Goal: Information Seeking & Learning: Find specific fact

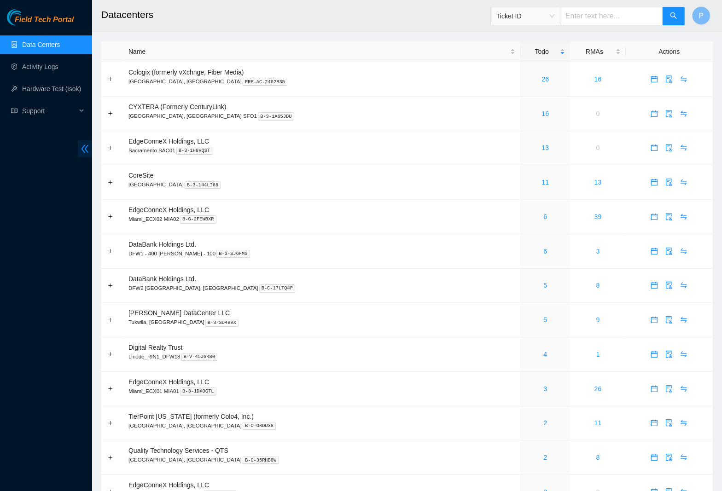
click at [82, 150] on icon "double-left" at bounding box center [84, 149] width 7 height 8
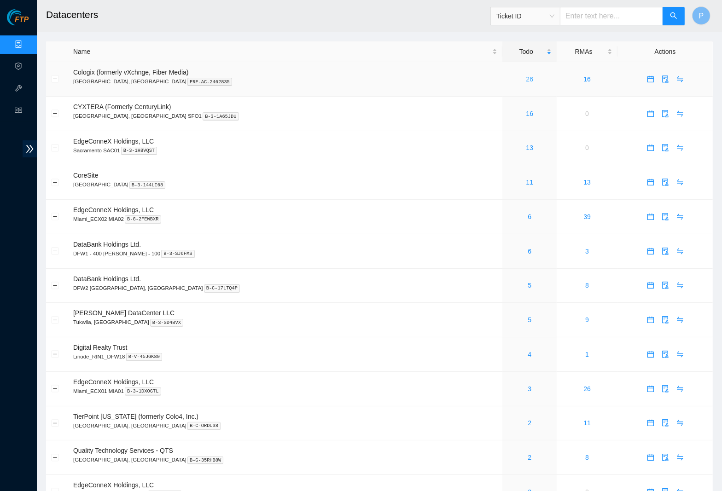
click at [526, 77] on link "26" at bounding box center [529, 79] width 7 height 7
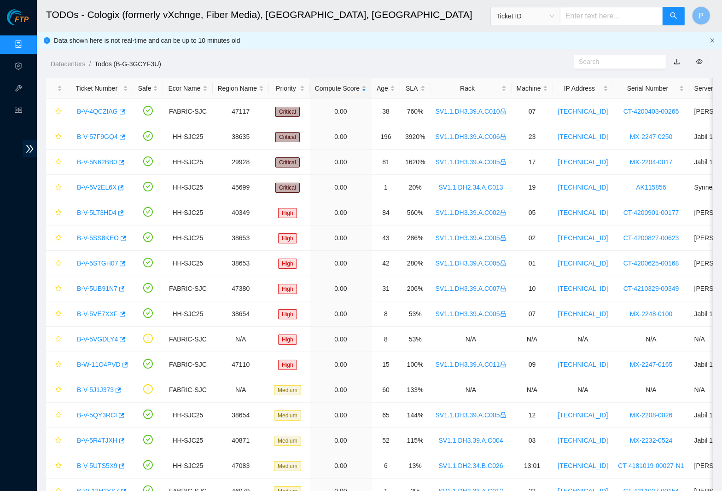
click at [713, 41] on icon "close" at bounding box center [713, 41] width 6 height 6
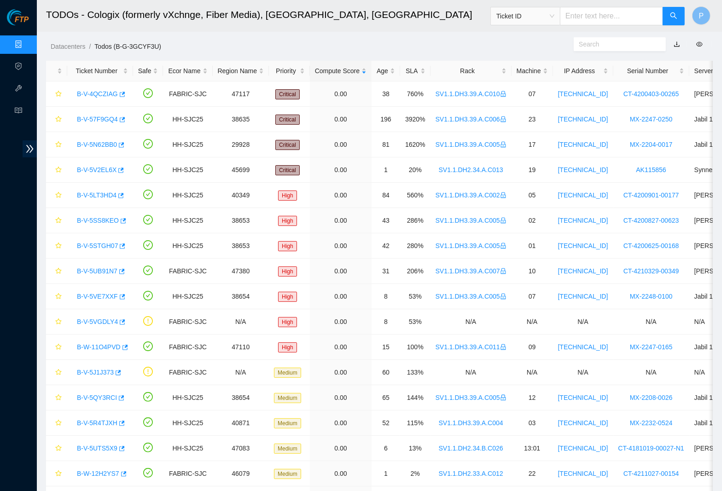
click at [677, 42] on link "button" at bounding box center [677, 44] width 6 height 7
click at [27, 44] on link "Data Centers" at bounding box center [46, 44] width 38 height 7
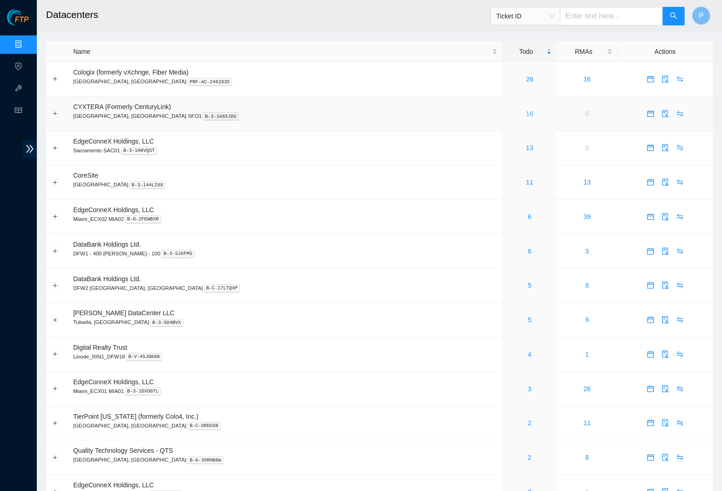
click at [526, 110] on link "16" at bounding box center [529, 113] width 7 height 7
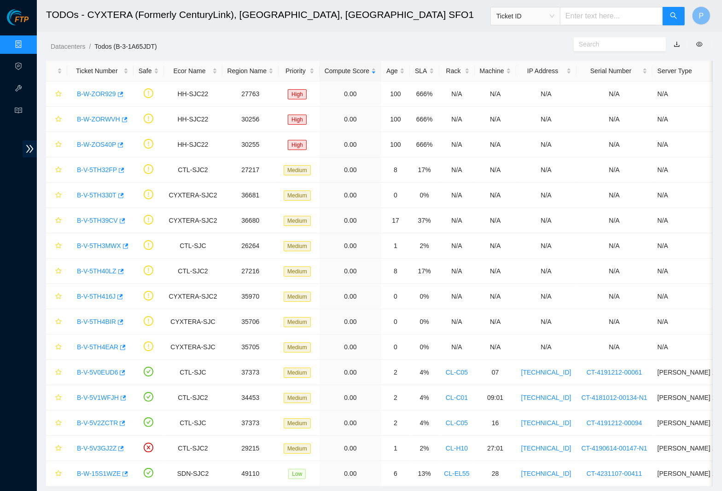
click at [677, 43] on link "button" at bounding box center [677, 44] width 6 height 7
click at [27, 43] on link "Data Centers" at bounding box center [46, 44] width 38 height 7
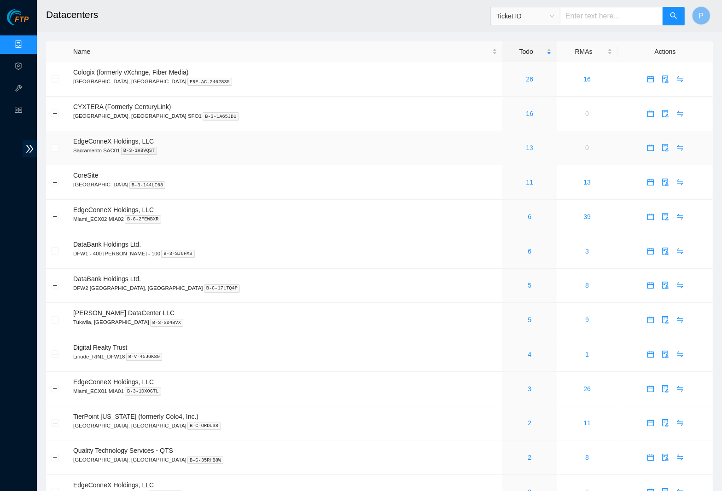
click at [526, 145] on link "13" at bounding box center [529, 147] width 7 height 7
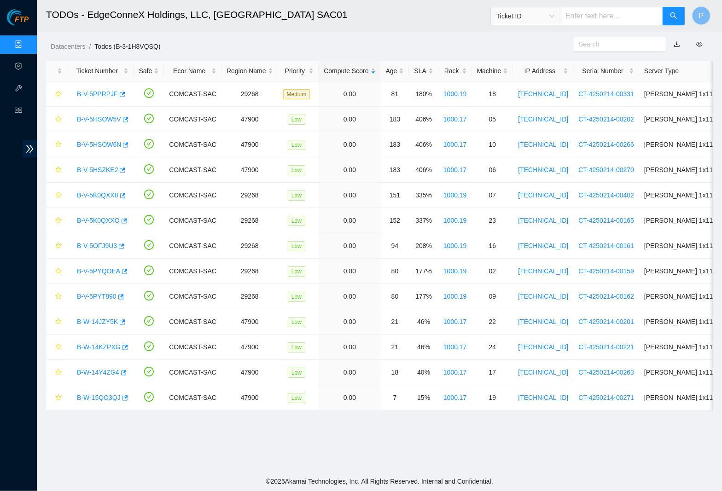
click at [677, 43] on link "button" at bounding box center [677, 44] width 6 height 7
click at [27, 41] on link "Data Centers" at bounding box center [46, 44] width 38 height 7
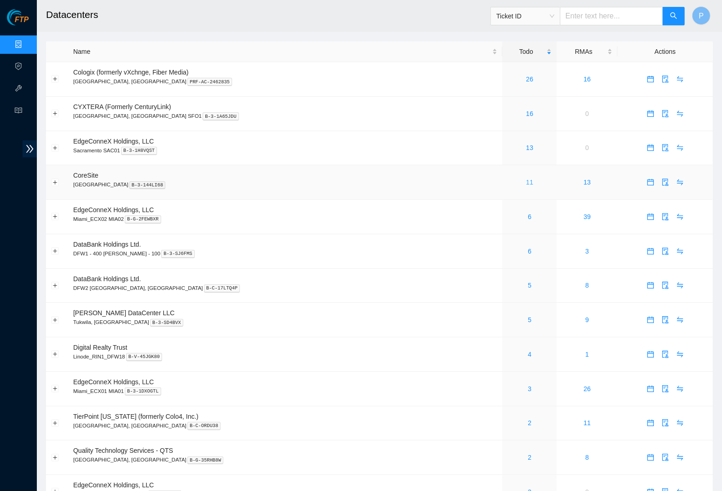
click at [526, 179] on link "11" at bounding box center [529, 182] width 7 height 7
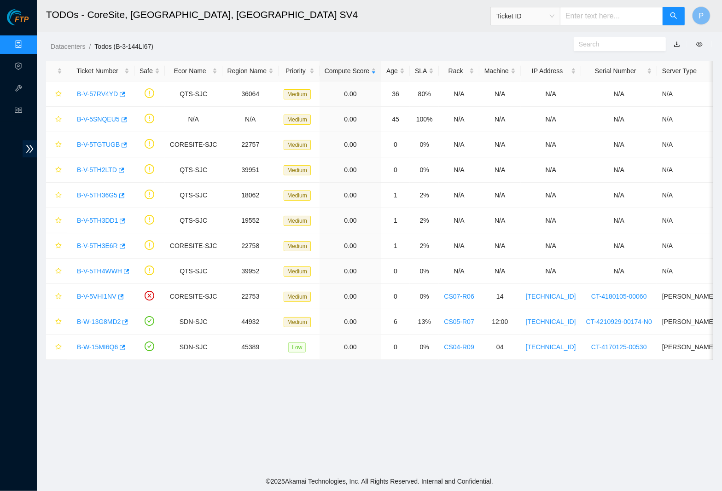
click at [676, 45] on link "button" at bounding box center [677, 44] width 6 height 7
click at [27, 41] on link "Data Centers" at bounding box center [46, 44] width 38 height 7
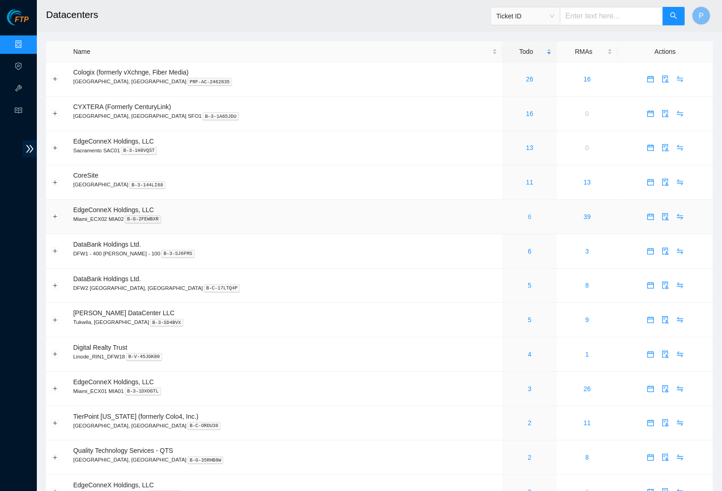
click at [528, 214] on link "6" at bounding box center [530, 216] width 4 height 7
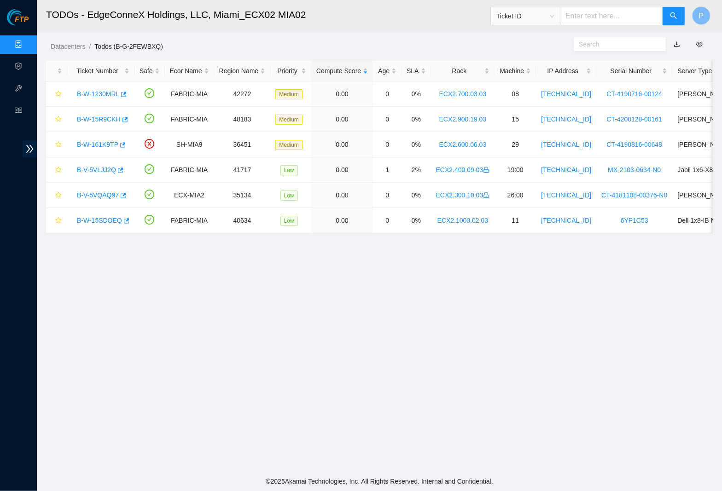
click at [676, 42] on link "button" at bounding box center [677, 44] width 6 height 7
click at [27, 41] on link "Data Centers" at bounding box center [46, 44] width 38 height 7
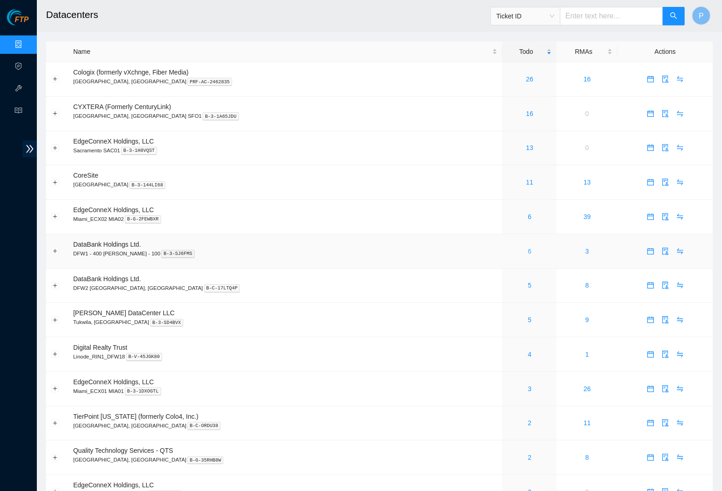
click at [528, 248] on link "6" at bounding box center [530, 251] width 4 height 7
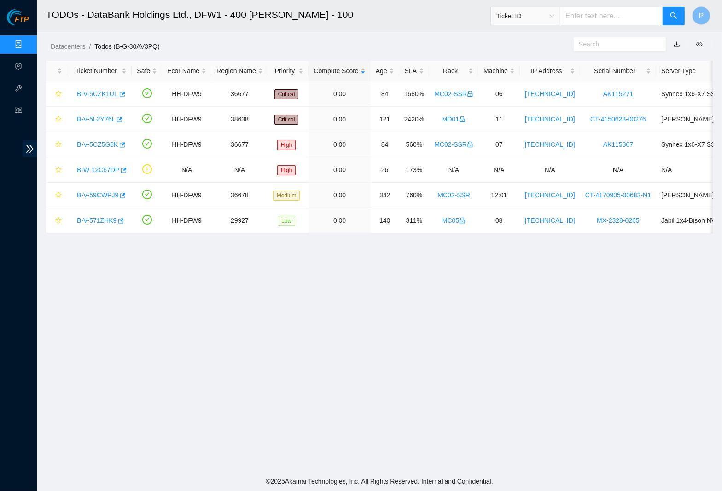
click at [676, 45] on link "button" at bounding box center [677, 44] width 6 height 7
click at [27, 41] on link "Data Centers" at bounding box center [46, 44] width 38 height 7
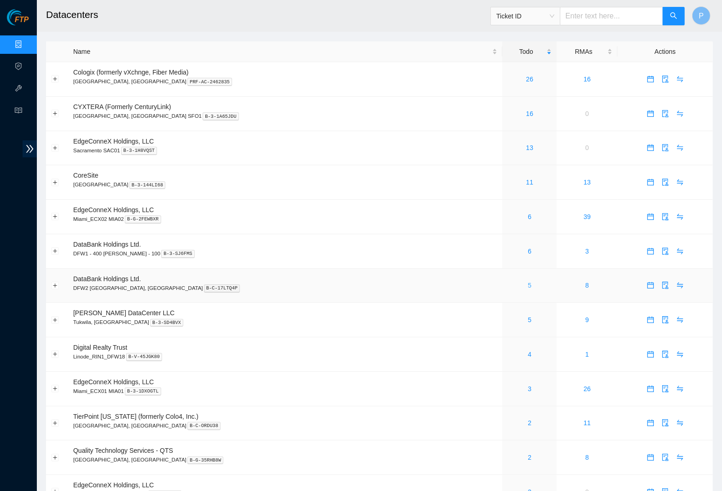
click at [528, 282] on link "5" at bounding box center [530, 285] width 4 height 7
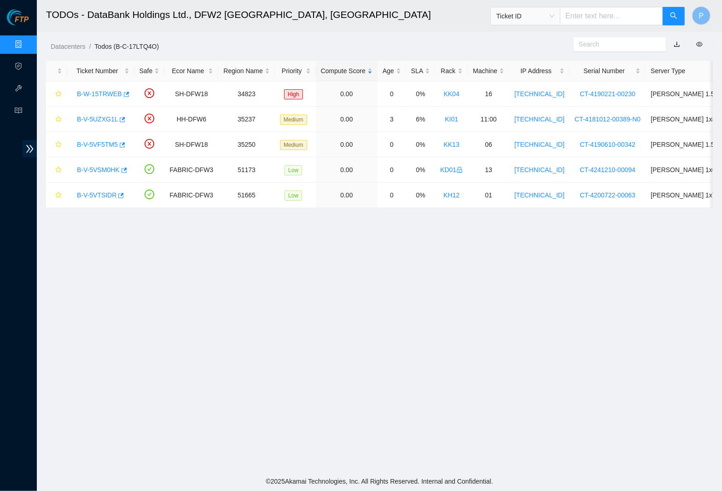
click at [676, 44] on link "button" at bounding box center [677, 44] width 6 height 7
click at [27, 47] on link "Data Centers" at bounding box center [46, 44] width 38 height 7
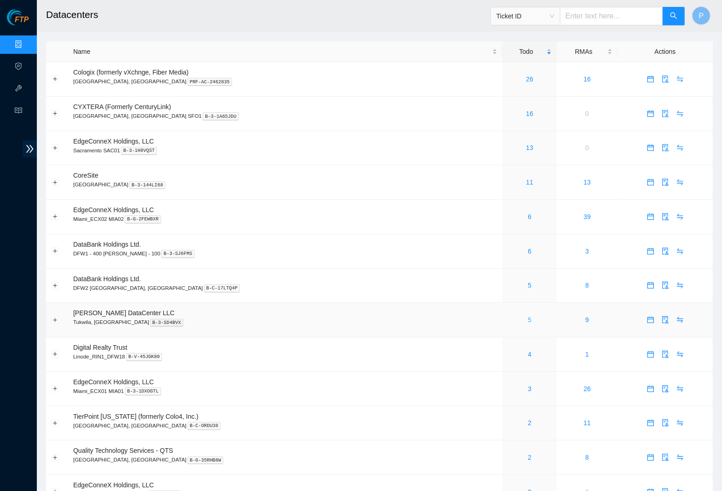
click at [528, 316] on link "5" at bounding box center [530, 319] width 4 height 7
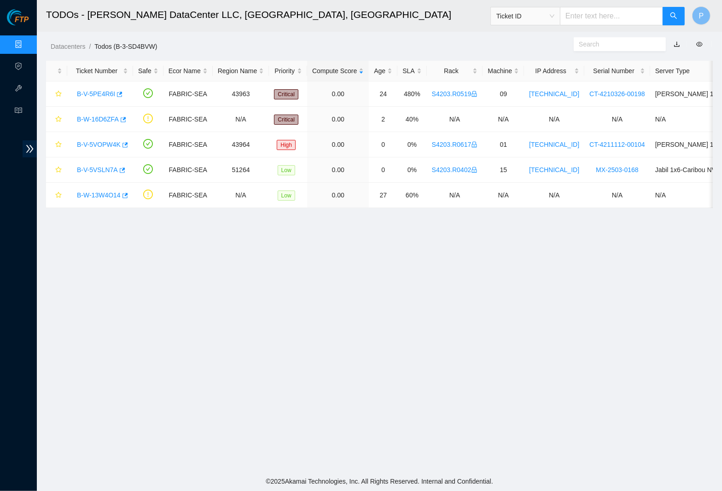
click at [676, 45] on link "button" at bounding box center [677, 44] width 6 height 7
click at [31, 31] on div "FTP Data Centers Activity Logs Hardware Test (isok) Support" at bounding box center [18, 250] width 37 height 482
click at [27, 41] on link "Data Centers" at bounding box center [46, 44] width 38 height 7
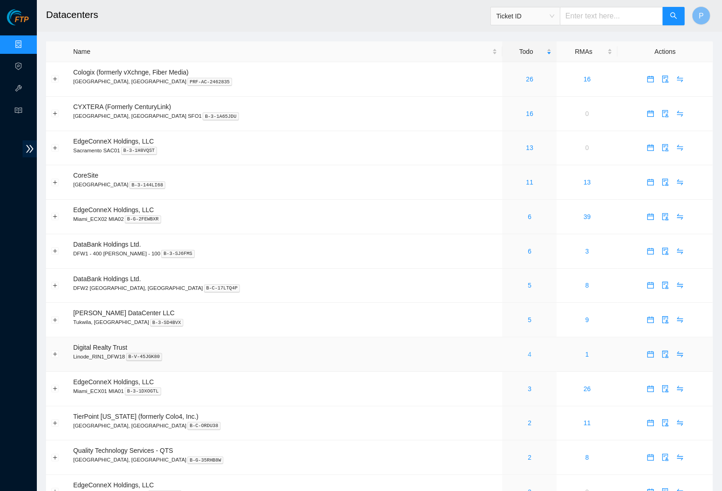
click at [528, 351] on link "4" at bounding box center [530, 354] width 4 height 7
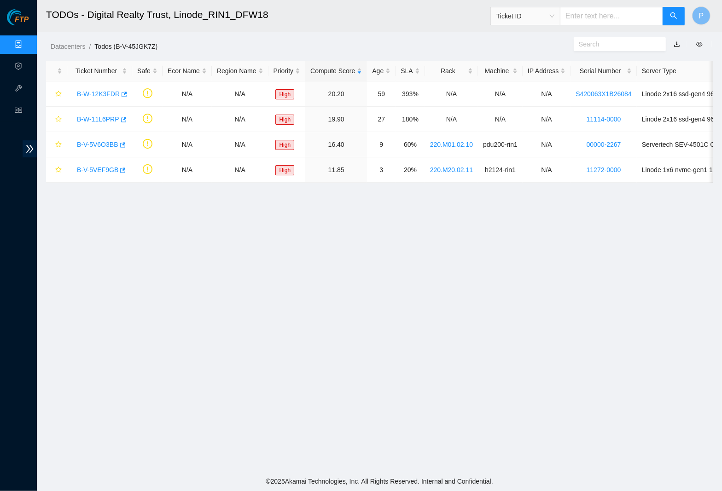
click at [676, 44] on button "button" at bounding box center [677, 44] width 20 height 15
click at [473, 31] on header "TODOs - Digital Realty Trust, Linode_RIN1_DFW18 Ticket ID P" at bounding box center [398, 16] width 722 height 32
click at [675, 41] on link "button" at bounding box center [677, 44] width 6 height 7
click at [27, 44] on link "Data Centers" at bounding box center [46, 44] width 38 height 7
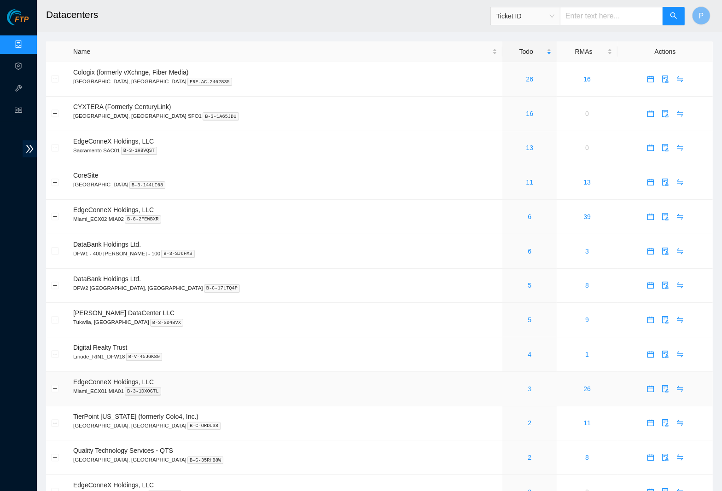
click at [528, 385] on link "3" at bounding box center [530, 388] width 4 height 7
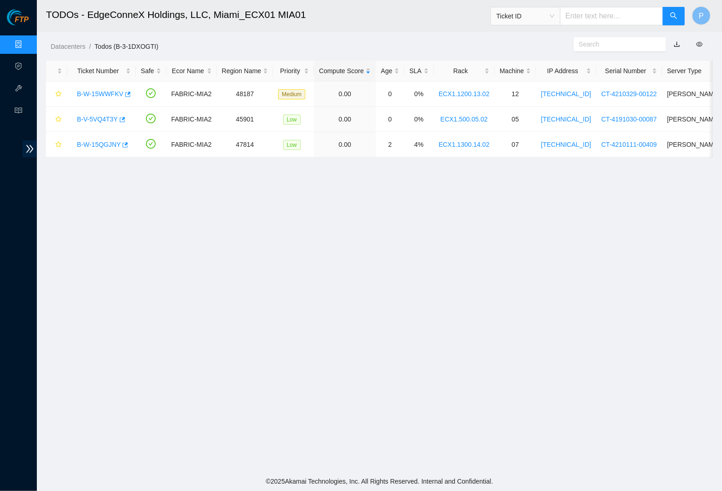
click at [674, 41] on link "button" at bounding box center [677, 44] width 6 height 7
click at [277, 32] on div "Datacenters / Todos (B-3-1DXOGTI) /" at bounding box center [294, 26] width 514 height 52
click at [27, 41] on link "Data Centers" at bounding box center [46, 44] width 38 height 7
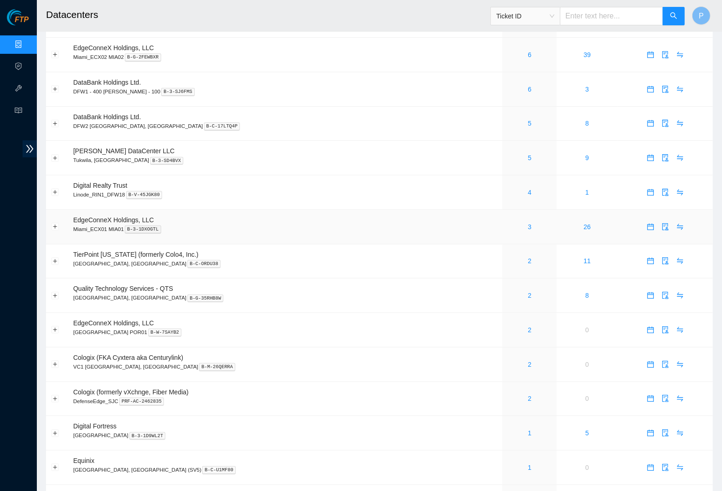
scroll to position [179, 0]
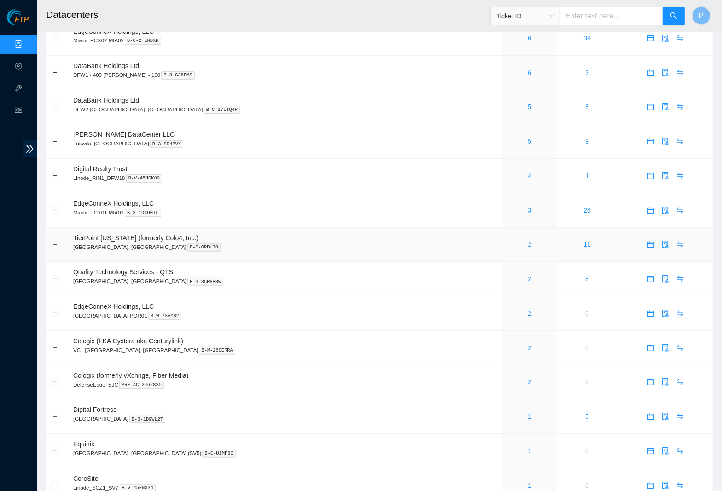
click at [528, 241] on link "2" at bounding box center [530, 244] width 4 height 7
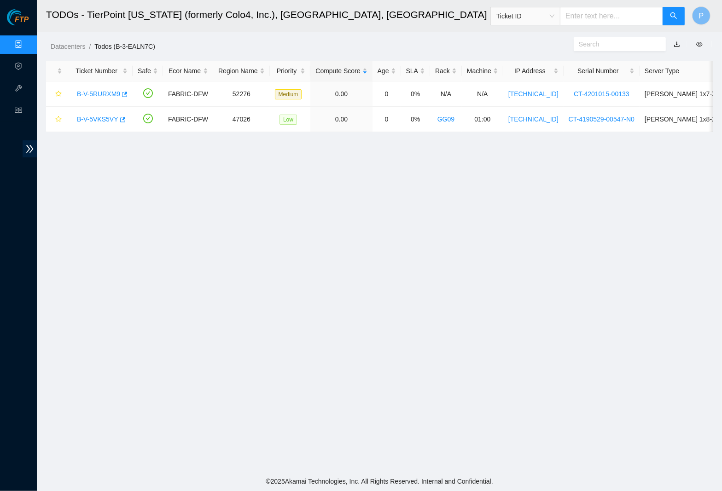
click at [676, 43] on link "button" at bounding box center [677, 44] width 6 height 7
click at [27, 46] on link "Data Centers" at bounding box center [46, 44] width 38 height 7
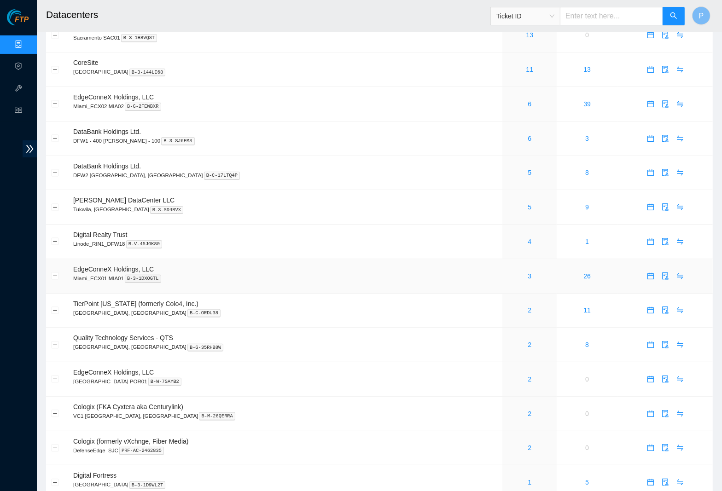
scroll to position [116, 0]
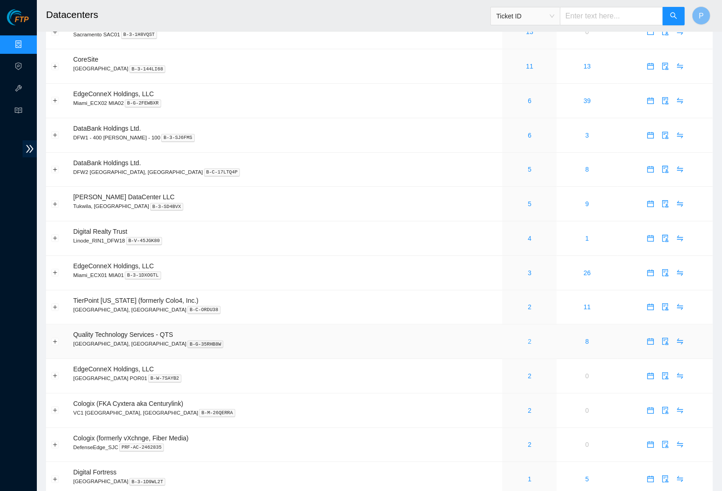
click at [528, 338] on link "2" at bounding box center [530, 341] width 4 height 7
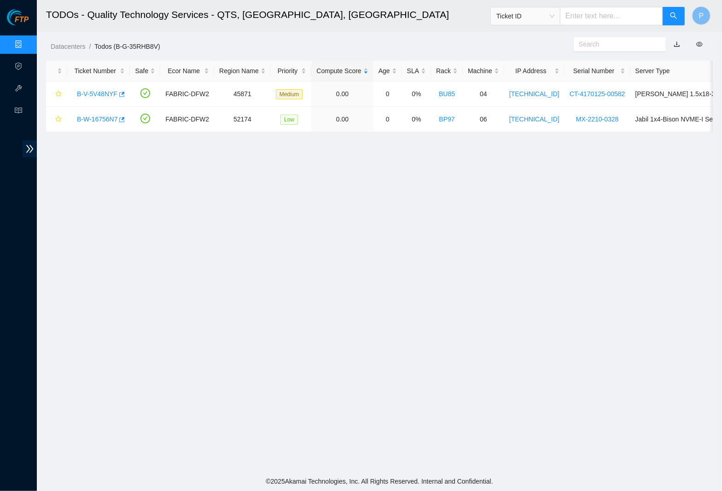
click at [675, 41] on link "button" at bounding box center [677, 44] width 6 height 7
click at [27, 44] on link "Data Centers" at bounding box center [46, 44] width 38 height 7
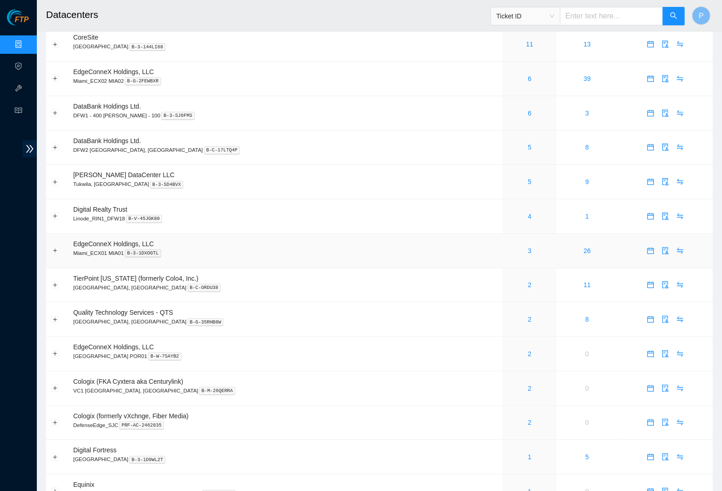
scroll to position [140, 0]
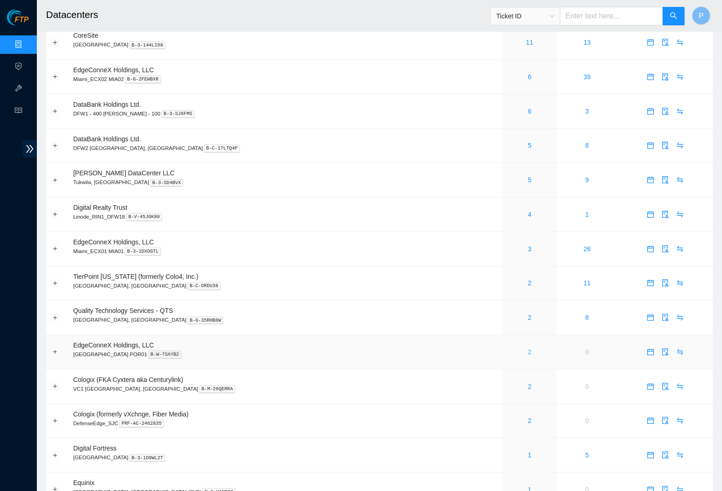
click at [528, 349] on link "2" at bounding box center [530, 352] width 4 height 7
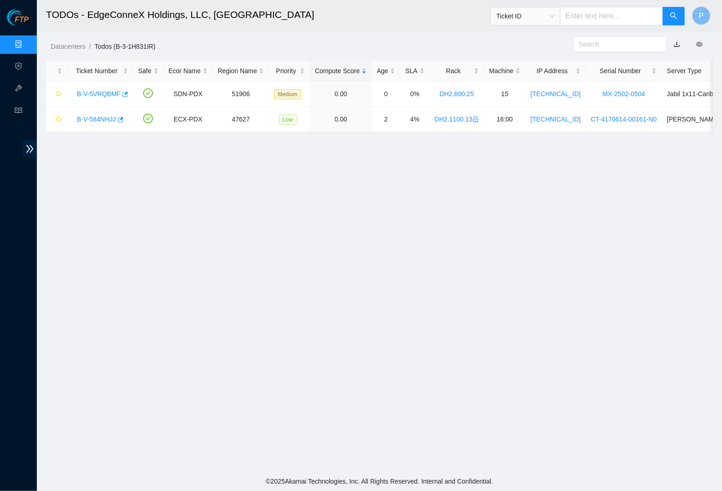
click at [679, 43] on button "button" at bounding box center [677, 44] width 20 height 15
click at [378, 17] on h2 "TODOs - EdgeConneX Holdings, LLC, Portland POR01" at bounding box center [292, 14] width 493 height 29
click at [676, 41] on link "button" at bounding box center [677, 44] width 6 height 7
click at [27, 44] on link "Data Centers" at bounding box center [46, 44] width 38 height 7
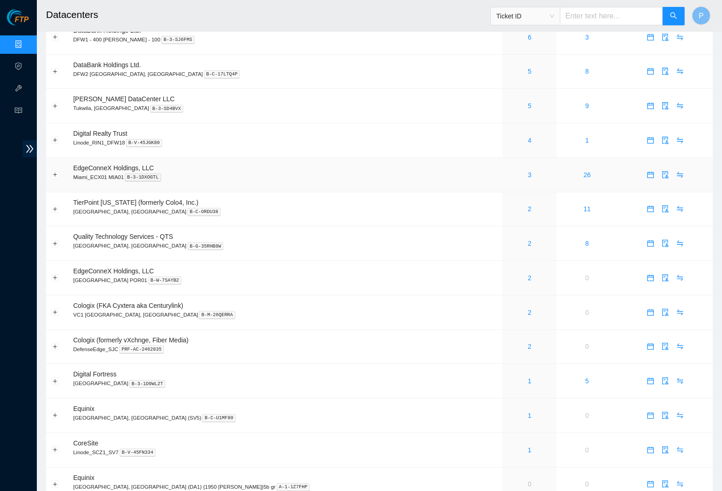
scroll to position [219, 0]
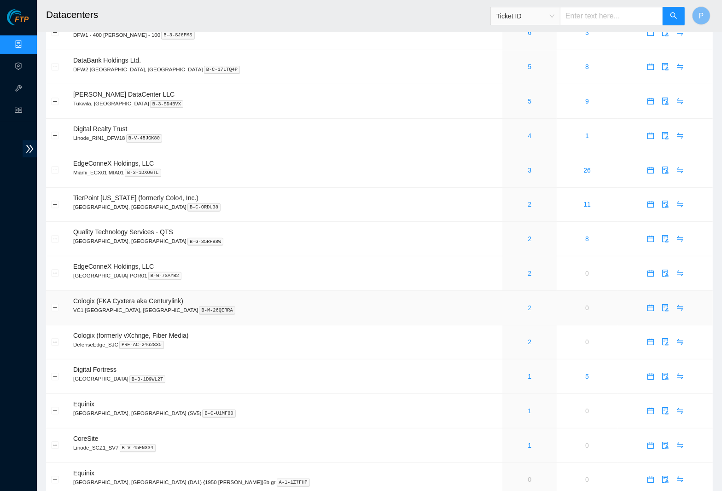
click at [528, 304] on link "2" at bounding box center [530, 307] width 4 height 7
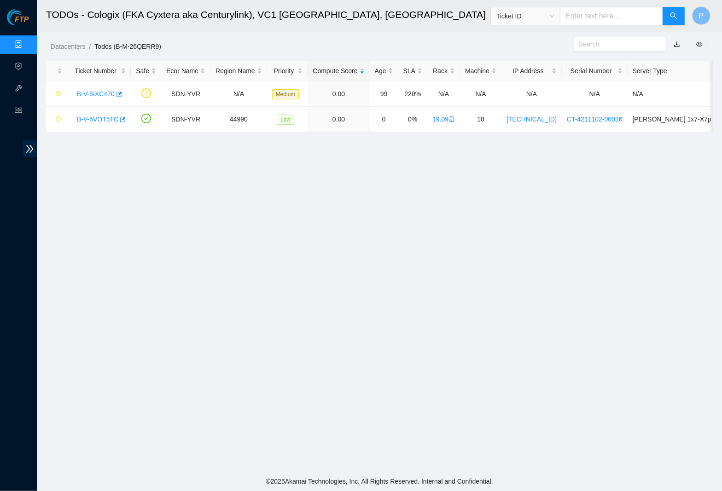
click at [677, 42] on link "button" at bounding box center [677, 44] width 6 height 7
click at [27, 44] on link "Data Centers" at bounding box center [46, 44] width 38 height 7
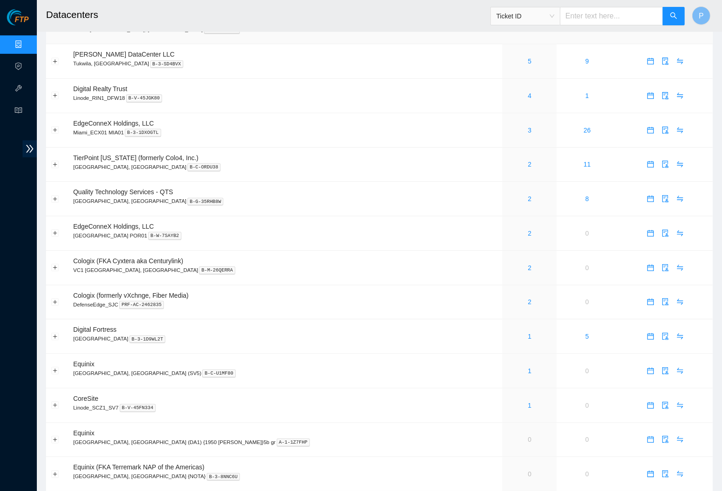
scroll to position [369, 0]
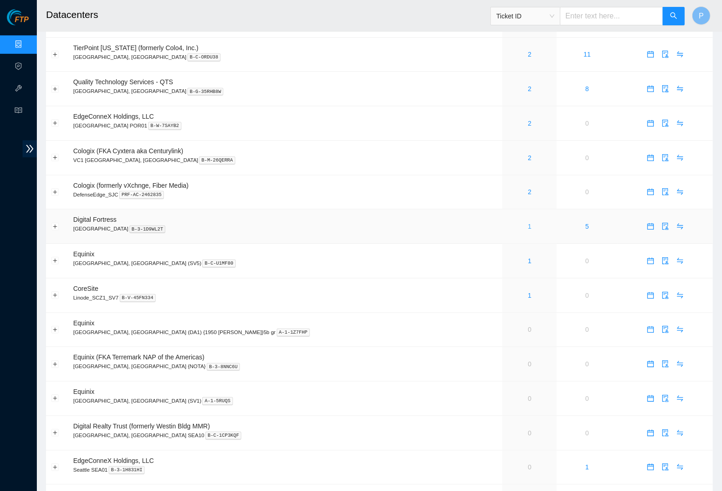
click at [528, 223] on link "1" at bounding box center [530, 226] width 4 height 7
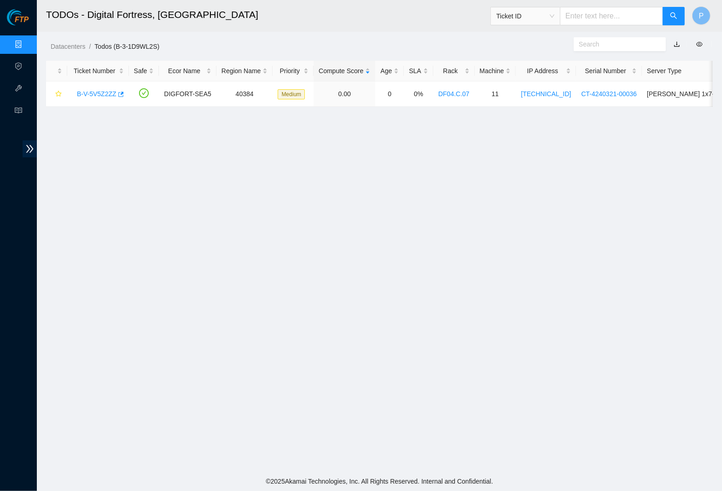
click at [676, 43] on link "button" at bounding box center [677, 44] width 6 height 7
click at [27, 41] on link "Data Centers" at bounding box center [46, 44] width 38 height 7
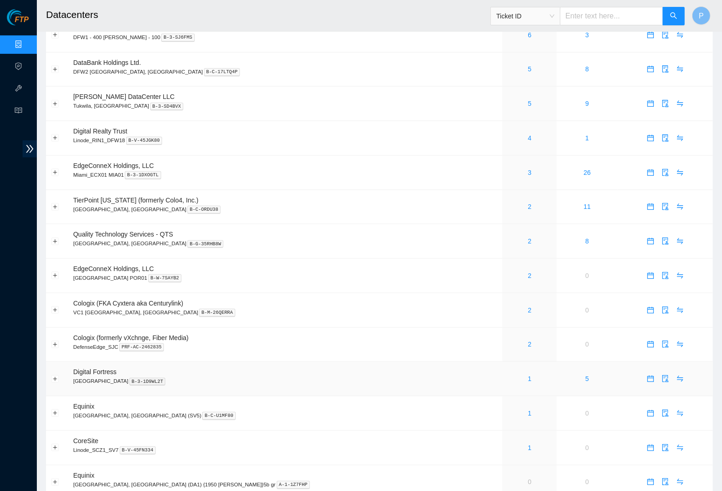
scroll to position [220, 0]
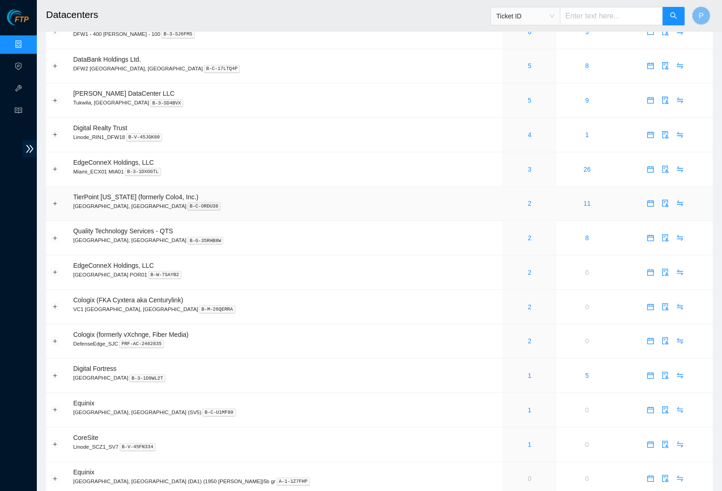
click at [321, 202] on p "Dallas, TX B-C-ORDU38" at bounding box center [285, 206] width 424 height 8
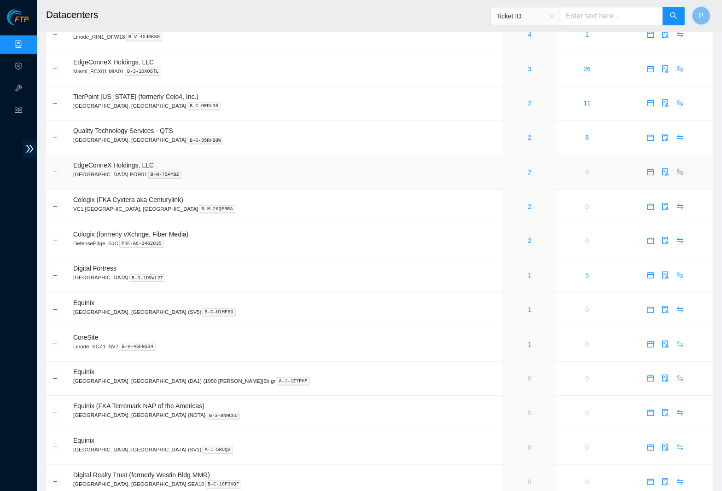
scroll to position [320, 0]
click at [528, 306] on link "1" at bounding box center [530, 309] width 4 height 7
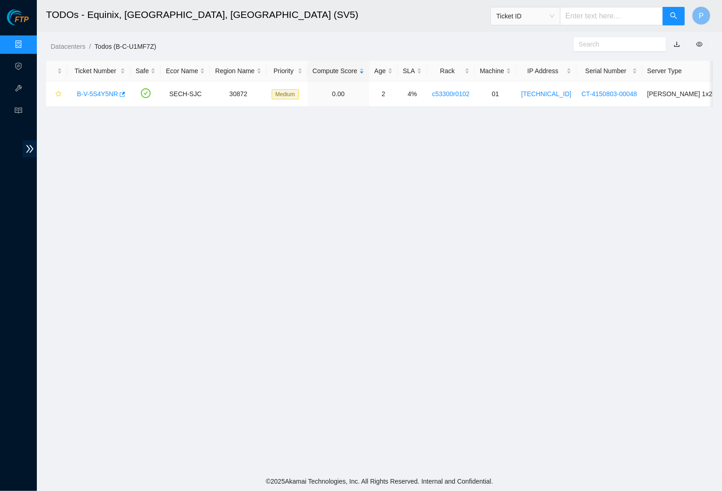
click at [678, 42] on link "button" at bounding box center [677, 44] width 6 height 7
click at [27, 41] on link "Data Centers" at bounding box center [46, 44] width 38 height 7
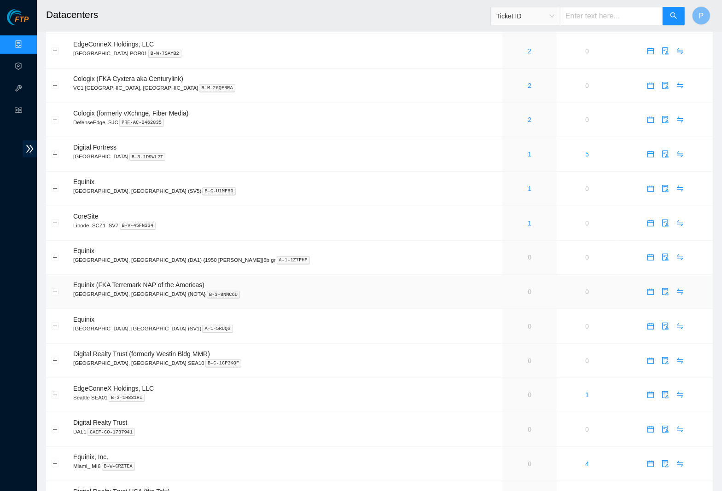
scroll to position [424, 0]
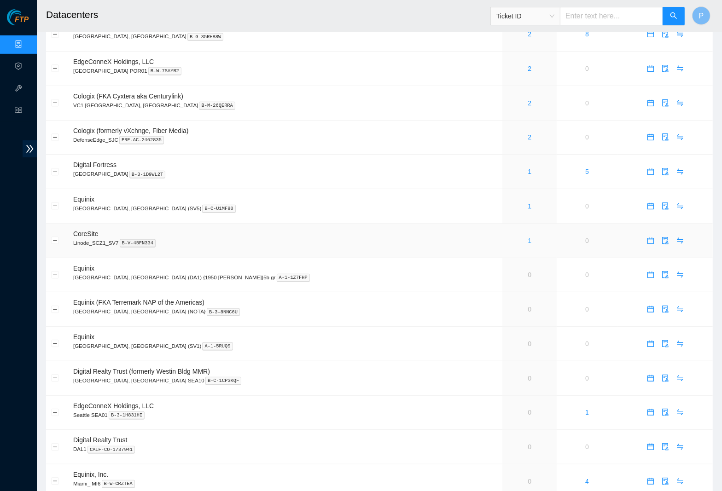
click at [528, 237] on link "1" at bounding box center [530, 240] width 4 height 7
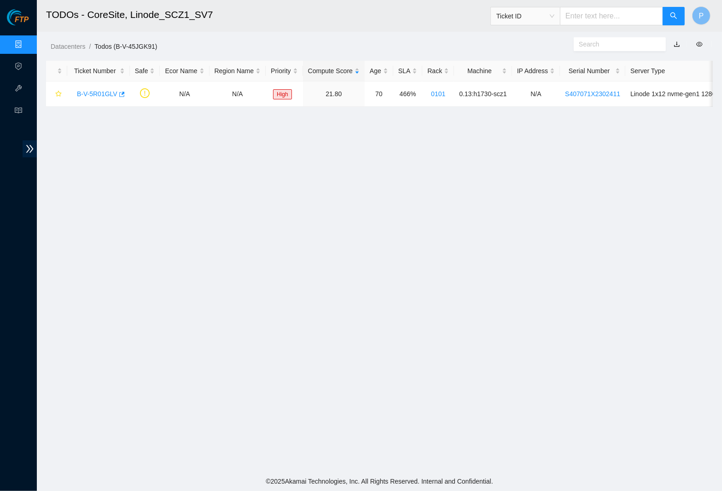
click at [675, 45] on link "button" at bounding box center [677, 44] width 6 height 7
click at [27, 47] on link "Data Centers" at bounding box center [46, 44] width 38 height 7
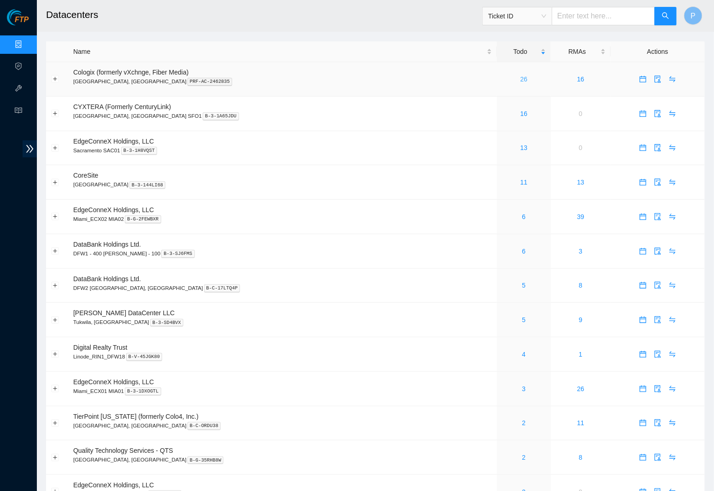
click at [520, 80] on link "26" at bounding box center [523, 79] width 7 height 7
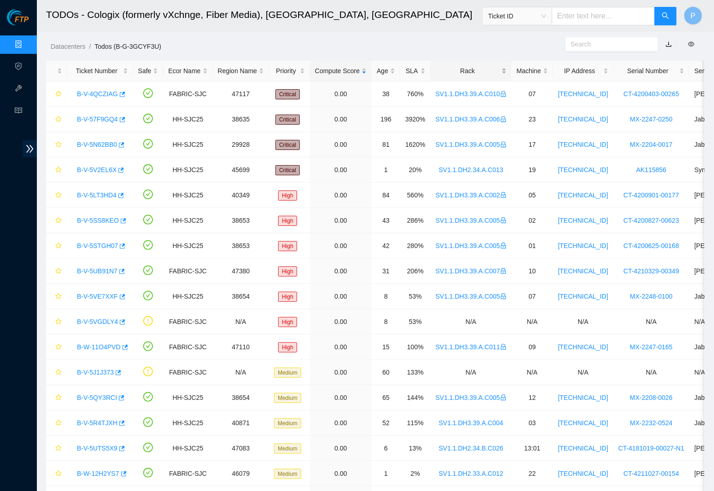
click at [493, 73] on div "Rack" at bounding box center [471, 71] width 71 height 10
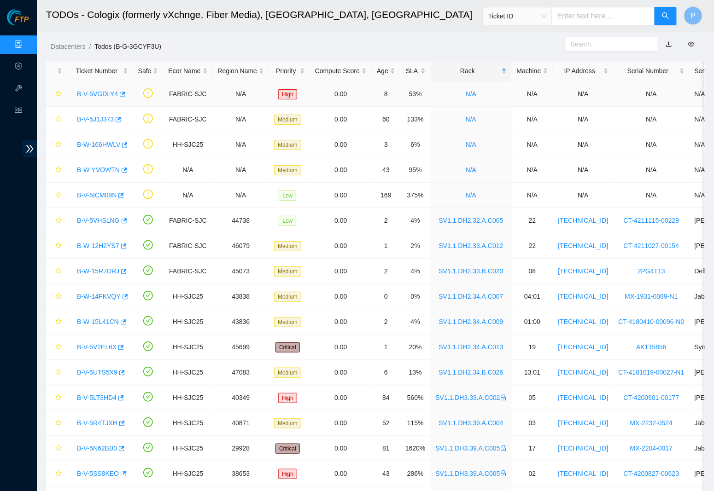
click at [93, 92] on link "B-V-5VGDLY4" at bounding box center [97, 93] width 41 height 7
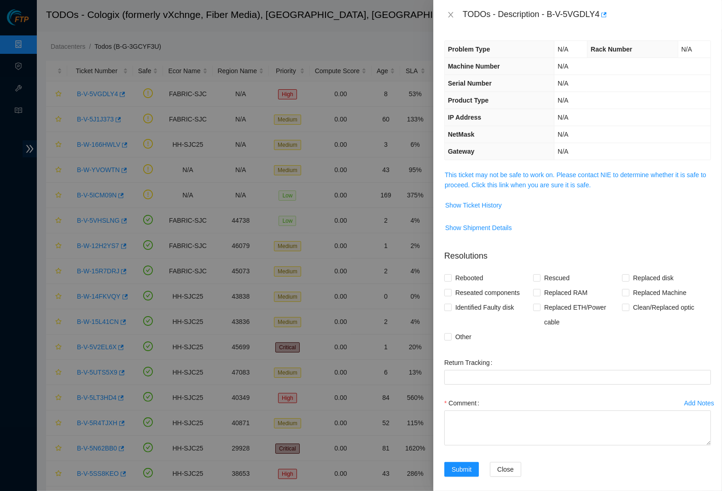
click at [570, 177] on span "This ticket may not be safe to work on. Please contact NIE to determine whether…" at bounding box center [578, 180] width 266 height 20
click at [569, 174] on link "This ticket may not be safe to work on. Please contact NIE to determine whether…" at bounding box center [576, 179] width 262 height 17
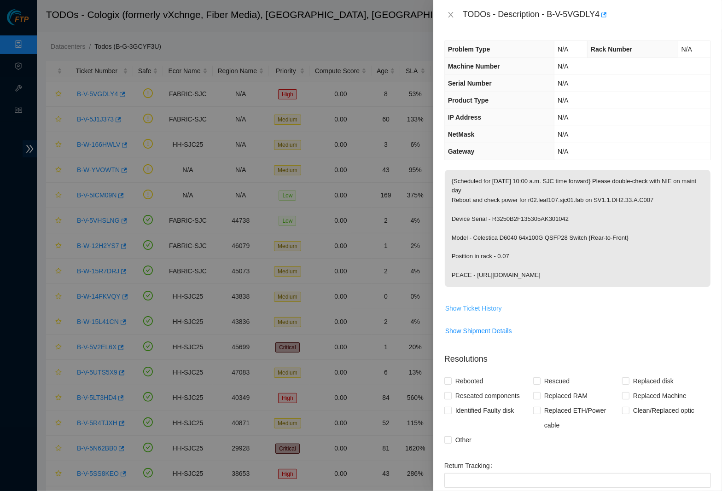
click at [484, 307] on span "Show Ticket History" at bounding box center [473, 308] width 57 height 10
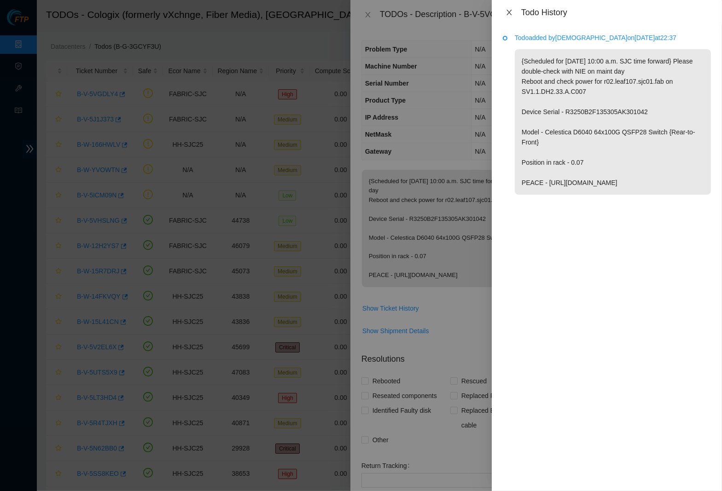
click at [514, 15] on button "Close" at bounding box center [509, 12] width 13 height 9
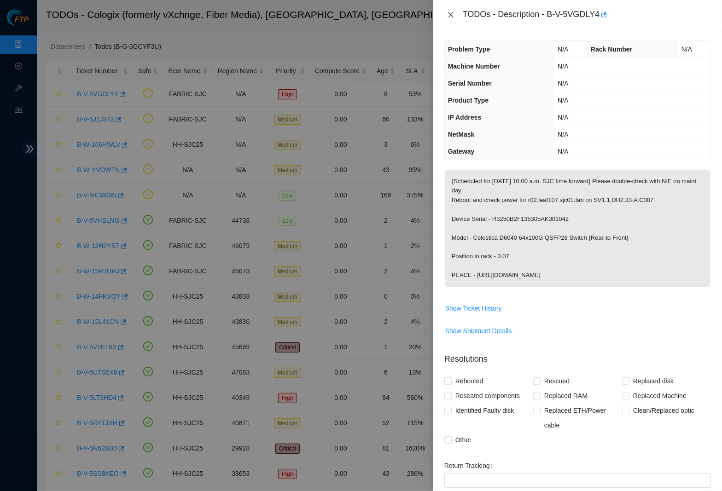
click at [450, 12] on icon "close" at bounding box center [450, 14] width 7 height 7
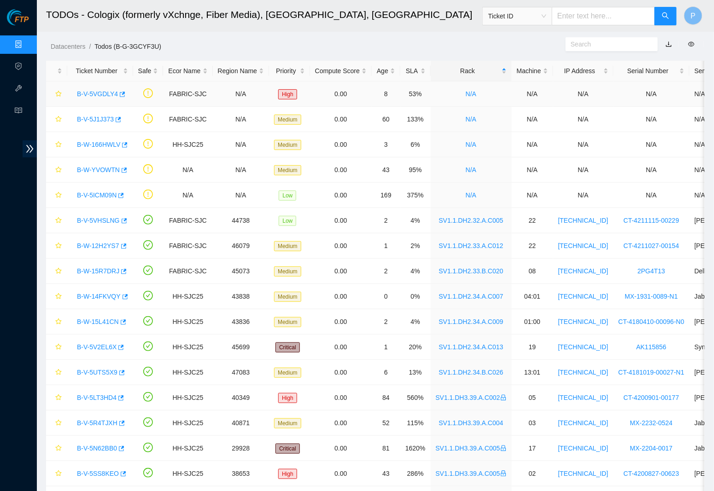
click at [102, 91] on link "B-V-5VGDLY4" at bounding box center [97, 93] width 41 height 7
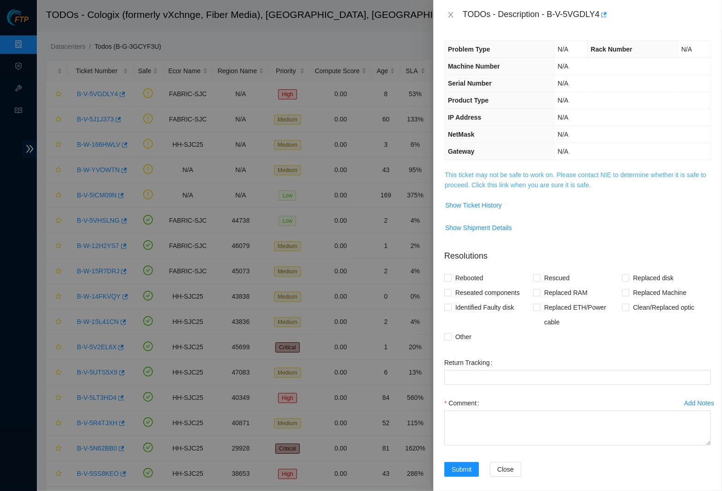
click at [533, 179] on link "This ticket may not be safe to work on. Please contact NIE to determine whether…" at bounding box center [576, 179] width 262 height 17
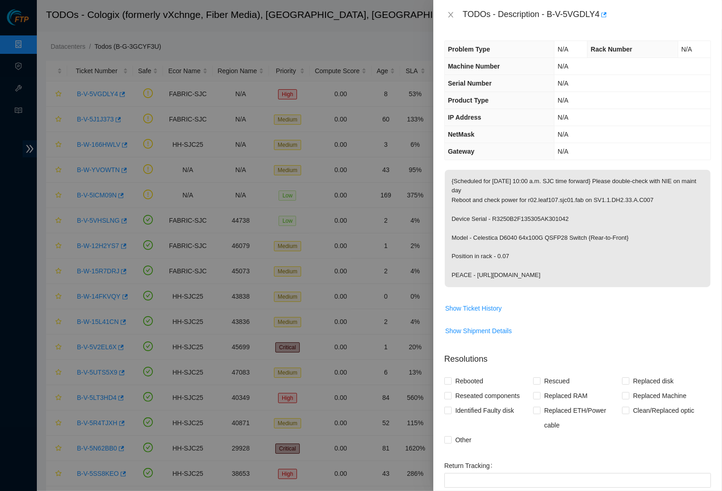
click at [564, 180] on p "{Scheduled for [DATE] 10:00 a.m. SJC time forward} Please double-check with NIE…" at bounding box center [578, 228] width 266 height 117
drag, startPoint x: 609, startPoint y: 75, endPoint x: 592, endPoint y: 80, distance: 18.2
click at [609, 75] on td "N/A" at bounding box center [632, 83] width 156 height 17
click at [469, 303] on span "Show Ticket History" at bounding box center [473, 308] width 57 height 10
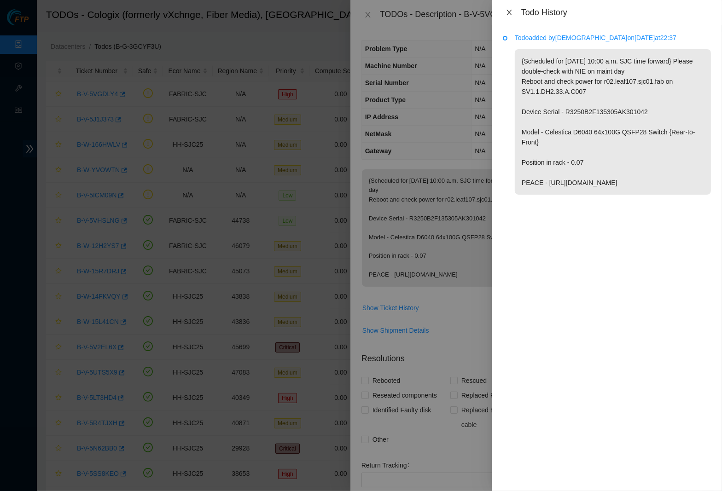
click at [509, 13] on icon "close" at bounding box center [509, 12] width 7 height 7
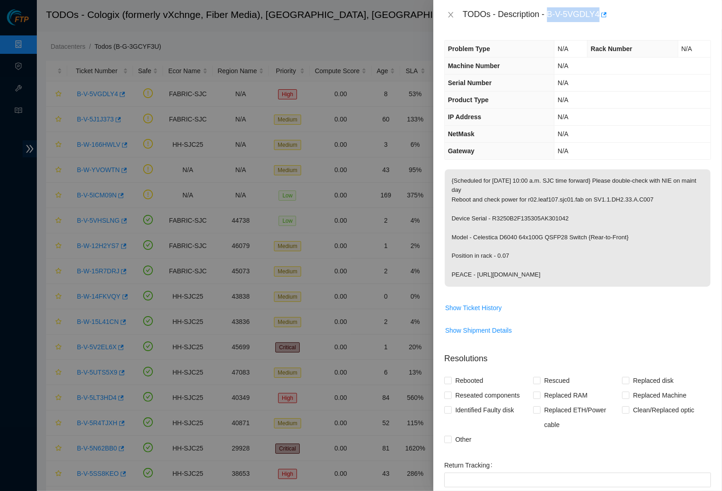
drag, startPoint x: 551, startPoint y: 12, endPoint x: 604, endPoint y: 10, distance: 53.0
click at [604, 10] on div "TODOs - Description - B-V-5VGDLY4" at bounding box center [587, 14] width 248 height 15
copy div "B-V-5VGDLY4"
click at [528, 157] on div "Problem Type N/A Rack Number N/A Machine Number N/A Serial Number N/A Product T…" at bounding box center [577, 260] width 289 height 462
click at [459, 75] on th "Serial Number" at bounding box center [500, 83] width 110 height 17
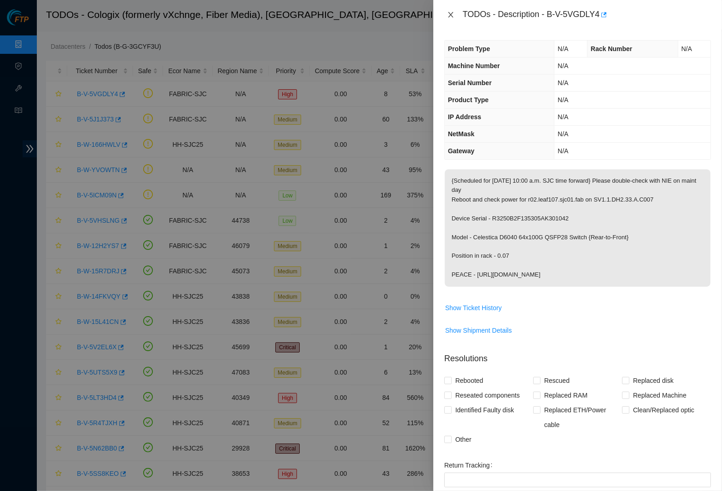
click at [448, 15] on icon "close" at bounding box center [450, 14] width 7 height 7
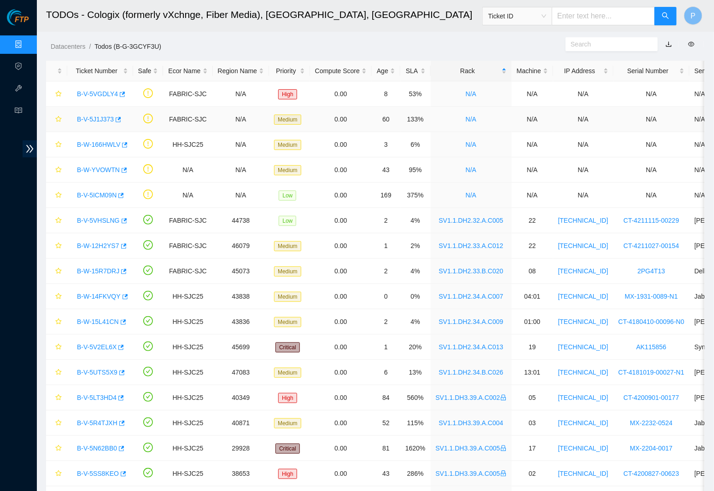
click at [100, 120] on link "B-V-5J1J373" at bounding box center [95, 119] width 37 height 7
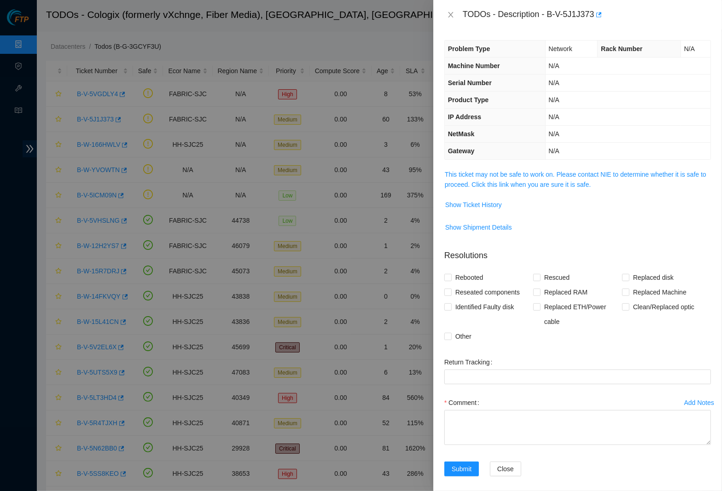
click at [552, 165] on div "Problem Type Network Rack Number N/A Machine Number N/A Serial Number N/A Produ…" at bounding box center [577, 260] width 289 height 462
click at [553, 171] on link "This ticket may not be safe to work on. Please contact NIE to determine whether…" at bounding box center [576, 179] width 262 height 17
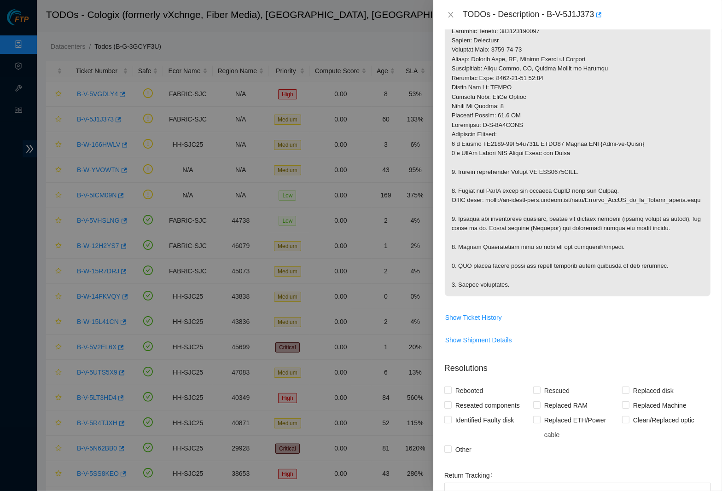
scroll to position [329, 0]
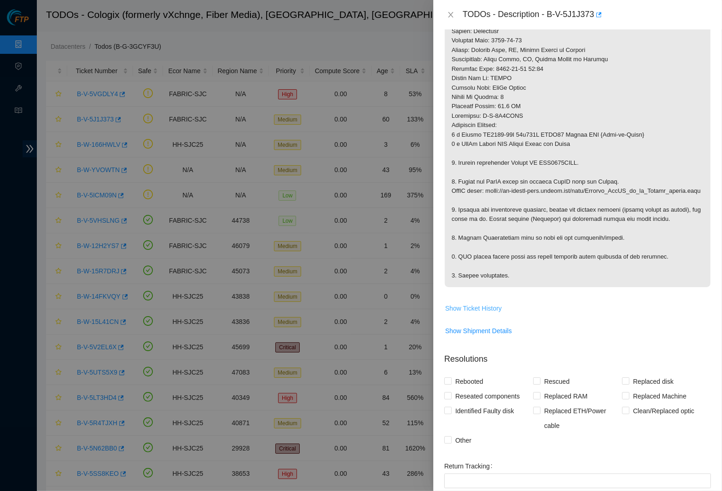
click at [471, 314] on span "Show Ticket History" at bounding box center [473, 308] width 57 height 10
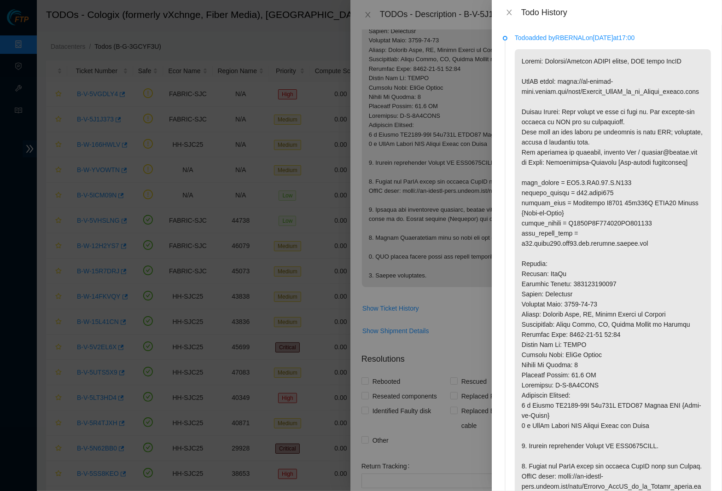
click at [614, 117] on p at bounding box center [613, 339] width 196 height 581
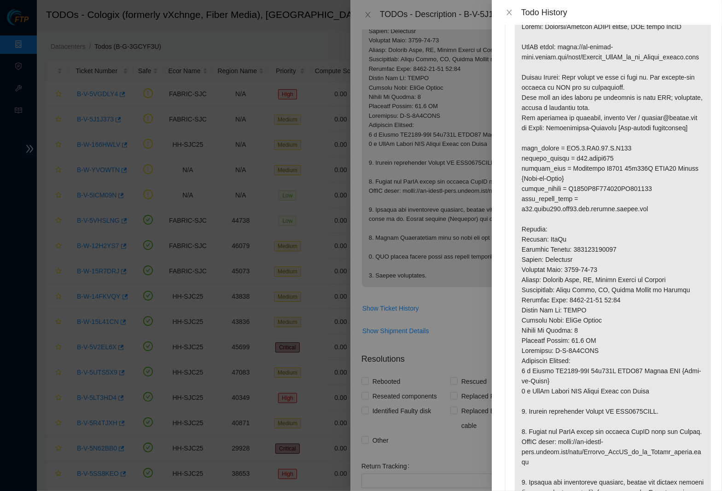
scroll to position [0, 0]
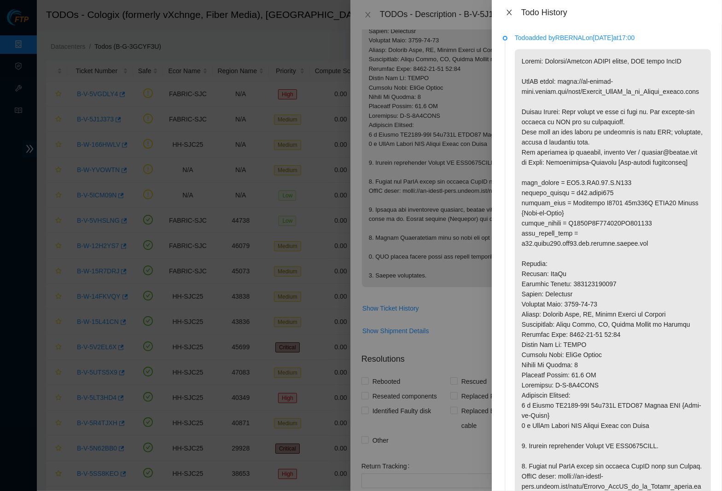
click at [510, 9] on icon "close" at bounding box center [509, 12] width 7 height 7
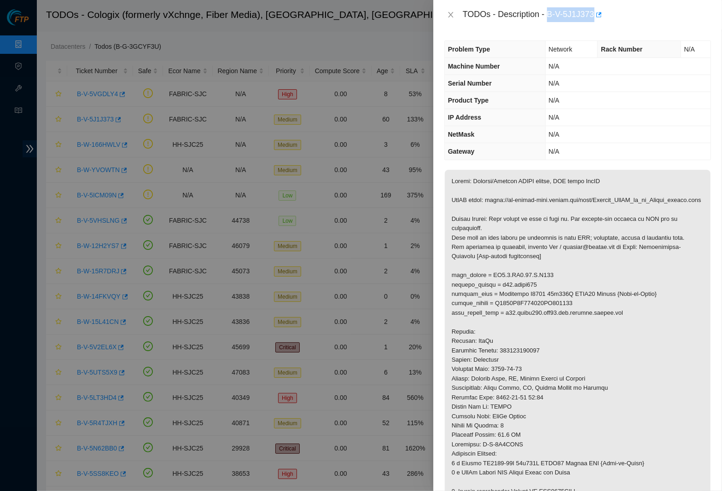
drag, startPoint x: 551, startPoint y: 14, endPoint x: 602, endPoint y: 12, distance: 51.1
click at [602, 12] on div "TODOs - Description - B-V-5J1J373" at bounding box center [587, 14] width 248 height 15
copy div "B-V-5J1J373"
click at [544, 173] on p at bounding box center [578, 393] width 266 height 446
drag, startPoint x: 552, startPoint y: 11, endPoint x: 603, endPoint y: 12, distance: 51.6
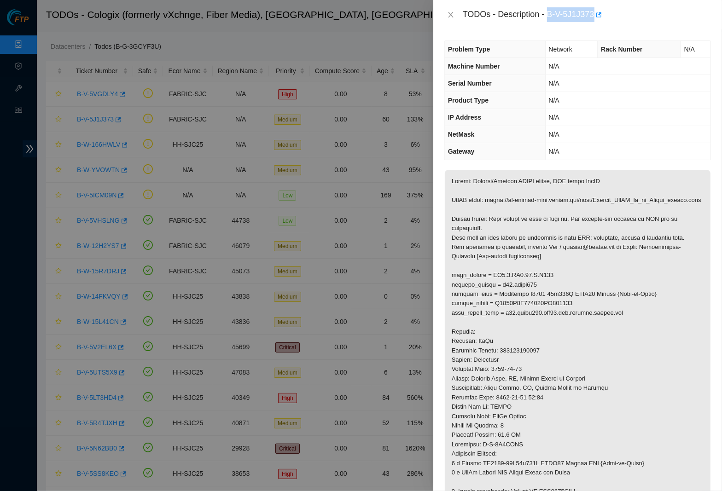
click at [603, 12] on div "TODOs - Description - B-V-5J1J373" at bounding box center [587, 14] width 248 height 15
copy div "B-V-5J1J373"
click at [423, 64] on div at bounding box center [361, 245] width 722 height 491
click at [452, 16] on icon "close" at bounding box center [450, 14] width 7 height 7
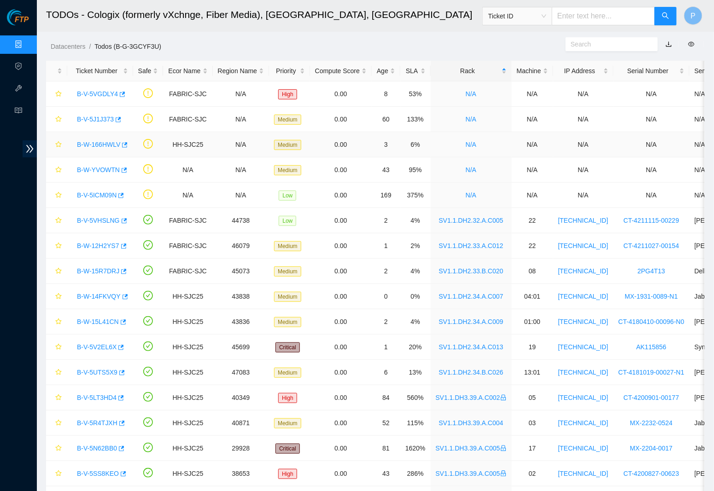
click at [105, 143] on link "B-W-166HWLV" at bounding box center [98, 144] width 43 height 7
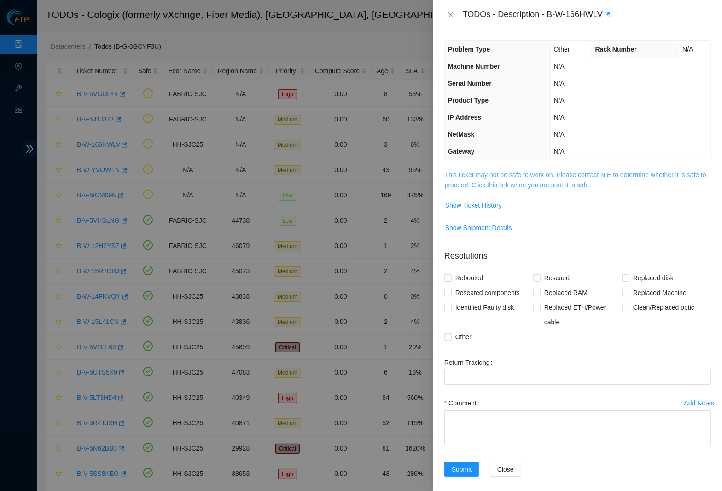
click at [491, 178] on link "This ticket may not be safe to work on. Please contact NIE to determine whether…" at bounding box center [576, 179] width 262 height 17
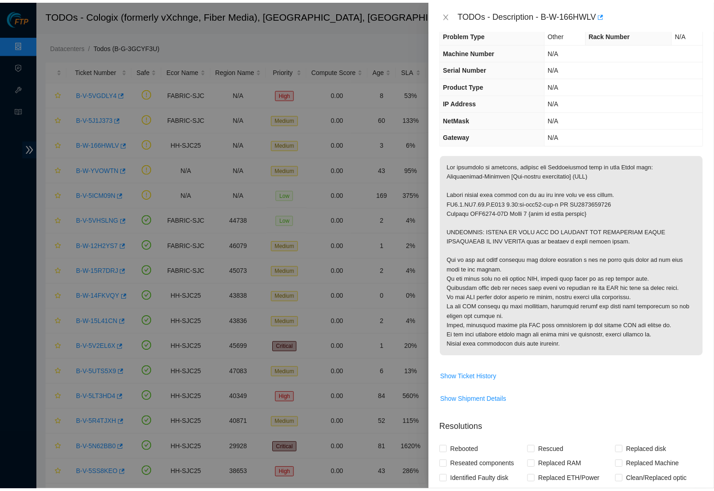
scroll to position [16, 0]
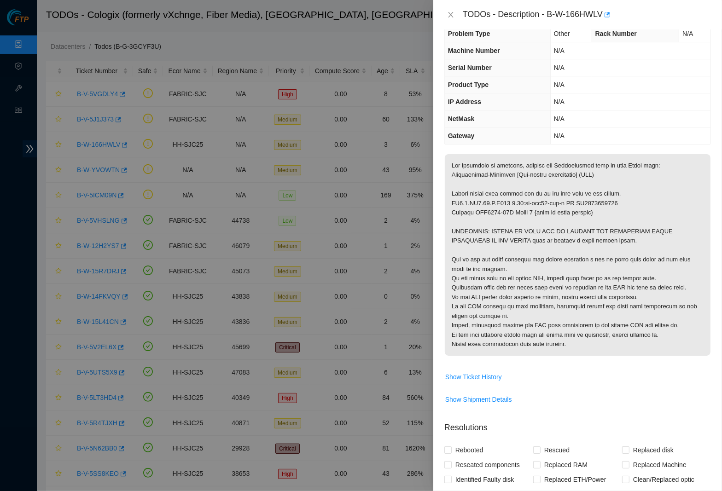
click at [547, 206] on p at bounding box center [578, 255] width 266 height 202
click at [452, 16] on icon "close" at bounding box center [450, 15] width 5 height 6
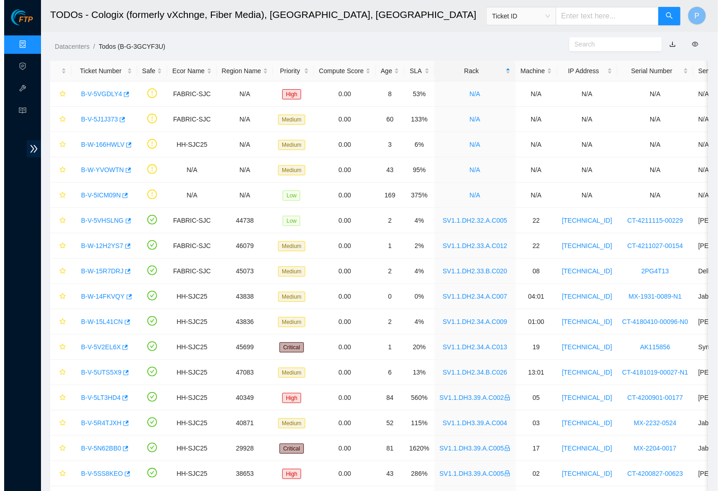
scroll to position [5, 0]
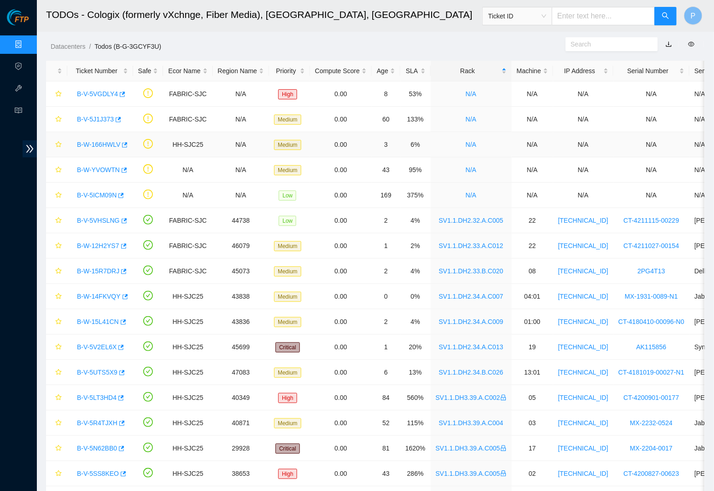
click at [112, 146] on link "B-W-166HWLV" at bounding box center [98, 144] width 43 height 7
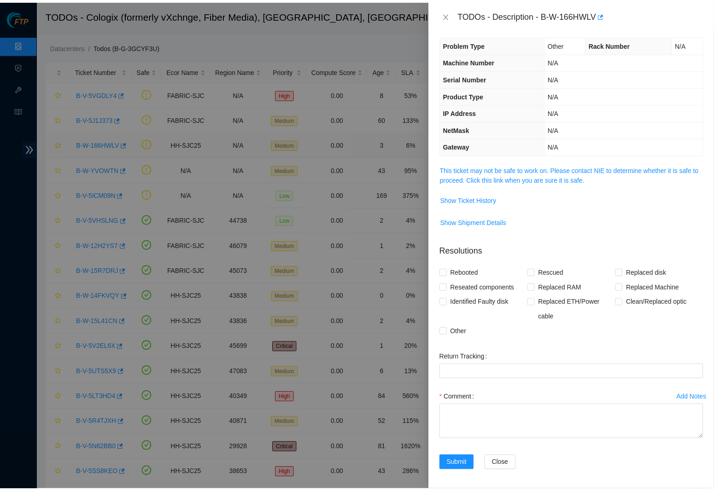
scroll to position [4, 0]
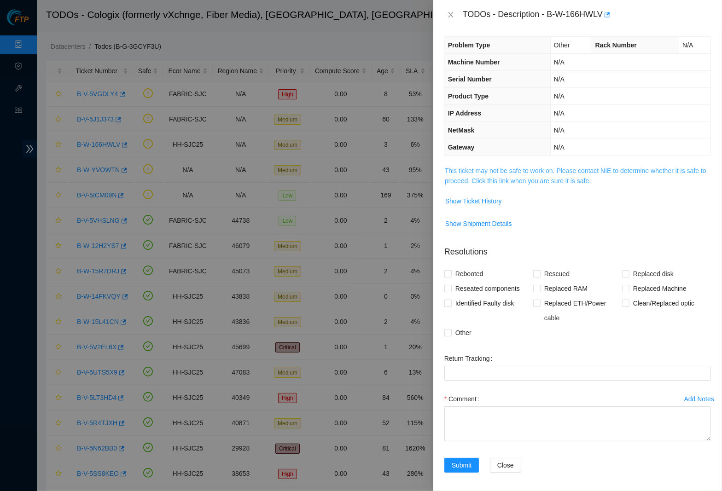
click at [473, 178] on link "This ticket may not be safe to work on. Please contact NIE to determine whether…" at bounding box center [576, 175] width 262 height 17
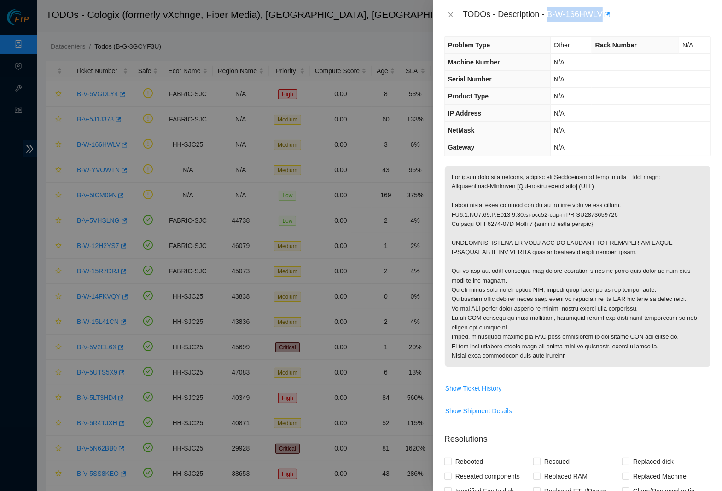
drag, startPoint x: 551, startPoint y: 13, endPoint x: 608, endPoint y: 13, distance: 57.6
click at [608, 13] on div "TODOs - Description - B-W-166HWLV" at bounding box center [587, 14] width 248 height 15
copy div "B-W-166HWLV"
click at [451, 14] on icon "close" at bounding box center [450, 15] width 5 height 6
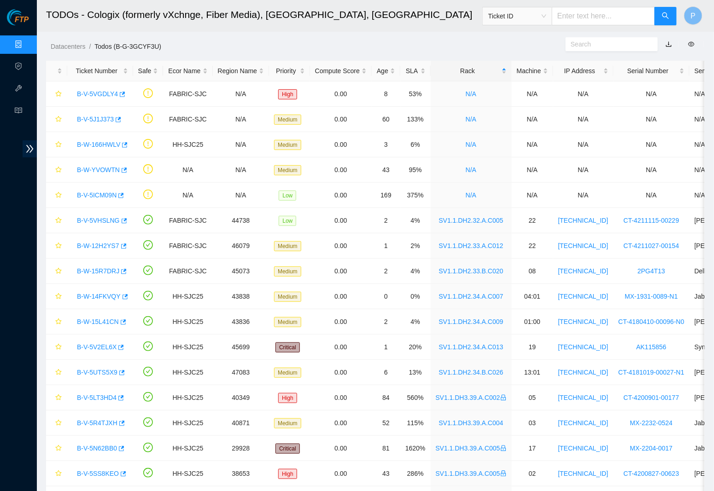
click at [601, 17] on input "text" at bounding box center [603, 16] width 103 height 18
paste input "B-W-15R7DRJ"
type input "B-W-15R7DRJ"
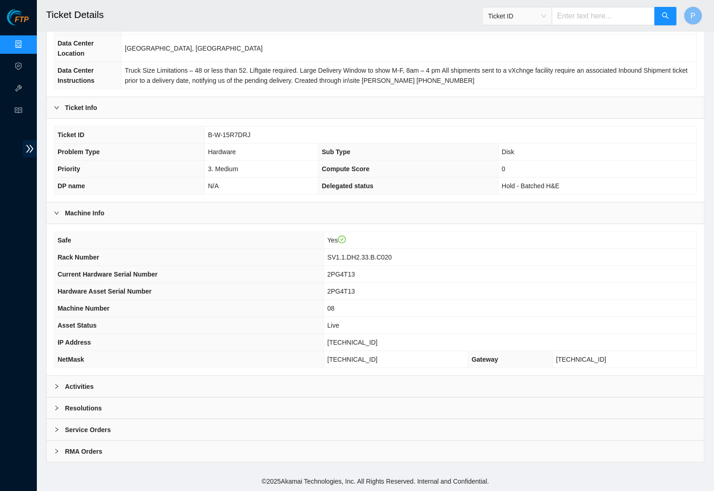
click at [239, 378] on div "Activities" at bounding box center [376, 386] width 658 height 21
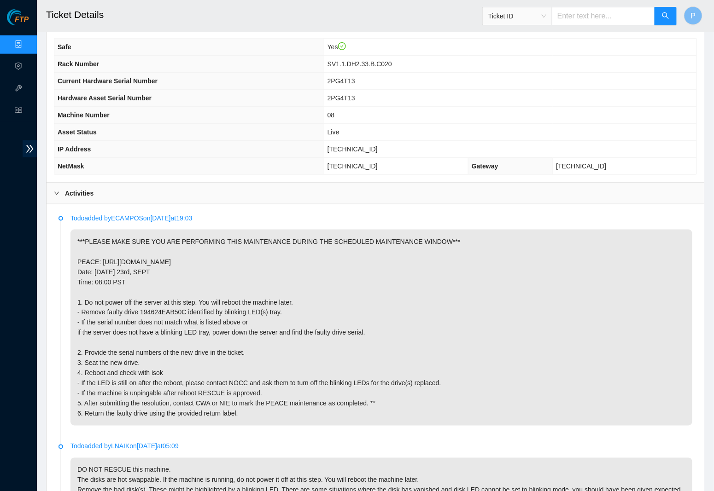
scroll to position [265, 0]
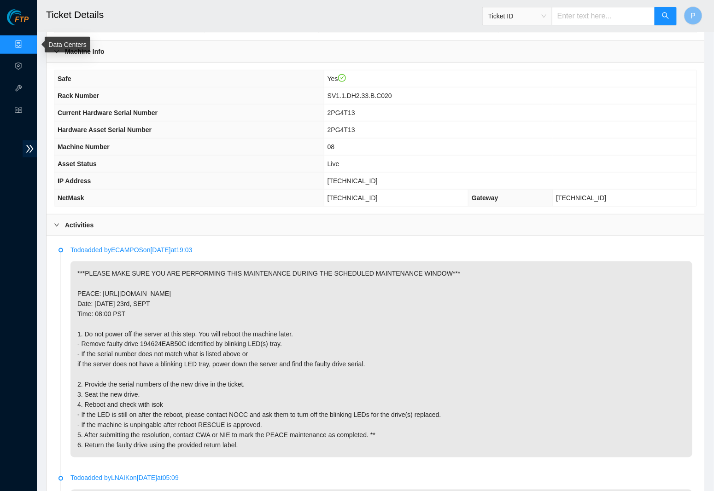
click at [27, 42] on link "Data Centers" at bounding box center [46, 44] width 38 height 7
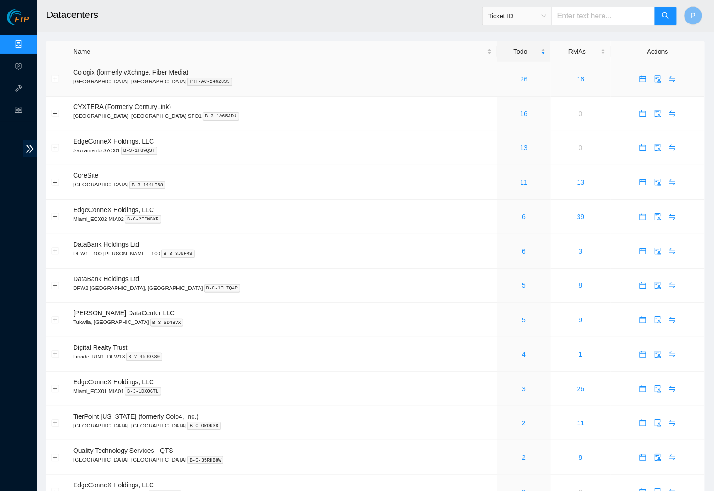
click at [520, 79] on link "26" at bounding box center [523, 79] width 7 height 7
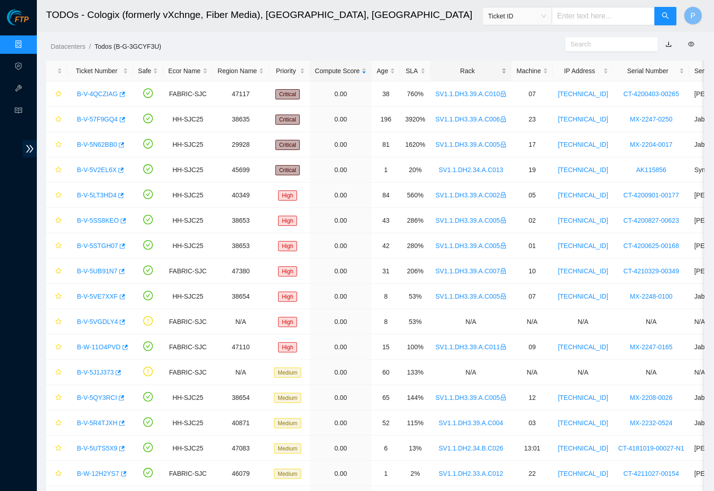
click at [476, 70] on div "Rack" at bounding box center [471, 71] width 71 height 10
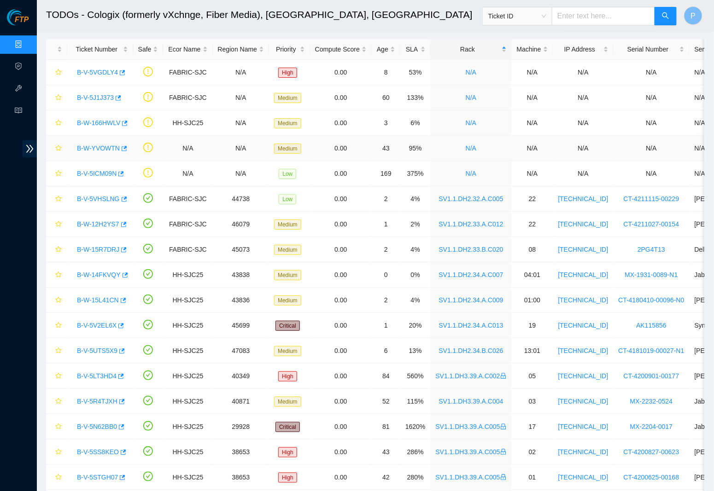
scroll to position [6, 0]
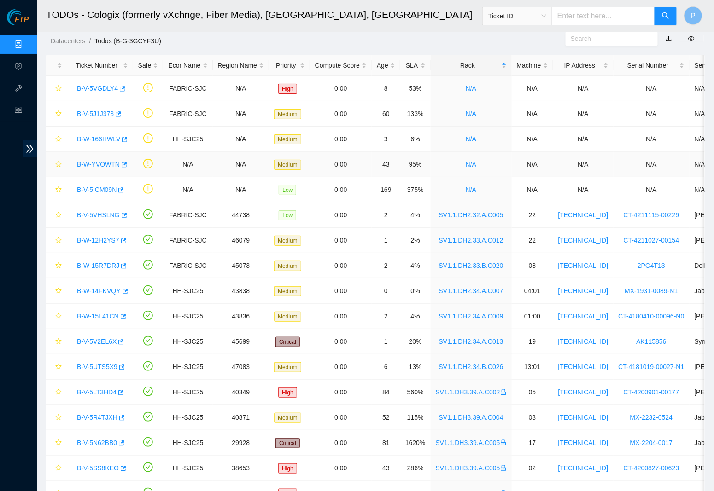
click at [105, 162] on link "B-W-YVOWTN" at bounding box center [98, 164] width 43 height 7
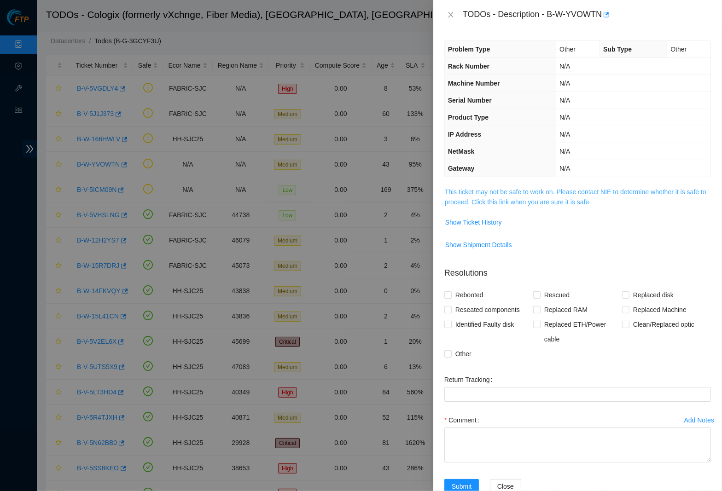
click at [465, 191] on link "This ticket may not be safe to work on. Please contact NIE to determine whether…" at bounding box center [576, 196] width 262 height 17
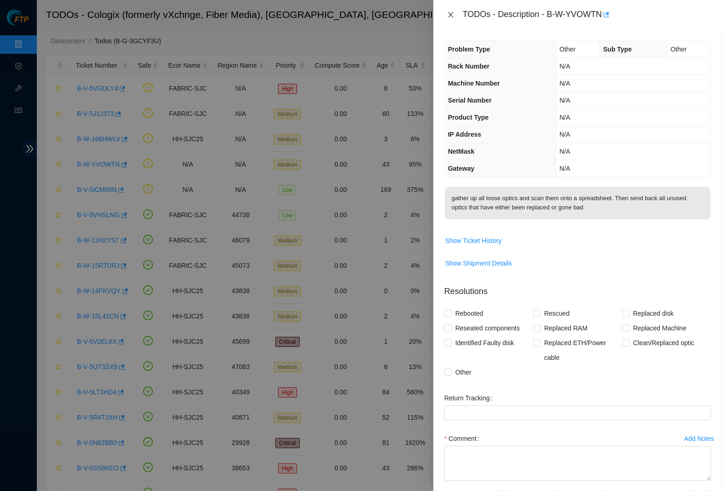
click at [448, 19] on button "Close" at bounding box center [450, 15] width 13 height 9
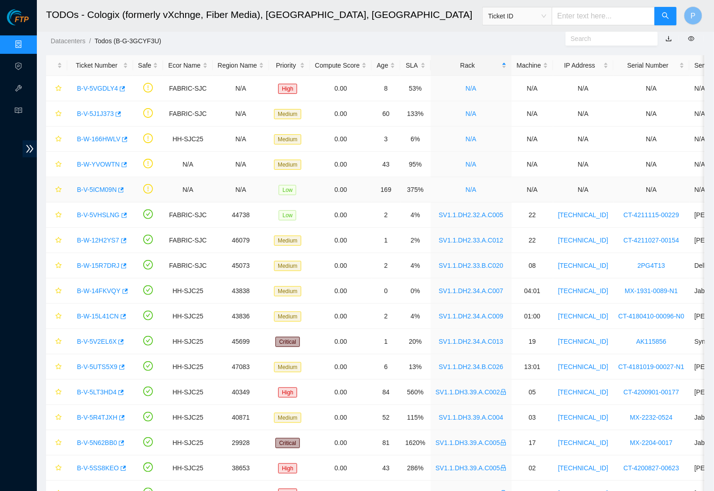
click at [100, 188] on link "B-V-5ICM09N" at bounding box center [97, 189] width 40 height 7
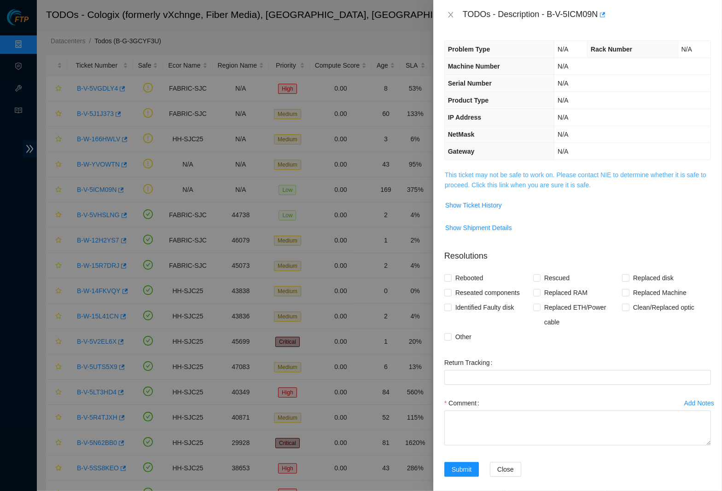
click at [512, 180] on link "This ticket may not be safe to work on. Please contact NIE to determine whether…" at bounding box center [576, 179] width 262 height 17
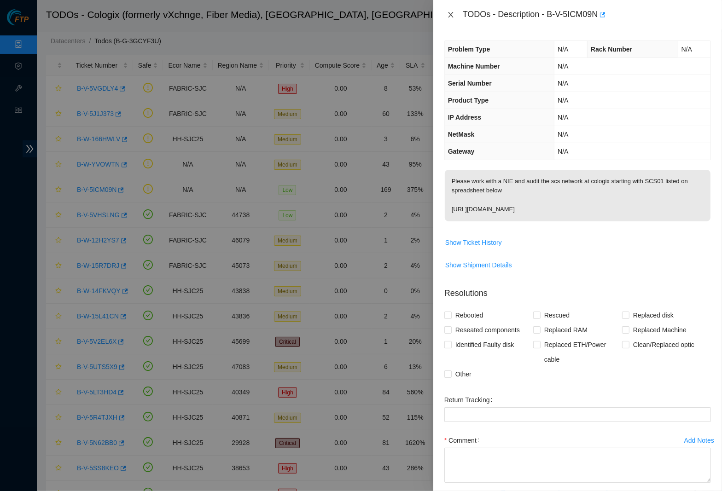
click at [452, 11] on icon "close" at bounding box center [450, 14] width 7 height 7
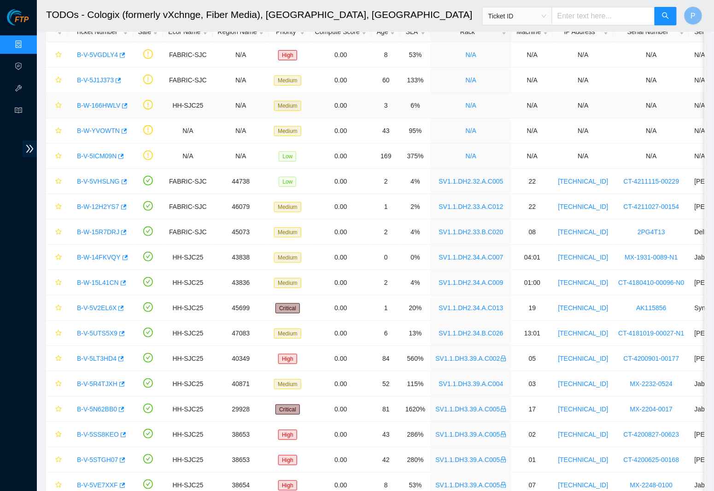
scroll to position [40, 0]
click at [93, 180] on link "B-V-5VHSLNG" at bounding box center [98, 180] width 43 height 7
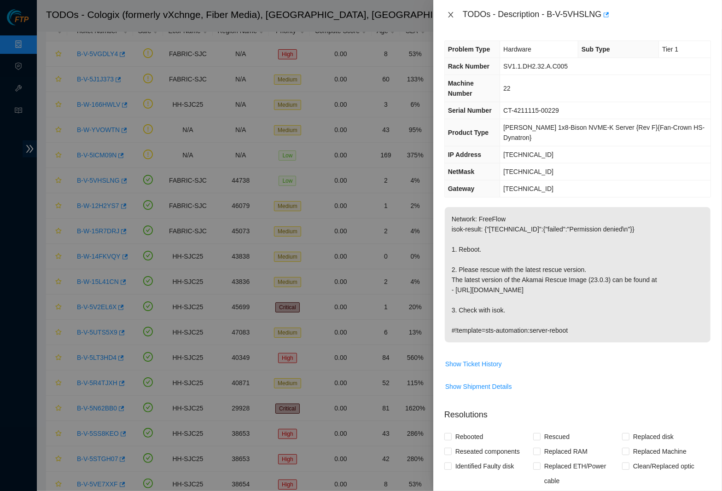
click at [450, 14] on icon "close" at bounding box center [450, 15] width 5 height 6
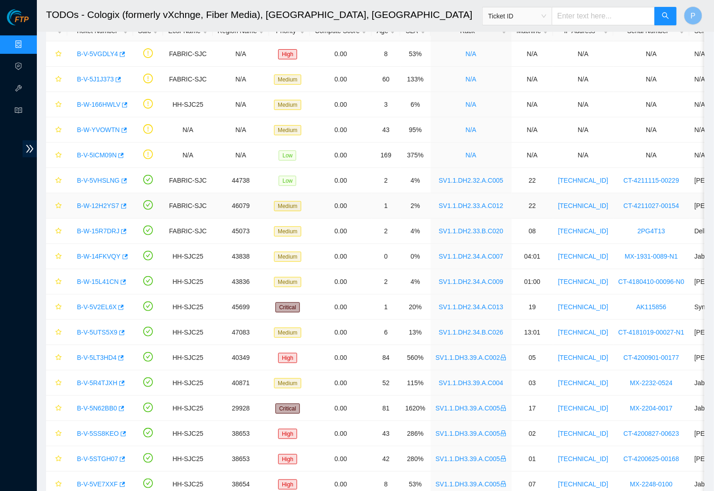
click at [99, 204] on link "B-W-12H2YS7" at bounding box center [98, 205] width 42 height 7
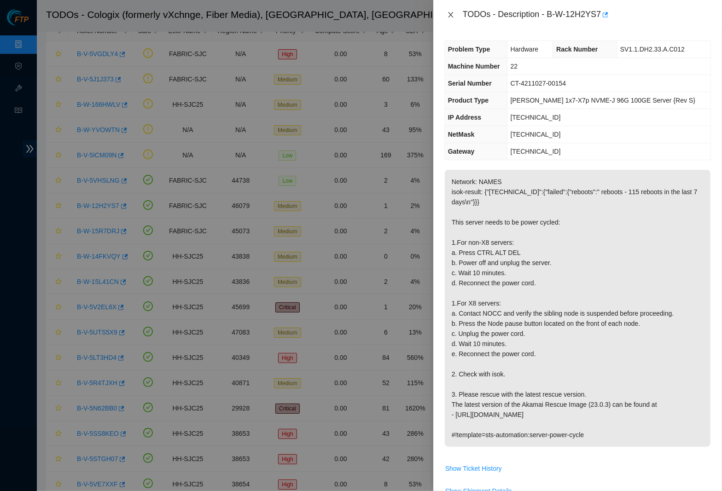
click at [450, 16] on icon "close" at bounding box center [450, 14] width 7 height 7
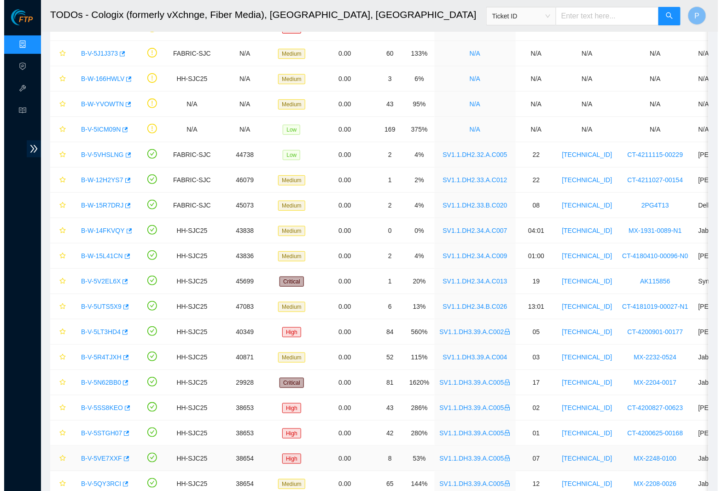
scroll to position [62, 0]
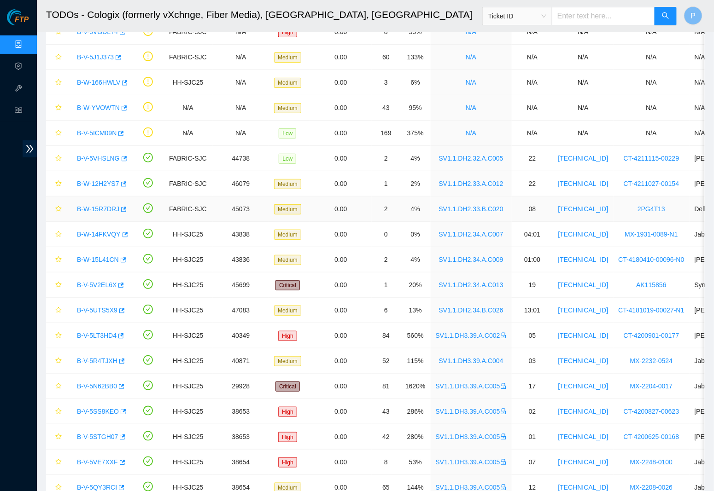
click at [91, 210] on link "B-W-15R7DRJ" at bounding box center [98, 208] width 42 height 7
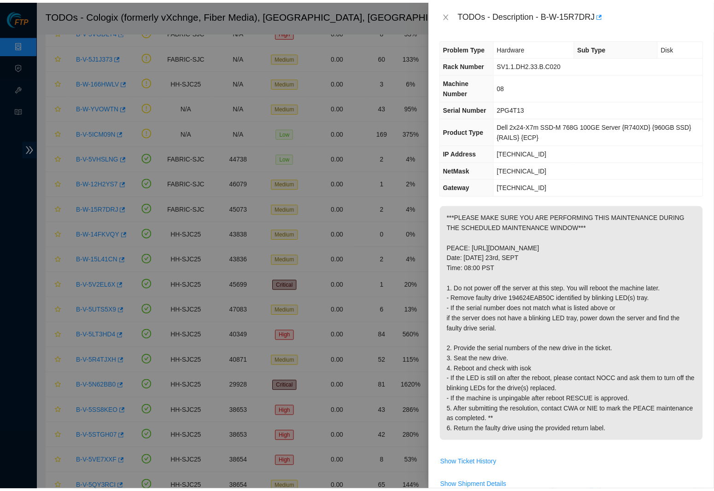
scroll to position [0, 0]
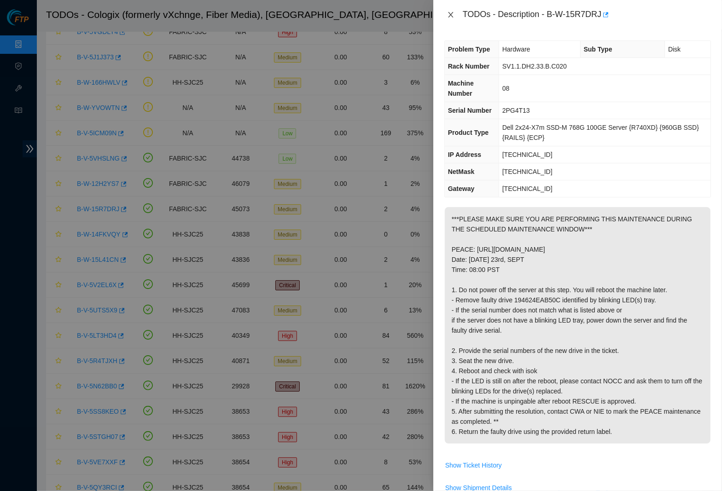
click at [450, 12] on icon "close" at bounding box center [450, 14] width 7 height 7
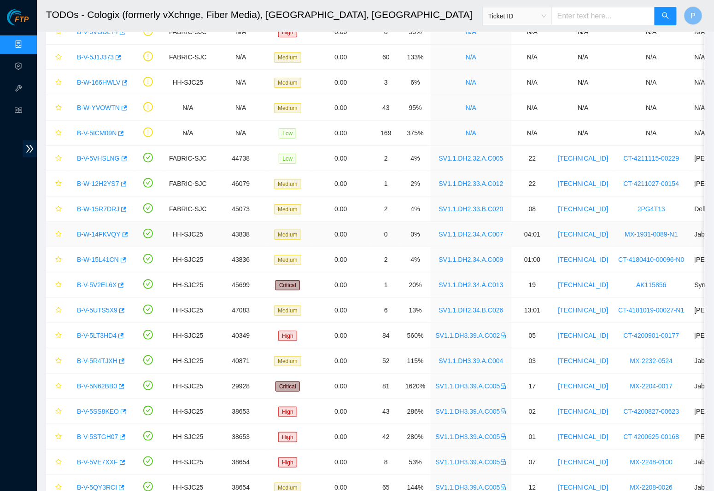
click at [108, 234] on link "B-W-14FKVQY" at bounding box center [99, 234] width 44 height 7
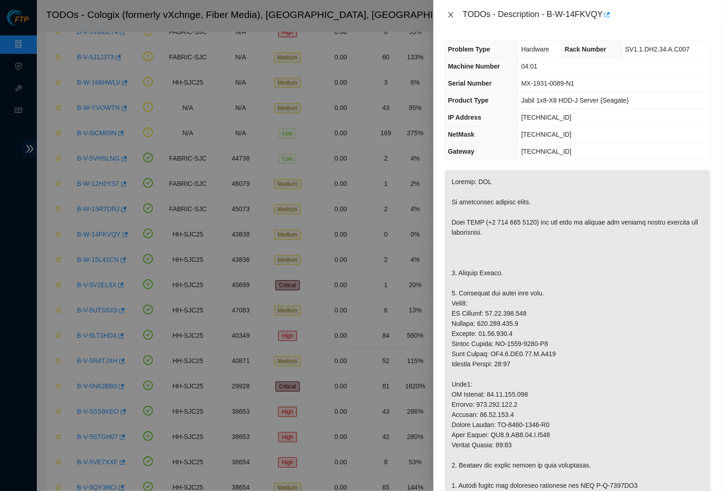
click at [449, 12] on icon "close" at bounding box center [450, 14] width 7 height 7
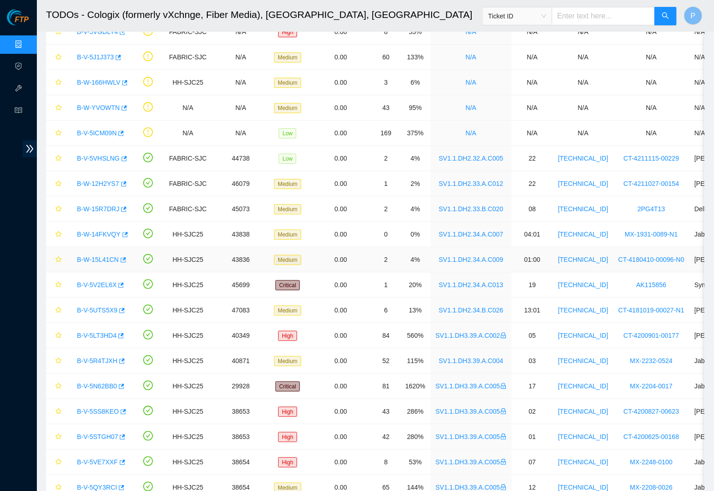
click at [95, 259] on link "B-W-15L41CN" at bounding box center [98, 259] width 42 height 7
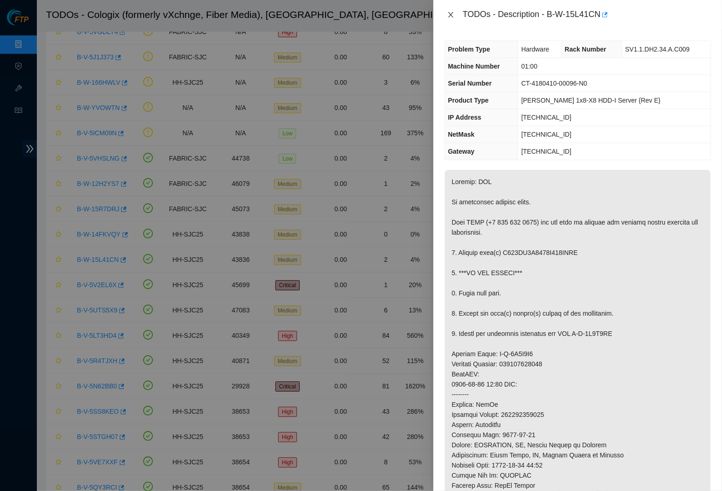
click at [453, 14] on icon "close" at bounding box center [450, 14] width 7 height 7
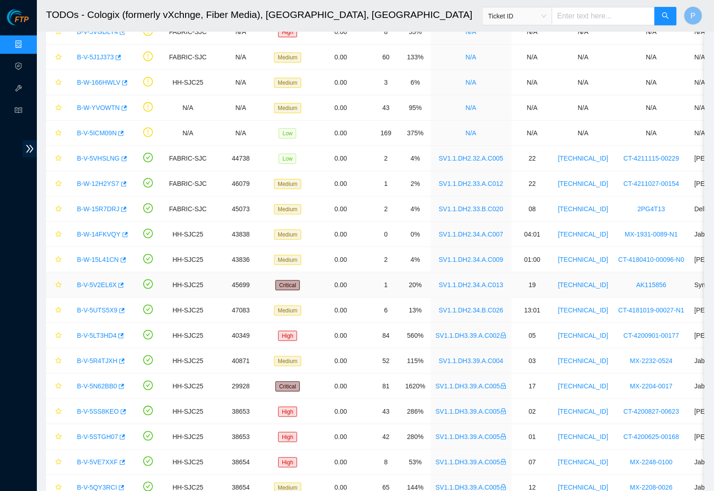
click at [104, 285] on link "B-V-5V2EL6X" at bounding box center [97, 284] width 40 height 7
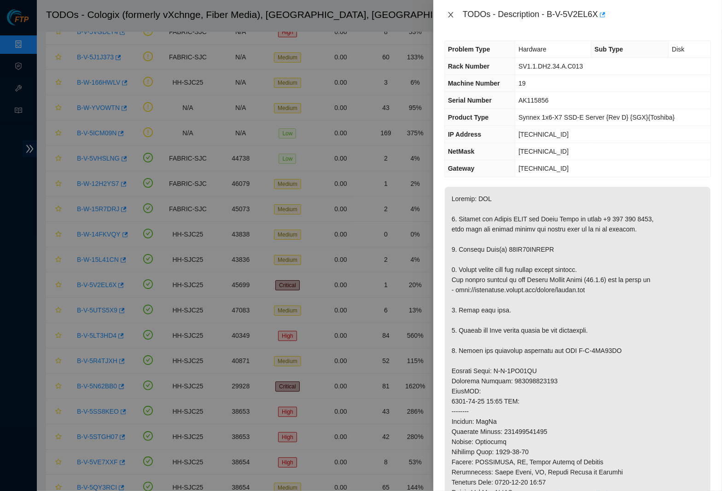
click at [451, 17] on icon "close" at bounding box center [450, 14] width 7 height 7
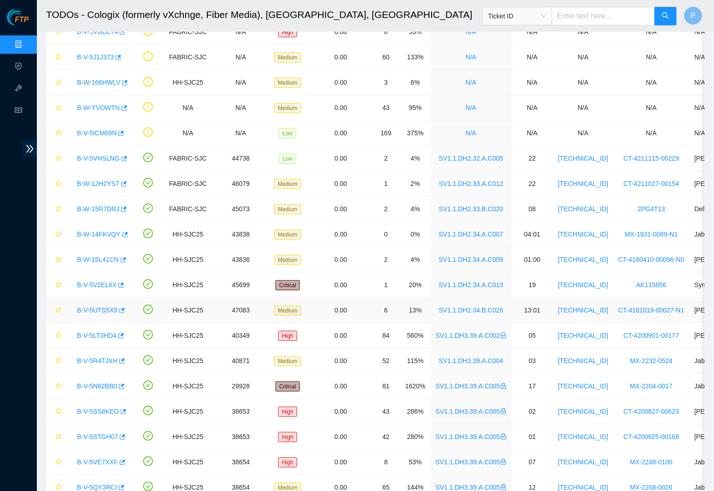
click at [101, 312] on link "B-V-5UTS5X9" at bounding box center [97, 310] width 41 height 7
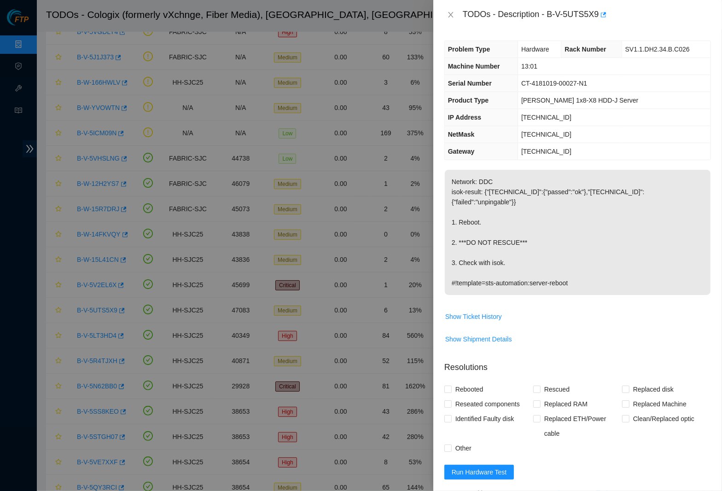
click at [444, 8] on div "TODOs - Description - B-V-5UTS5X9" at bounding box center [577, 14] width 267 height 15
click at [448, 13] on icon "close" at bounding box center [450, 14] width 7 height 7
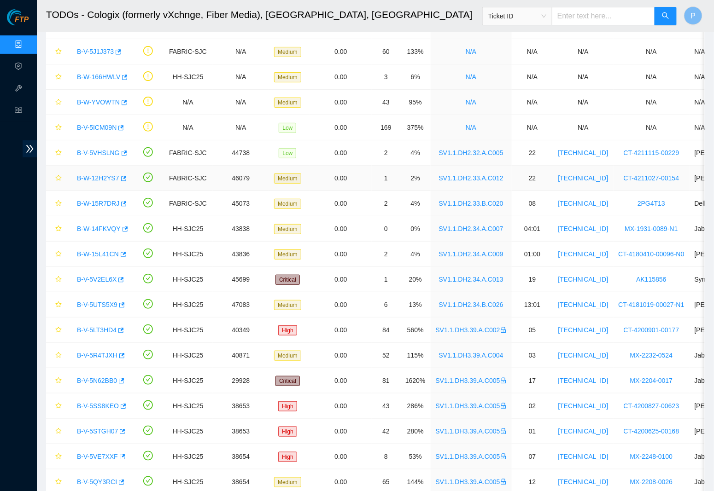
scroll to position [79, 0]
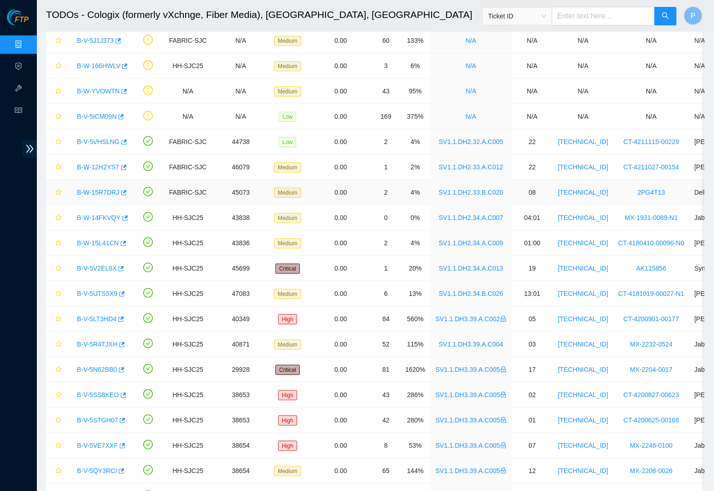
click at [99, 192] on link "B-W-15R7DRJ" at bounding box center [98, 192] width 42 height 7
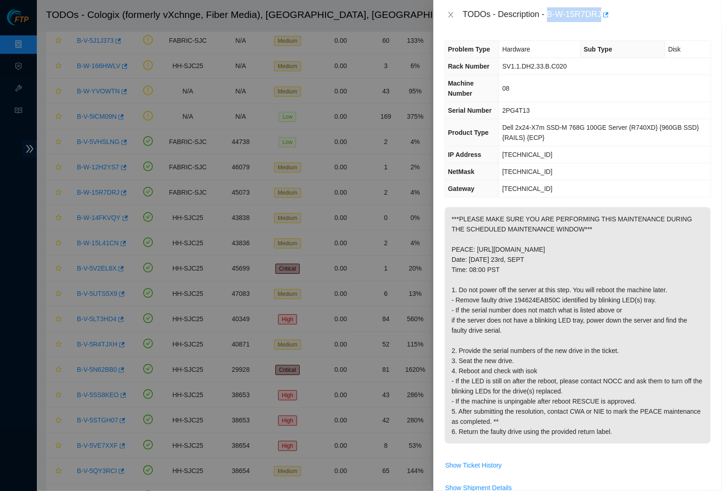
drag, startPoint x: 552, startPoint y: 13, endPoint x: 607, endPoint y: 13, distance: 54.8
click at [607, 13] on div "TODOs - Description - B-W-15R7DRJ" at bounding box center [587, 14] width 248 height 15
click at [450, 11] on icon "close" at bounding box center [450, 14] width 7 height 7
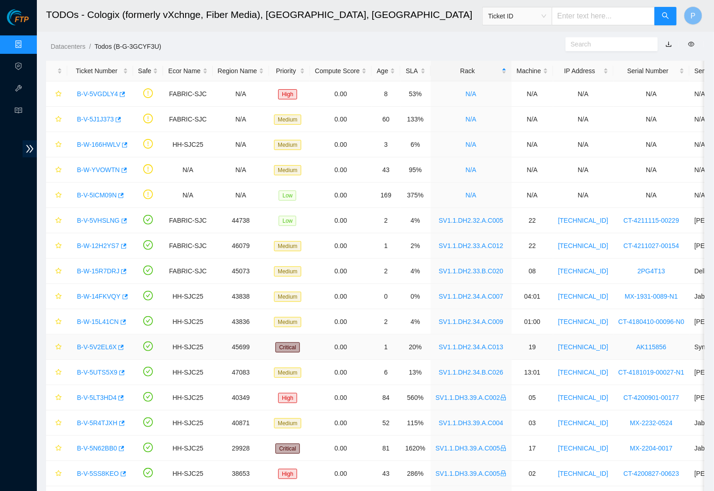
scroll to position [0, 0]
click at [206, 38] on div "Datacenters / Todos (B-G-3GCYF3U) /" at bounding box center [291, 26] width 508 height 52
click at [27, 41] on link "Data Centers" at bounding box center [46, 44] width 38 height 7
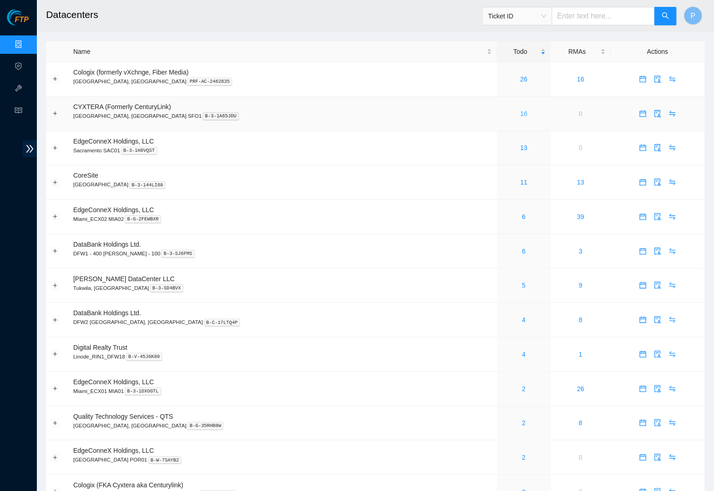
click at [520, 110] on link "16" at bounding box center [523, 113] width 7 height 7
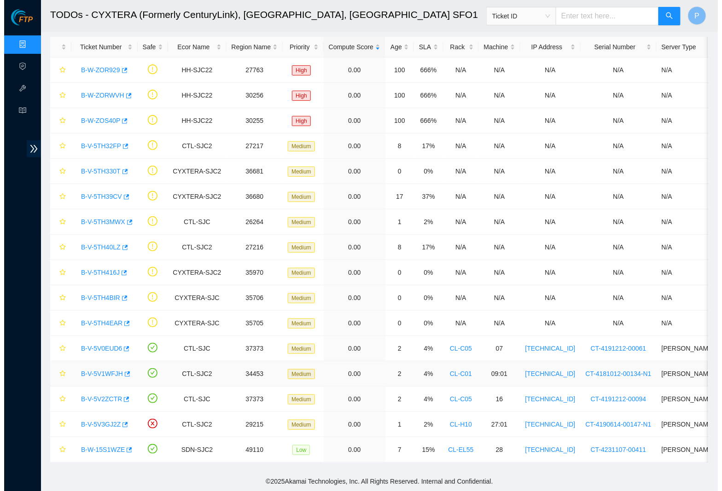
scroll to position [31, 0]
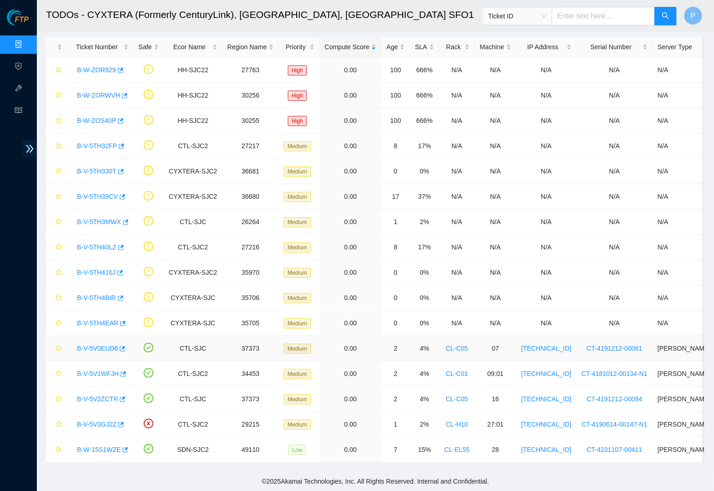
click at [86, 345] on link "B-V-5V0EUD6" at bounding box center [97, 348] width 41 height 7
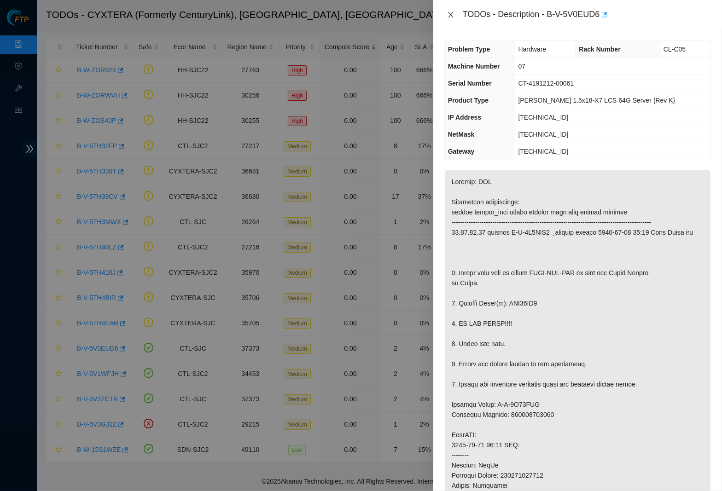
click at [452, 17] on icon "close" at bounding box center [450, 14] width 7 height 7
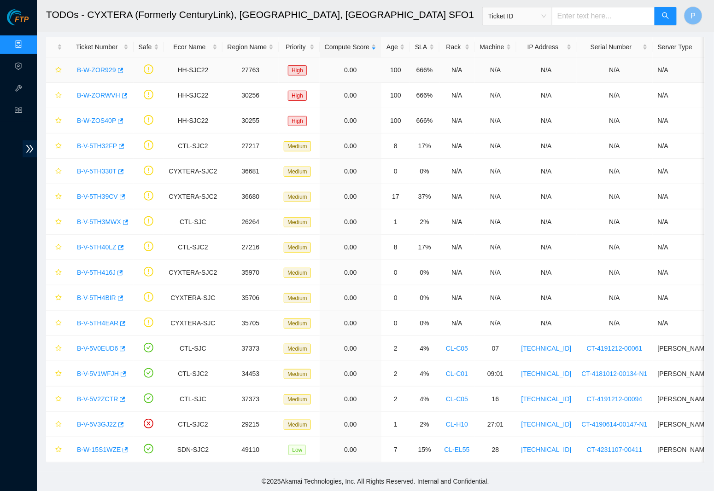
click at [96, 66] on link "B-W-ZOR929" at bounding box center [96, 69] width 39 height 7
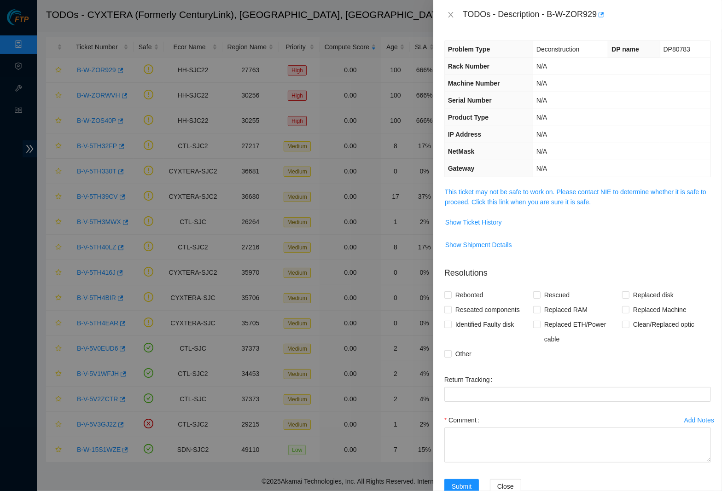
drag, startPoint x: 452, startPoint y: 13, endPoint x: 434, endPoint y: 20, distance: 19.2
click at [452, 13] on icon "close" at bounding box center [450, 15] width 5 height 6
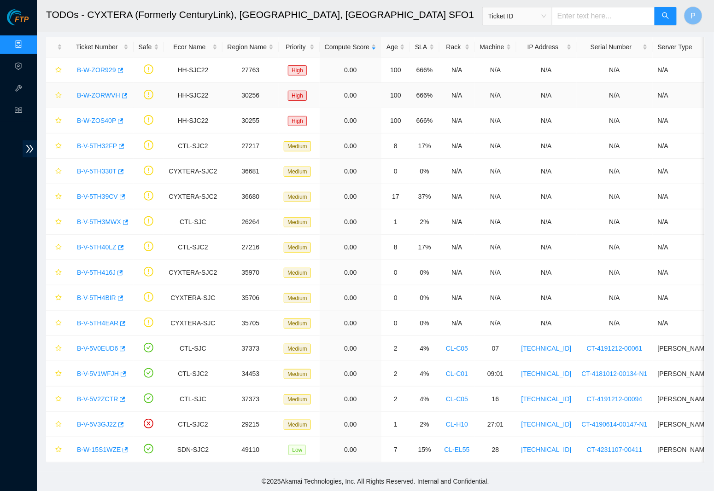
click at [103, 92] on link "B-W-ZORWVH" at bounding box center [98, 95] width 43 height 7
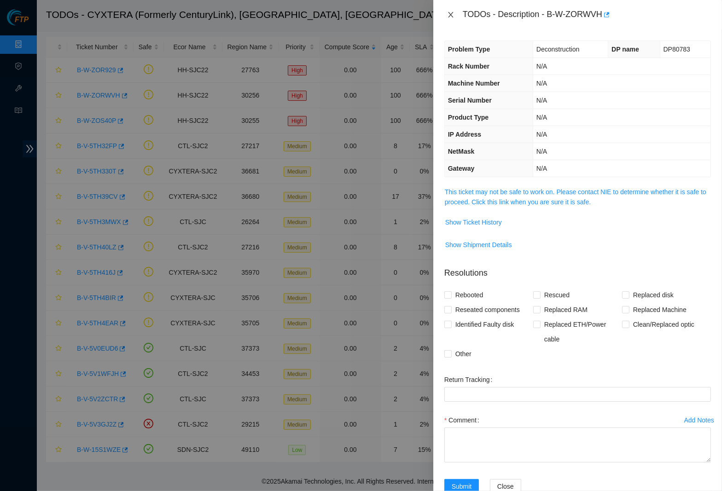
click at [447, 14] on icon "close" at bounding box center [450, 14] width 7 height 7
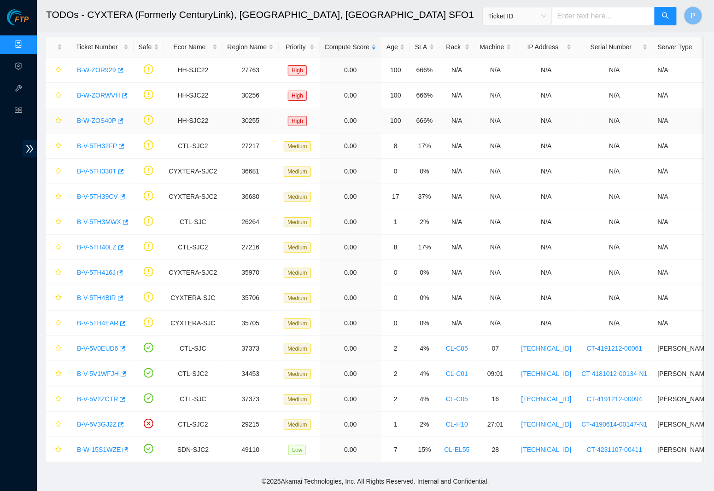
click at [99, 117] on div "B-W-ZOS40P" at bounding box center [100, 120] width 56 height 15
click at [102, 117] on link "B-W-ZOS40P" at bounding box center [96, 120] width 39 height 7
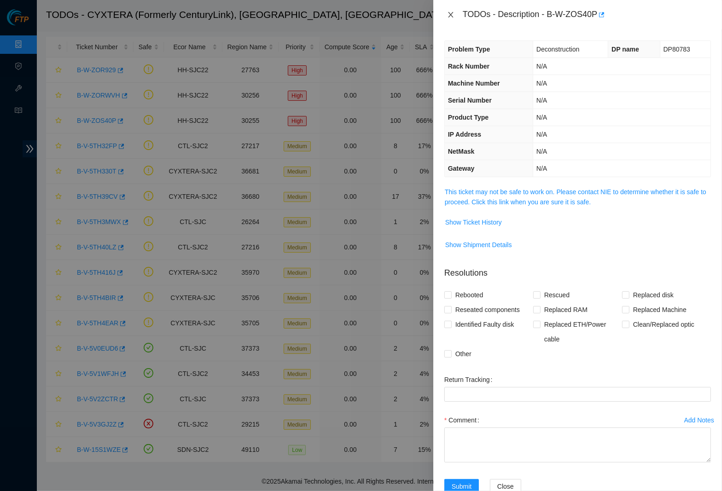
click at [449, 14] on icon "close" at bounding box center [450, 14] width 7 height 7
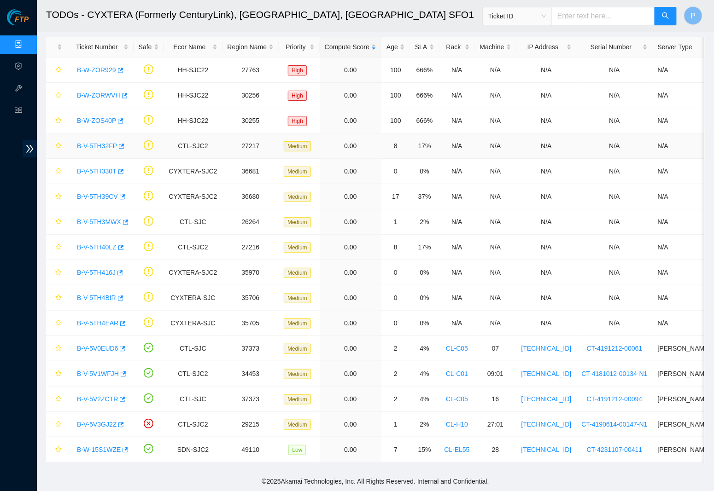
click at [97, 142] on link "B-V-5TH32FP" at bounding box center [97, 145] width 40 height 7
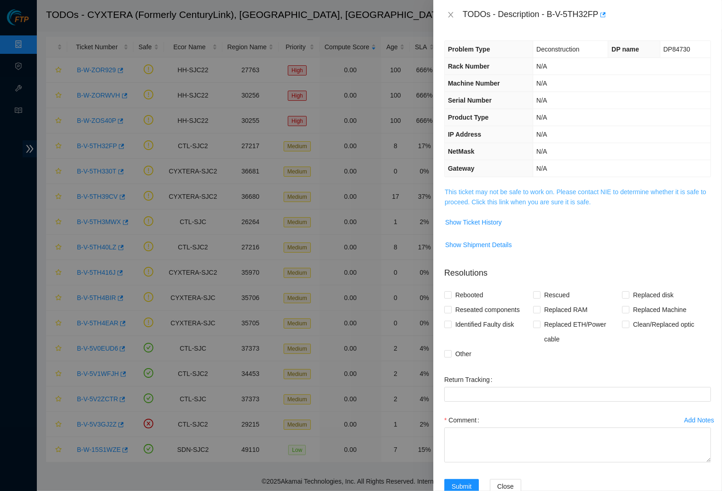
click at [527, 201] on link "This ticket may not be safe to work on. Please contact NIE to determine whether…" at bounding box center [576, 196] width 262 height 17
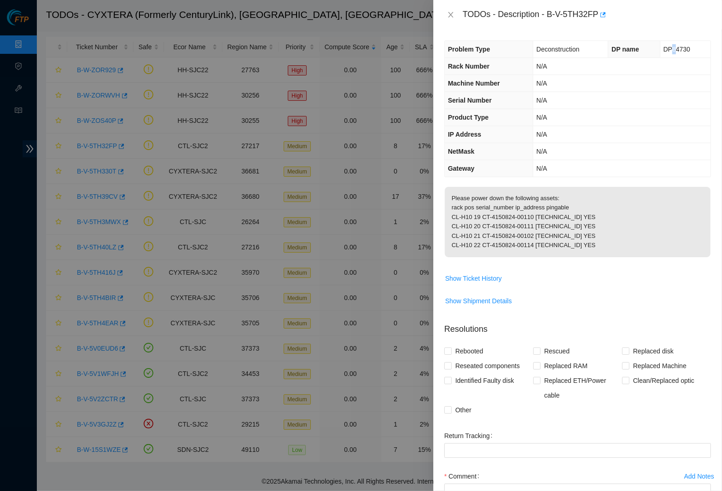
click at [667, 47] on span "DP84730" at bounding box center [676, 49] width 27 height 7
copy span "DP84730"
click at [449, 13] on icon "close" at bounding box center [450, 14] width 7 height 7
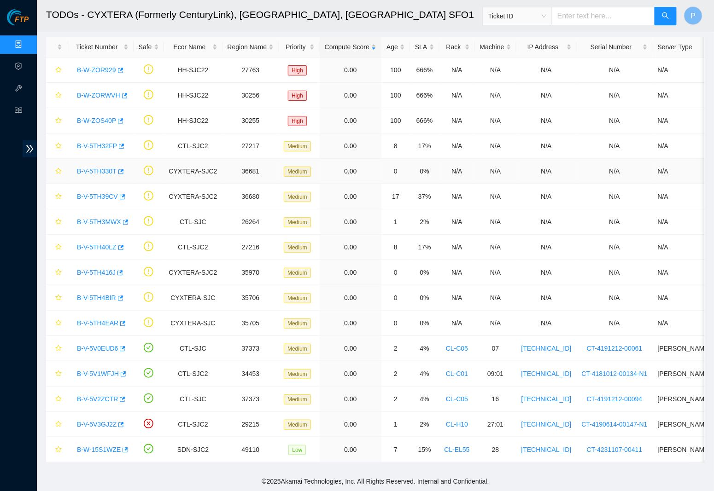
click at [109, 168] on link "B-V-5TH330T" at bounding box center [97, 171] width 40 height 7
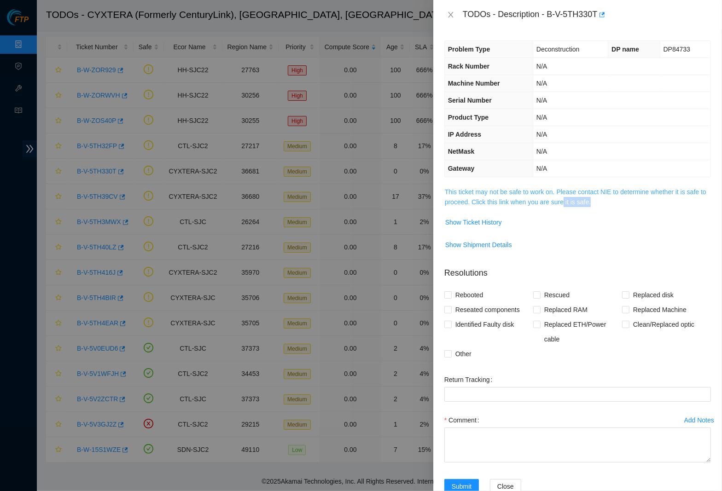
click at [593, 202] on span "This ticket may not be safe to work on. Please contact NIE to determine whether…" at bounding box center [578, 197] width 266 height 20
click at [591, 199] on link "This ticket may not be safe to work on. Please contact NIE to determine whether…" at bounding box center [576, 196] width 262 height 17
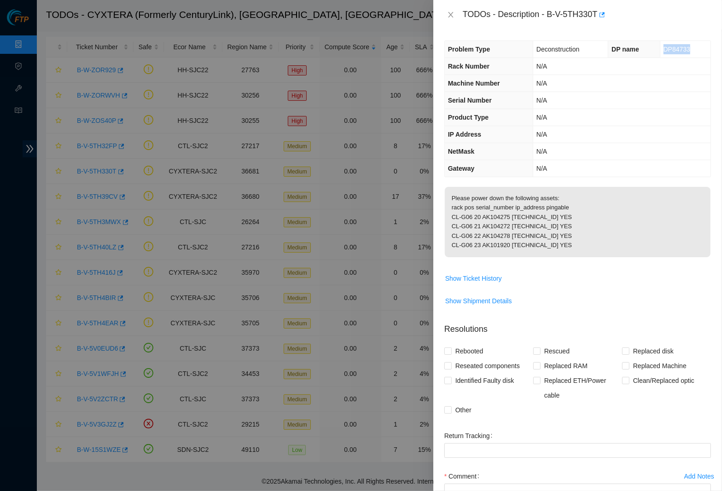
drag, startPoint x: 658, startPoint y: 48, endPoint x: 693, endPoint y: 48, distance: 35.5
click at [693, 48] on td "DP84733" at bounding box center [685, 49] width 51 height 17
copy span "DP84733"
click at [450, 17] on icon "close" at bounding box center [450, 14] width 7 height 7
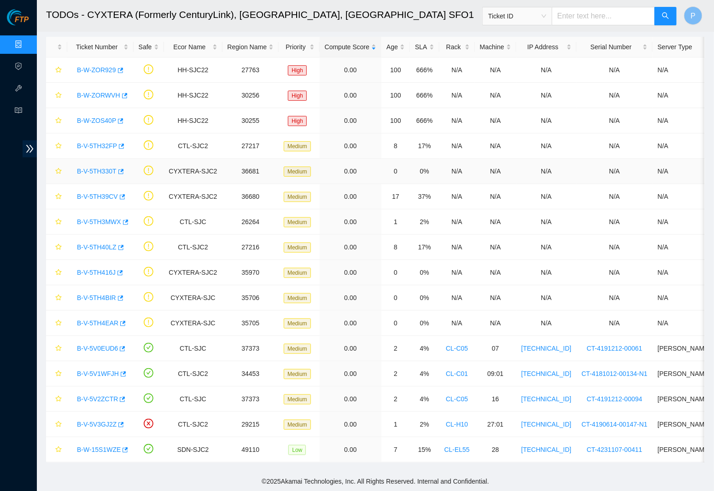
click at [96, 168] on link "B-V-5TH330T" at bounding box center [97, 171] width 40 height 7
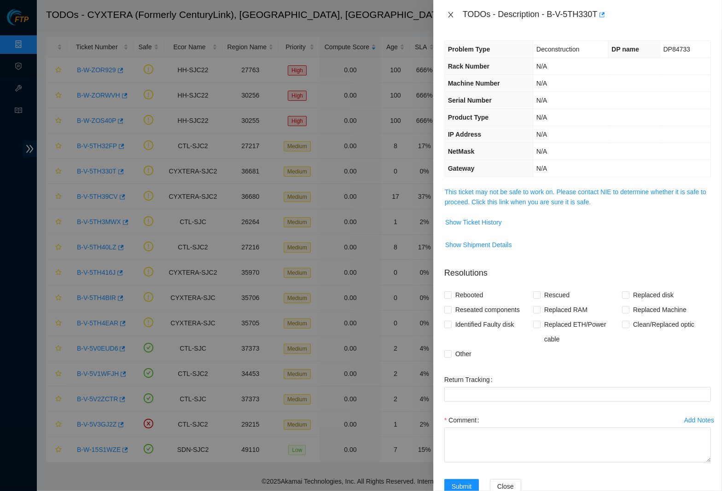
click at [450, 14] on icon "close" at bounding box center [450, 15] width 5 height 6
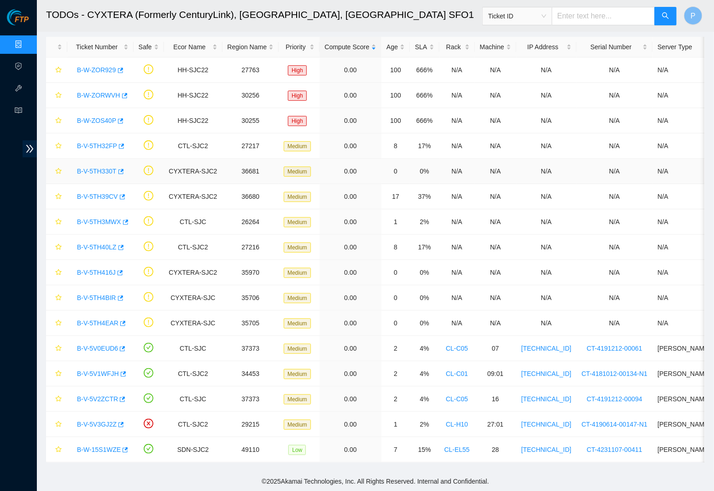
click at [105, 168] on div "B-V-5TH330T" at bounding box center [100, 171] width 56 height 15
click at [105, 168] on link "B-V-5TH330T" at bounding box center [97, 171] width 40 height 7
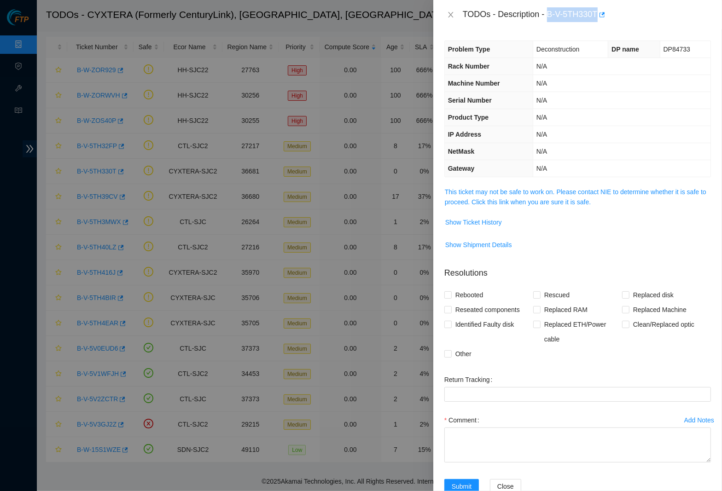
drag, startPoint x: 552, startPoint y: 13, endPoint x: 604, endPoint y: 13, distance: 52.5
click at [604, 13] on div "TODOs - Description - B-V-5TH330T" at bounding box center [587, 14] width 248 height 15
copy div "B-V-5TH330T"
click at [449, 12] on icon "close" at bounding box center [450, 15] width 5 height 6
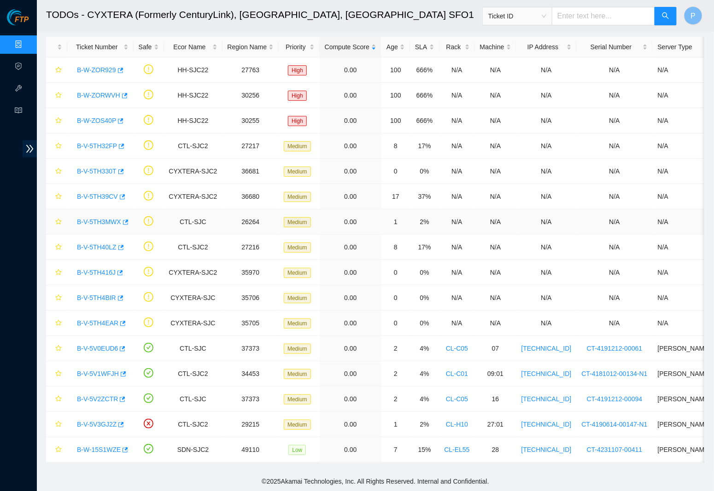
click at [108, 218] on link "B-V-5TH3MWX" at bounding box center [99, 221] width 44 height 7
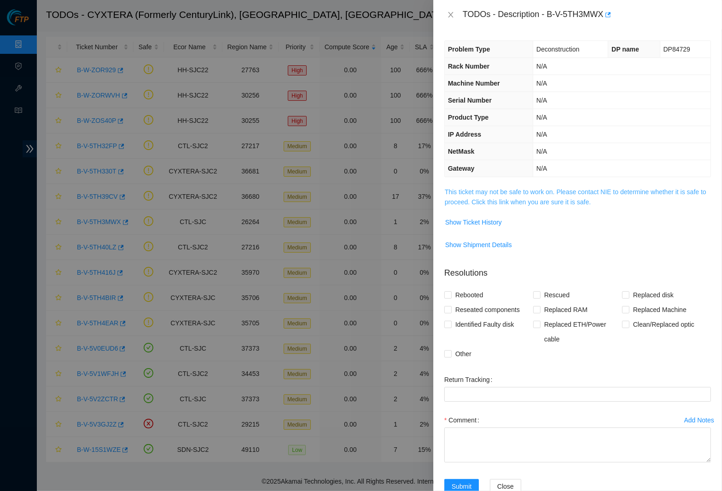
click at [532, 189] on link "This ticket may not be safe to work on. Please contact NIE to determine whether…" at bounding box center [576, 196] width 262 height 17
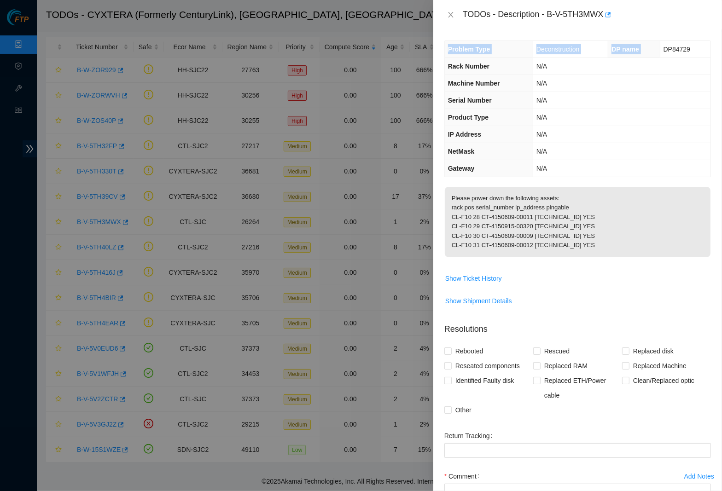
drag, startPoint x: 658, startPoint y: 47, endPoint x: 707, endPoint y: 51, distance: 49.4
click at [707, 51] on div "Problem Type Deconstruction DP name DP84729 Rack Number N/A Machine Number N/A …" at bounding box center [577, 260] width 289 height 462
click at [676, 52] on span "DP84729" at bounding box center [676, 49] width 27 height 7
click at [675, 48] on span "DP84729" at bounding box center [676, 49] width 27 height 7
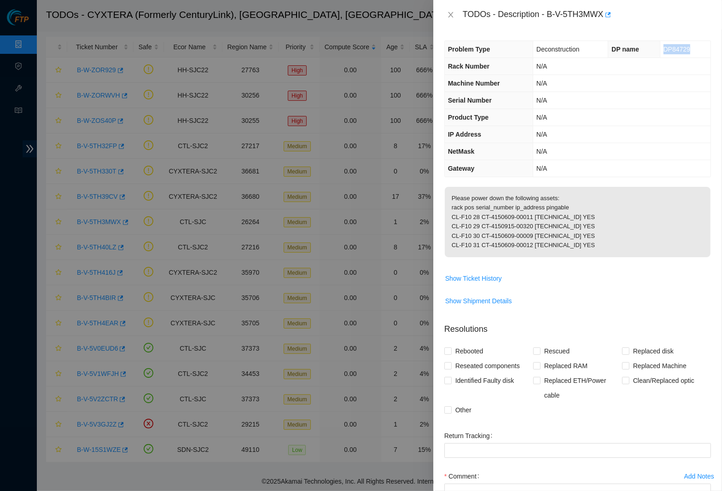
copy span "DP84729"
click at [573, 47] on span "Deconstruction" at bounding box center [557, 49] width 43 height 7
drag, startPoint x: 552, startPoint y: 13, endPoint x: 610, endPoint y: 10, distance: 58.1
click at [610, 10] on div "TODOs - Description - B-V-5TH3MWX" at bounding box center [587, 14] width 248 height 15
copy div "B-V-5TH3MWX"
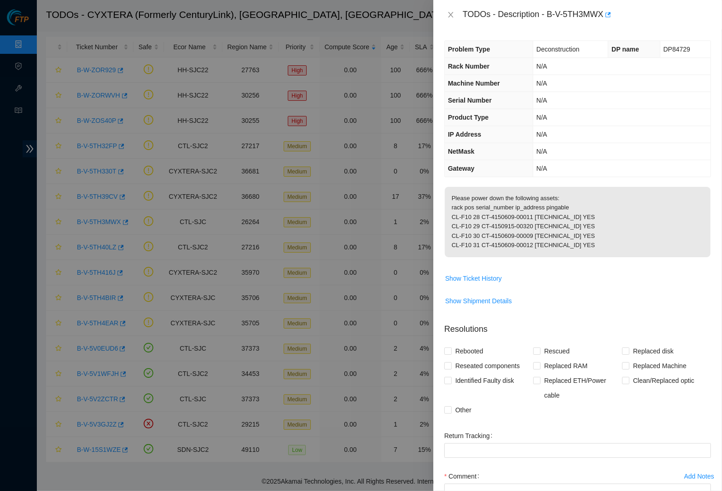
click at [464, 271] on td "Please power down the following assets: rack pos serial_number ip_address pinga…" at bounding box center [577, 228] width 267 height 84
click at [466, 279] on span "Show Ticket History" at bounding box center [473, 279] width 57 height 10
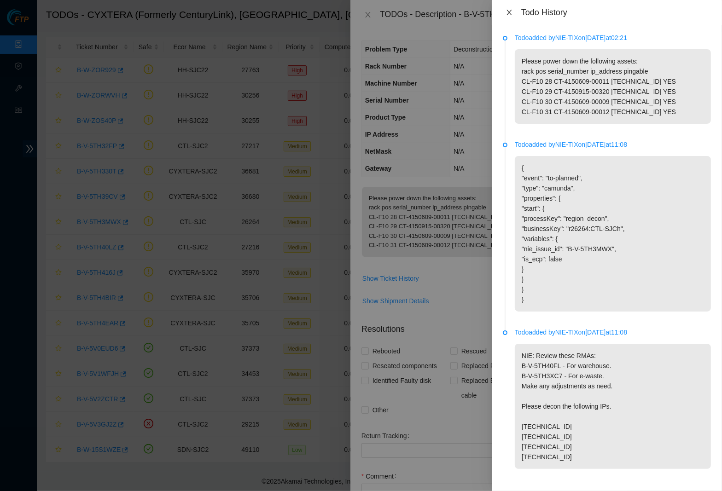
click at [513, 16] on button "Close" at bounding box center [509, 12] width 13 height 9
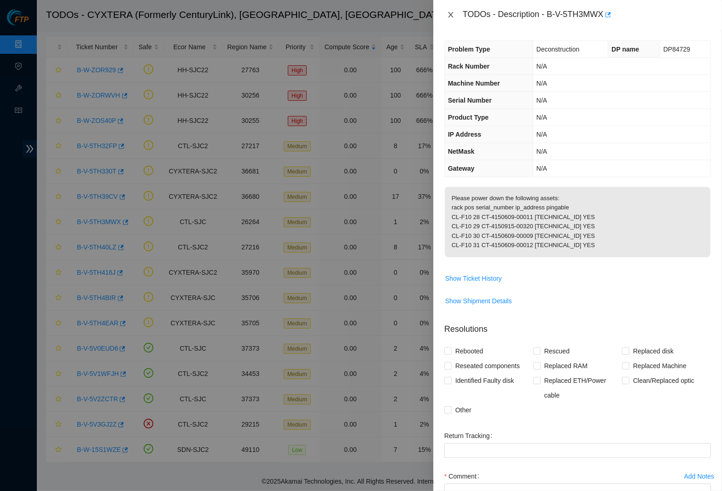
click at [454, 17] on icon "close" at bounding box center [450, 14] width 7 height 7
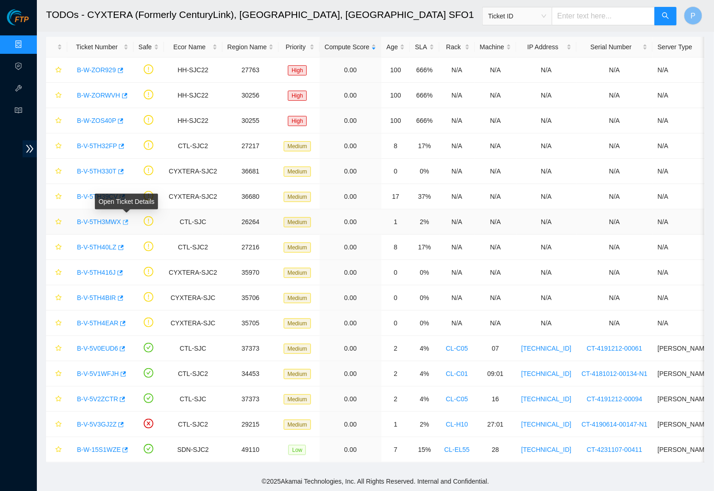
scroll to position [32, 0]
click at [97, 218] on link "B-V-5TH3MWX" at bounding box center [99, 221] width 44 height 7
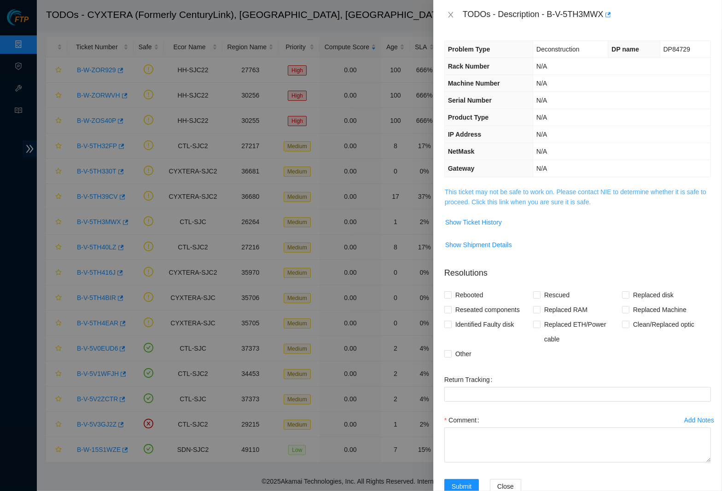
click at [461, 188] on link "This ticket may not be safe to work on. Please contact NIE to determine whether…" at bounding box center [576, 196] width 262 height 17
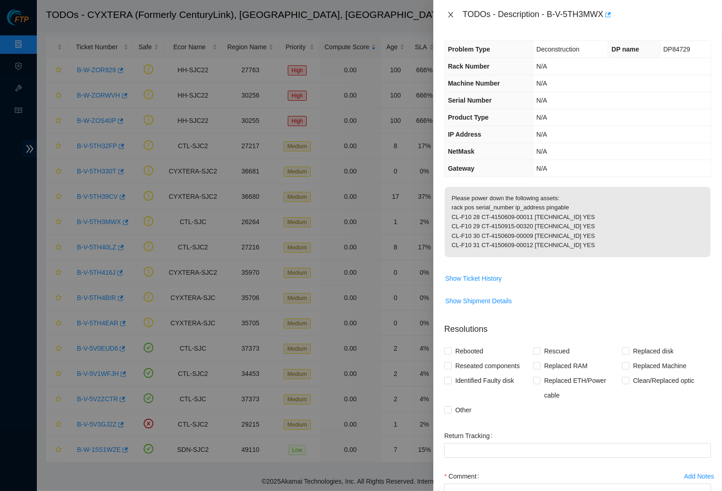
click at [449, 16] on icon "close" at bounding box center [450, 15] width 5 height 6
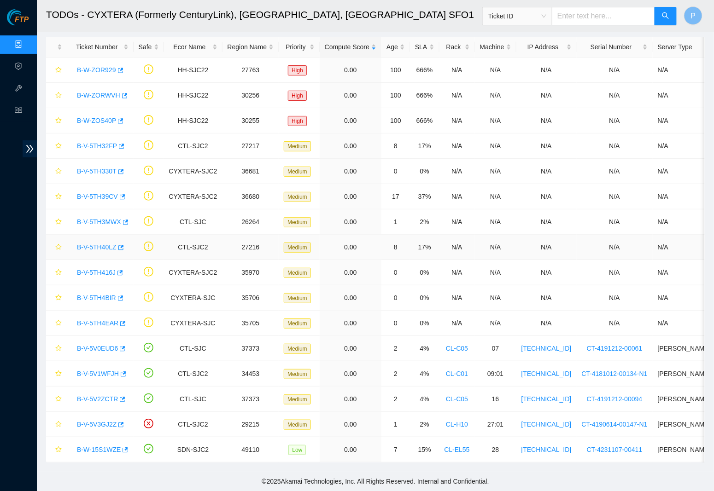
click at [109, 244] on link "B-V-5TH40LZ" at bounding box center [97, 247] width 40 height 7
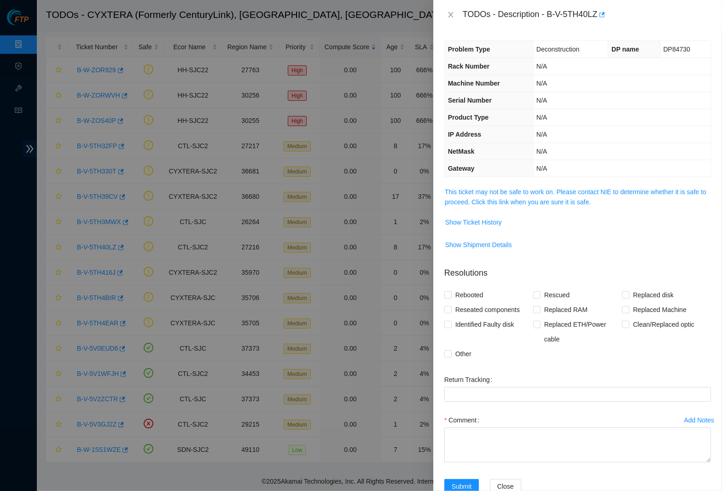
click at [565, 154] on td "N/A" at bounding box center [621, 151] width 177 height 17
drag, startPoint x: 564, startPoint y: 114, endPoint x: 564, endPoint y: 170, distance: 56.6
click at [564, 171] on tbody "Problem Type Deconstruction DP name DP84730 Rack Number N/A Machine Number N/A …" at bounding box center [578, 109] width 266 height 136
click at [569, 112] on td "N/A" at bounding box center [621, 117] width 177 height 17
drag, startPoint x: 551, startPoint y: 13, endPoint x: 605, endPoint y: 13, distance: 54.3
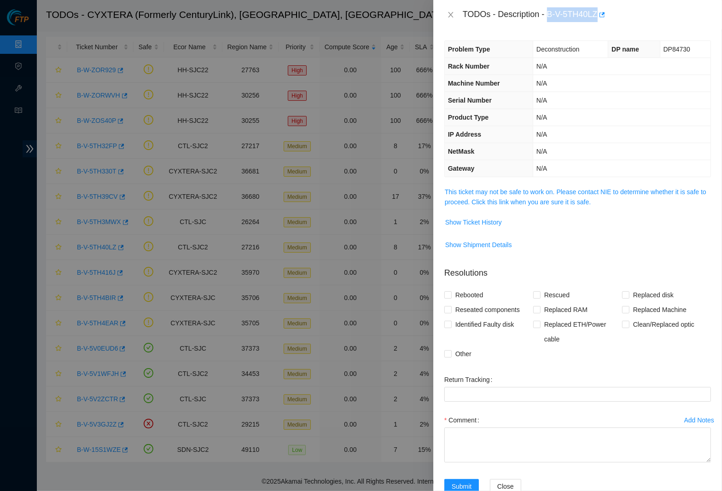
click at [605, 13] on div "TODOs - Description - B-V-5TH40LZ" at bounding box center [587, 14] width 248 height 15
copy div "B-V-5TH40LZ"
click at [549, 186] on td "This ticket may not be safe to work on. Please contact NIE to determine whether…" at bounding box center [577, 200] width 267 height 28
click at [548, 188] on link "This ticket may not be safe to work on. Please contact NIE to determine whether…" at bounding box center [576, 196] width 262 height 17
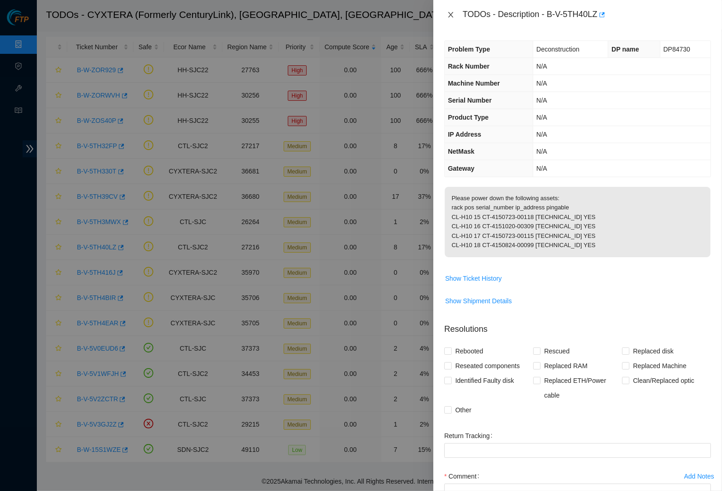
click at [452, 13] on icon "close" at bounding box center [450, 15] width 5 height 6
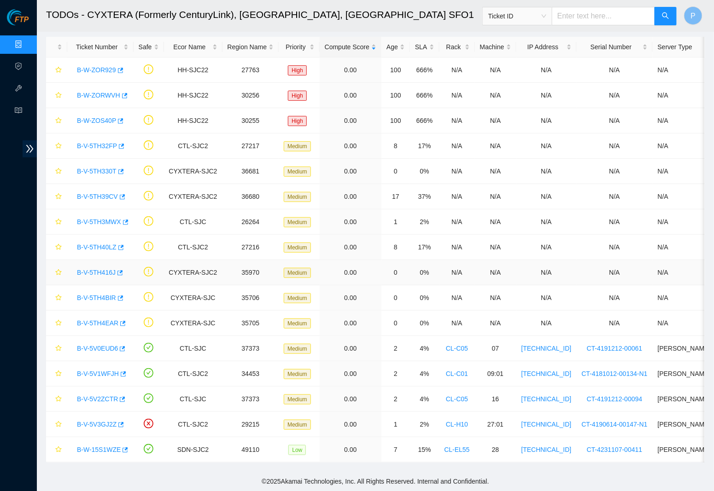
click at [102, 269] on link "B-V-5TH416J" at bounding box center [96, 272] width 39 height 7
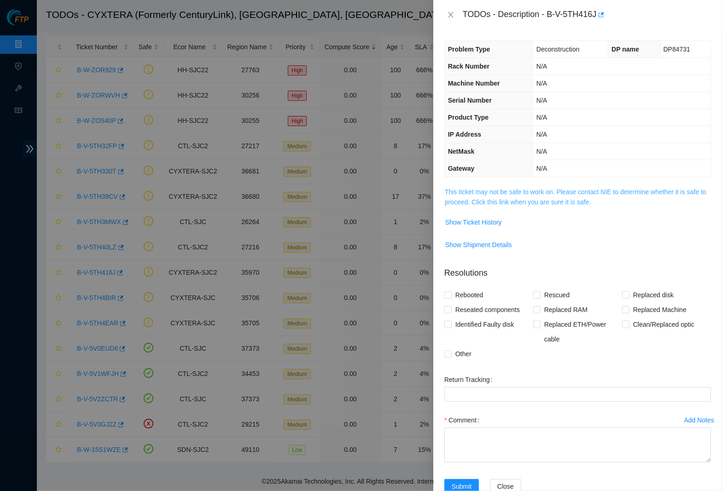
click at [485, 200] on link "This ticket may not be safe to work on. Please contact NIE to determine whether…" at bounding box center [576, 196] width 262 height 17
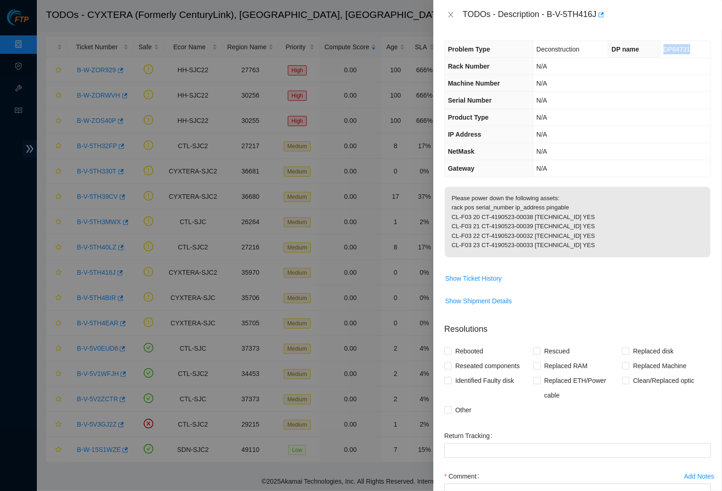
drag, startPoint x: 656, startPoint y: 50, endPoint x: 686, endPoint y: 50, distance: 29.5
click at [686, 50] on td "DP84731" at bounding box center [685, 49] width 51 height 17
drag, startPoint x: 550, startPoint y: 11, endPoint x: 604, endPoint y: 13, distance: 53.9
click at [604, 13] on div "TODOs - Description - B-V-5TH416J" at bounding box center [587, 14] width 248 height 15
click at [456, 11] on button "Close" at bounding box center [450, 15] width 13 height 9
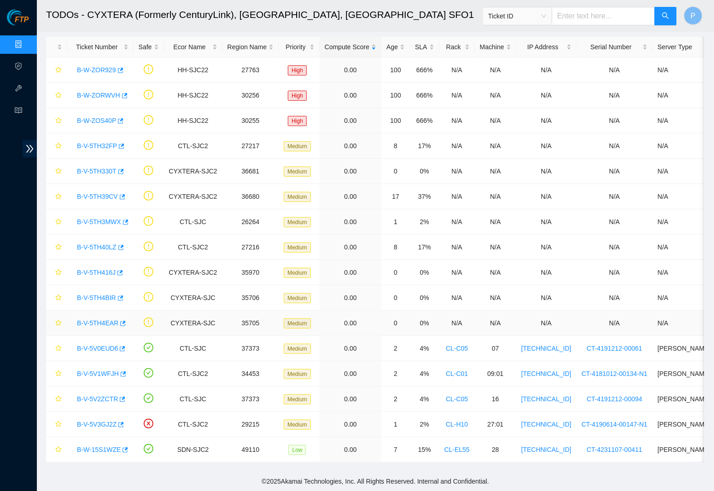
click at [105, 320] on link "B-V-5TH4EAR" at bounding box center [97, 323] width 41 height 7
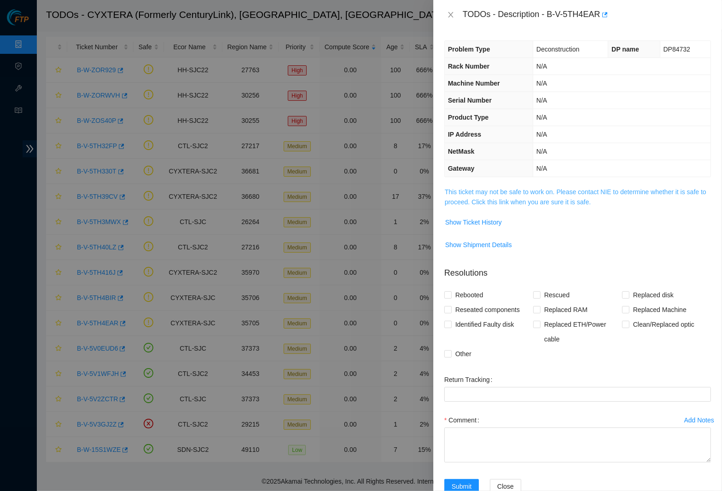
click at [499, 197] on link "This ticket may not be safe to work on. Please contact NIE to determine whether…" at bounding box center [576, 196] width 262 height 17
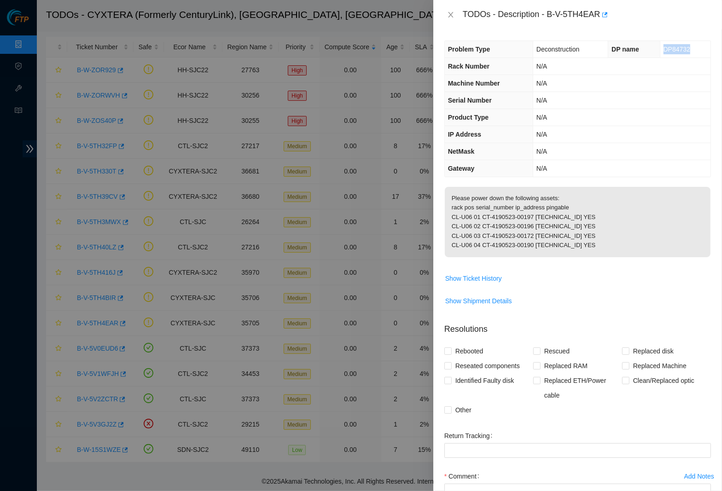
drag, startPoint x: 658, startPoint y: 48, endPoint x: 699, endPoint y: 48, distance: 41.0
click at [699, 48] on td "DP84732" at bounding box center [685, 49] width 51 height 17
drag, startPoint x: 552, startPoint y: 11, endPoint x: 605, endPoint y: 11, distance: 53.4
click at [605, 11] on div "TODOs - Description - B-V-5TH4EAR" at bounding box center [587, 14] width 248 height 15
click at [453, 12] on icon "close" at bounding box center [450, 14] width 7 height 7
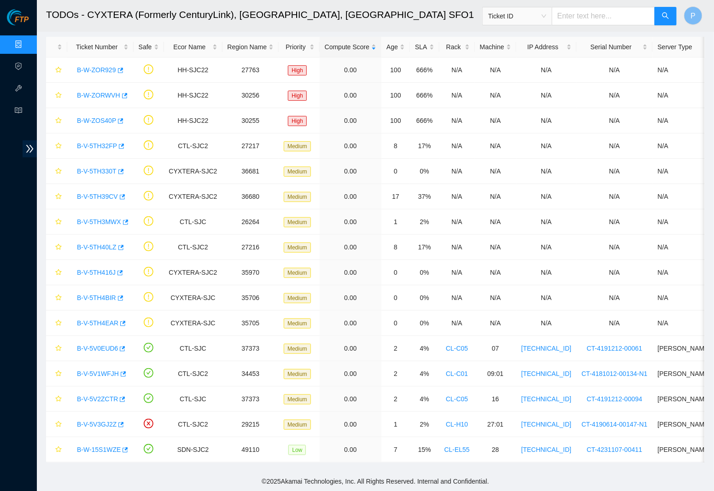
click at [591, 19] on input "text" at bounding box center [603, 16] width 103 height 18
paste input "B-V-57RV4YD"
type input "B-V-57RV4YD"
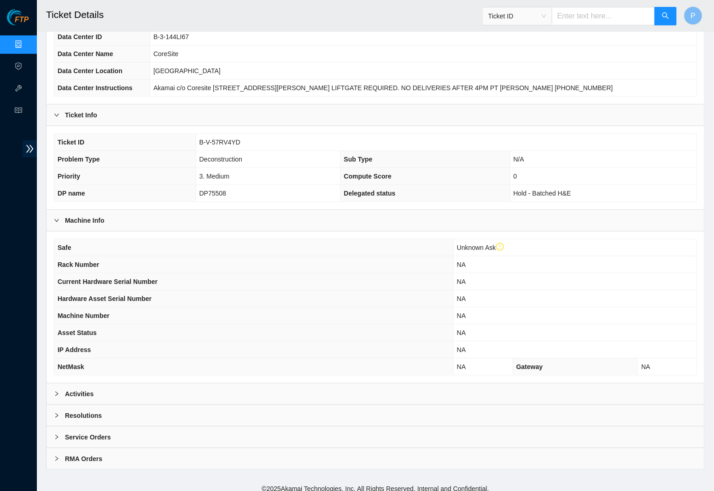
scroll to position [93, 0]
click at [270, 397] on div "Activities" at bounding box center [376, 394] width 658 height 21
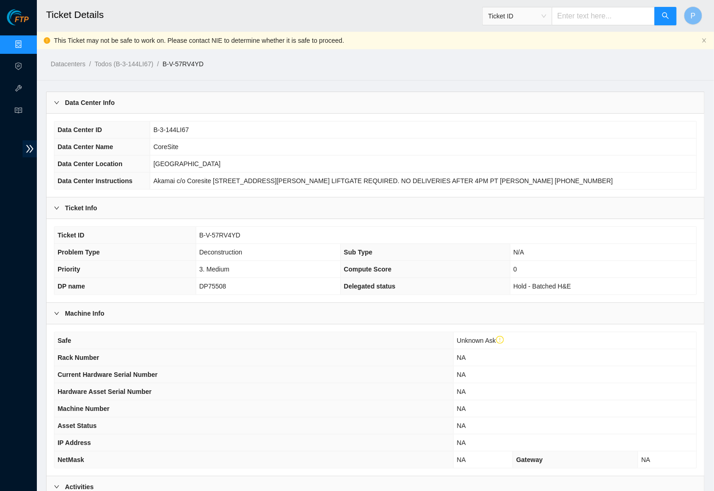
scroll to position [0, 0]
click at [27, 48] on link "Data Centers" at bounding box center [46, 44] width 38 height 7
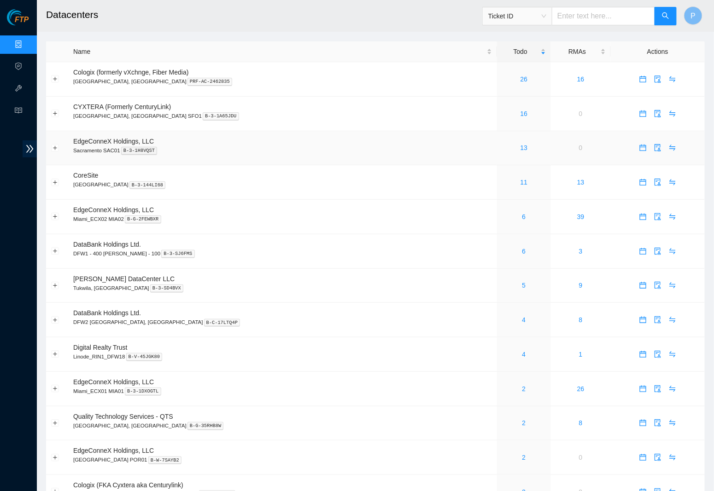
click at [248, 131] on td "EdgeConneX Holdings, LLC Sacramento SAC01 B-3-1H8VQST" at bounding box center [282, 148] width 429 height 35
click at [27, 41] on link "Data Centers" at bounding box center [46, 44] width 38 height 7
click at [502, 109] on div "16" at bounding box center [524, 114] width 44 height 10
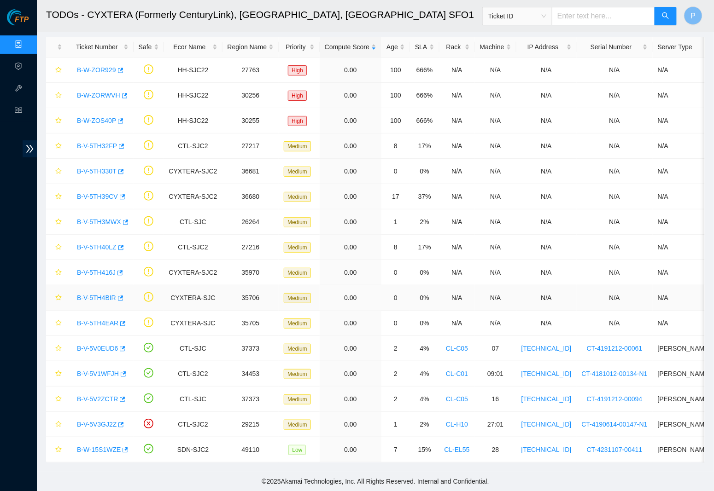
scroll to position [32, 0]
click at [99, 345] on link "B-V-5V0EUD6" at bounding box center [97, 348] width 41 height 7
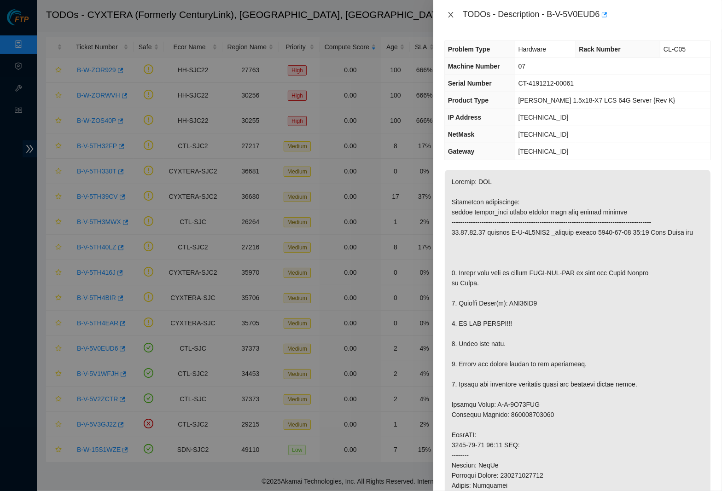
click at [447, 12] on icon "close" at bounding box center [450, 14] width 7 height 7
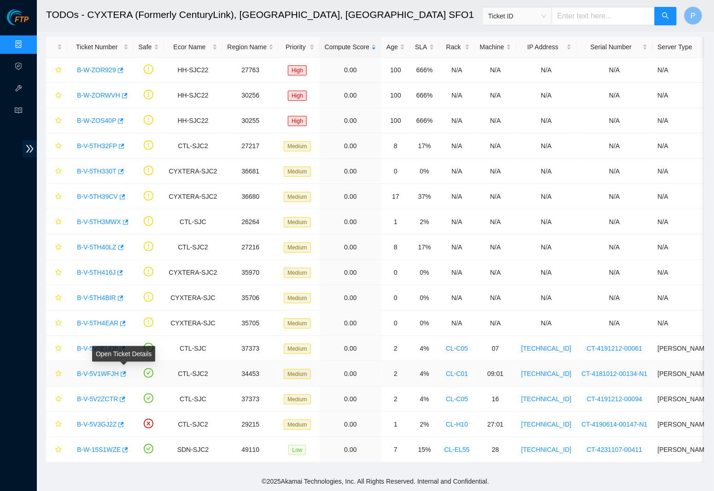
click at [116, 370] on link "B-V-5V1WFJH" at bounding box center [98, 373] width 42 height 7
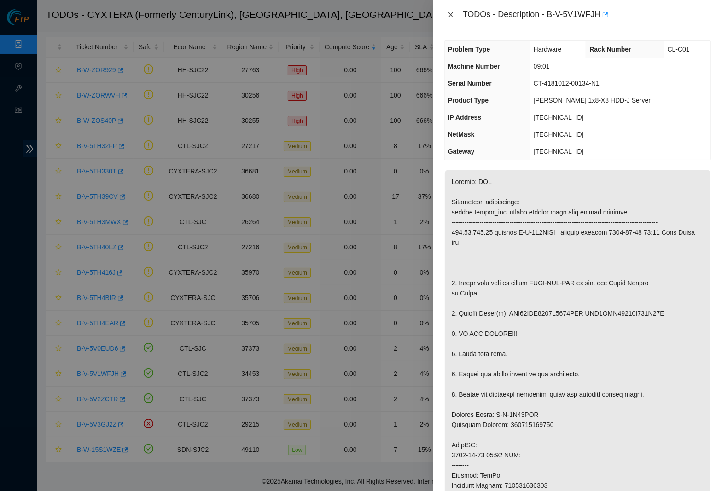
click at [453, 12] on icon "close" at bounding box center [450, 14] width 7 height 7
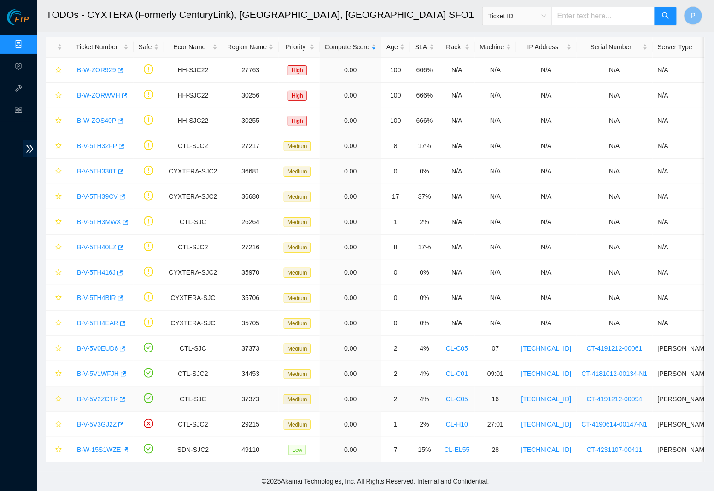
click at [107, 396] on link "B-V-5V2ZCTR" at bounding box center [97, 399] width 41 height 7
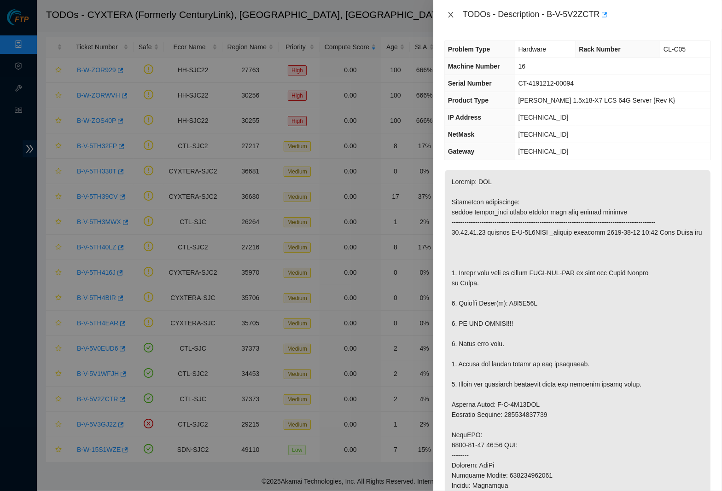
click at [454, 14] on button "Close" at bounding box center [450, 15] width 13 height 9
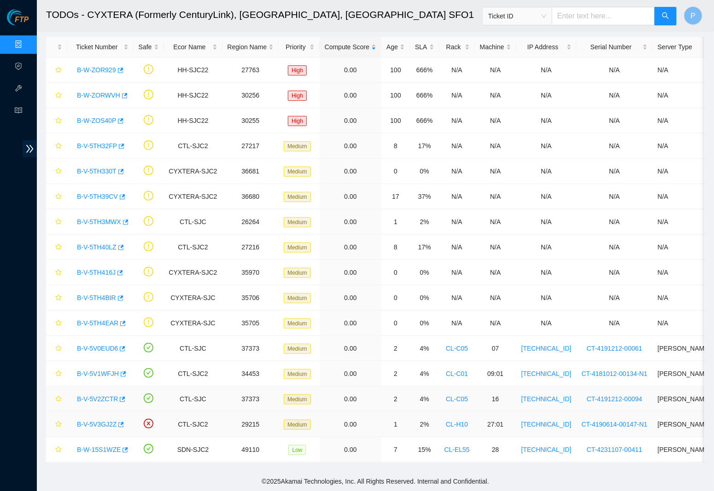
click at [105, 417] on div "B-V-5V3GJ2Z" at bounding box center [100, 424] width 56 height 15
click at [103, 417] on div "B-V-5V3GJ2Z" at bounding box center [100, 424] width 56 height 15
click at [99, 421] on link "B-V-5V3GJ2Z" at bounding box center [97, 424] width 40 height 7
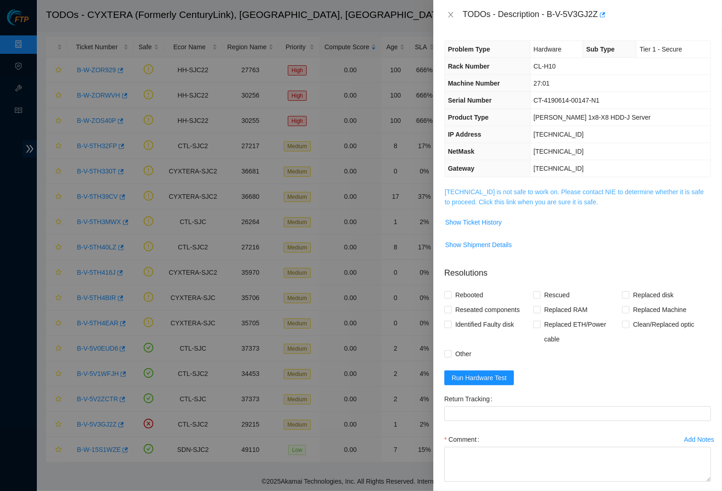
click at [483, 200] on link "23.50.49.21 is not safe to work on. Please contact NIE to determine whether it …" at bounding box center [574, 196] width 259 height 17
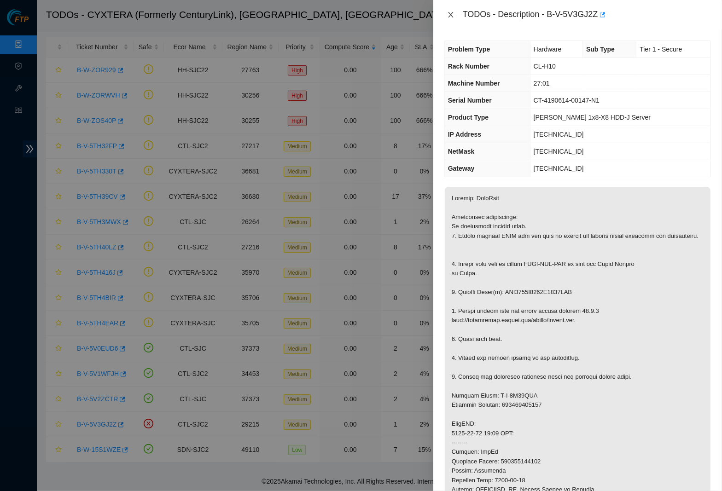
click at [453, 19] on button "Close" at bounding box center [450, 15] width 13 height 9
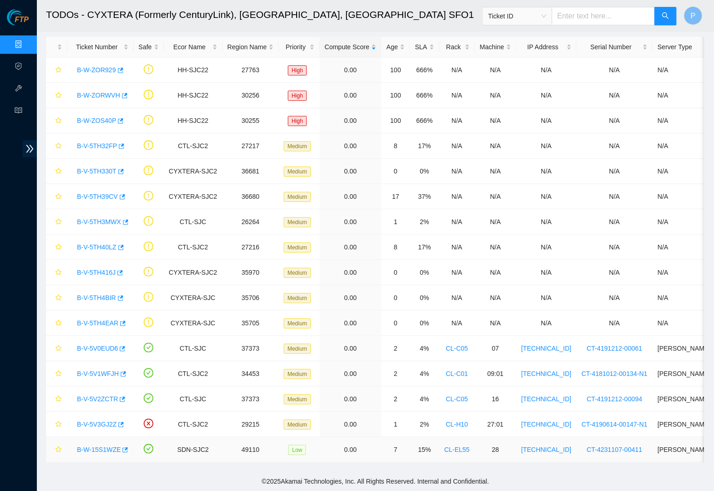
click at [90, 446] on link "B-W-15S1WZE" at bounding box center [99, 449] width 44 height 7
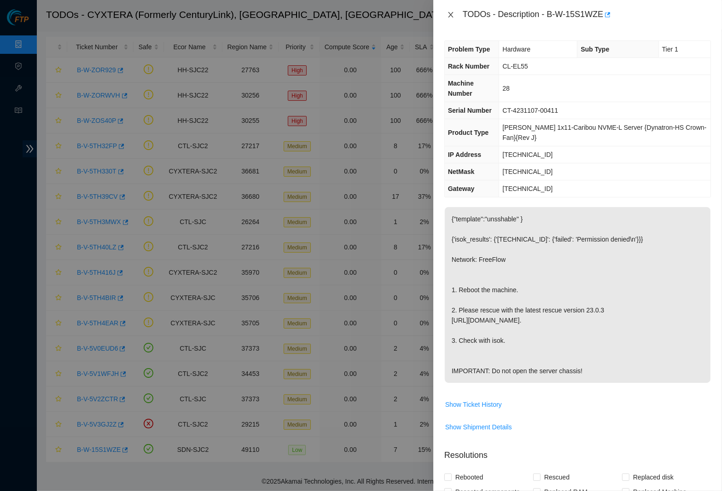
click at [453, 13] on icon "close" at bounding box center [450, 14] width 7 height 7
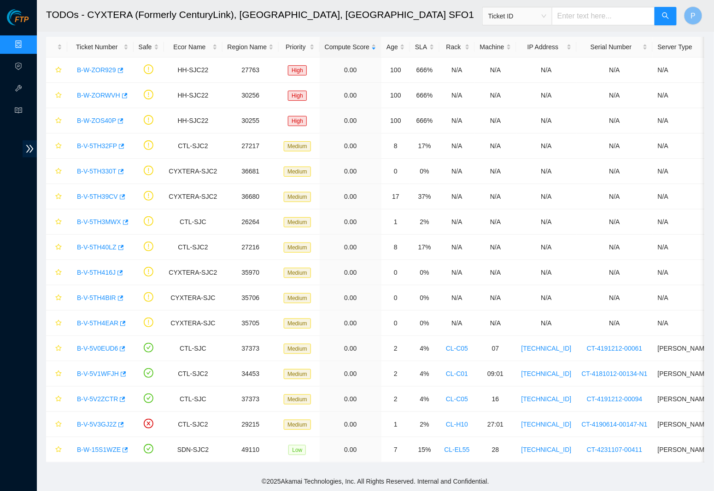
click at [27, 41] on link "Data Centers" at bounding box center [46, 44] width 38 height 7
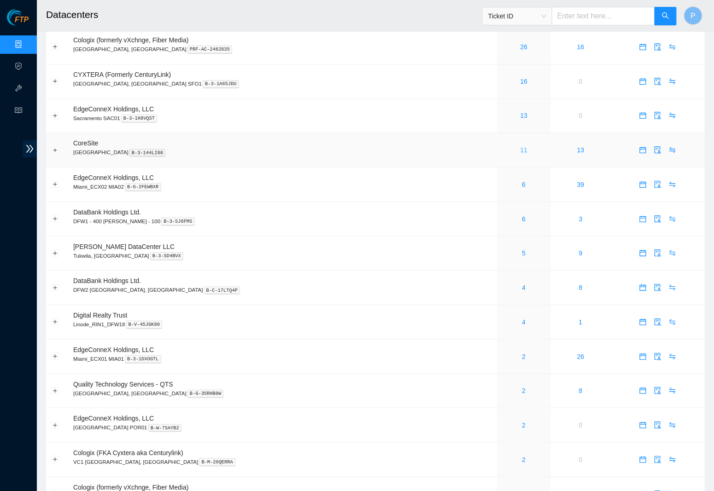
click at [520, 148] on link "11" at bounding box center [523, 149] width 7 height 7
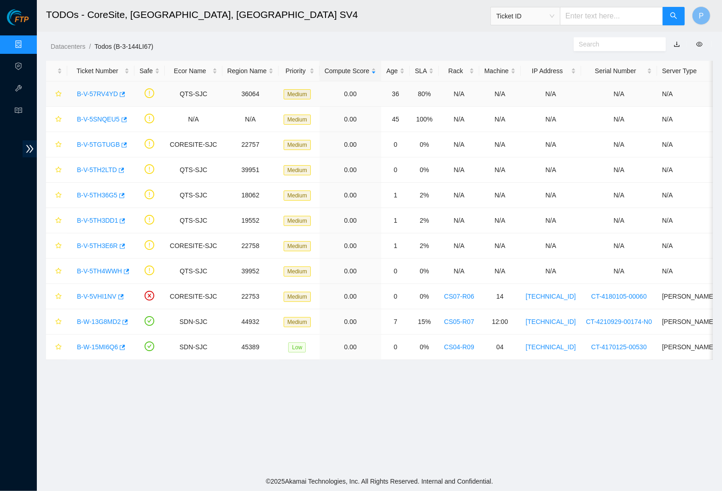
click at [100, 94] on link "B-V-57RV4YD" at bounding box center [97, 93] width 41 height 7
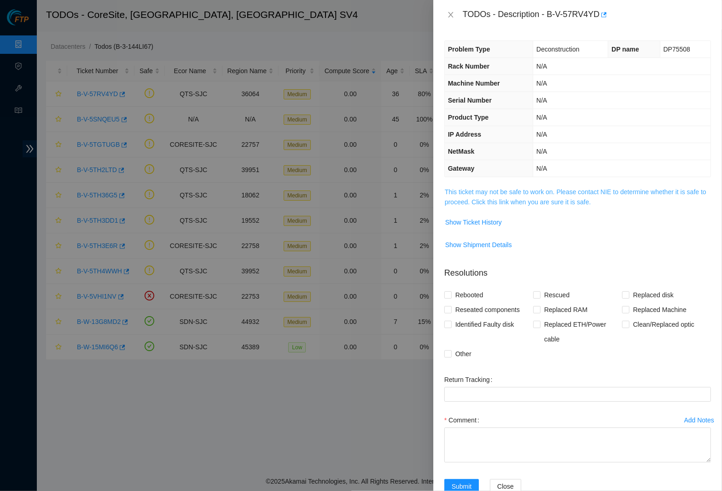
click at [483, 188] on link "This ticket may not be safe to work on. Please contact NIE to determine whether…" at bounding box center [576, 196] width 262 height 17
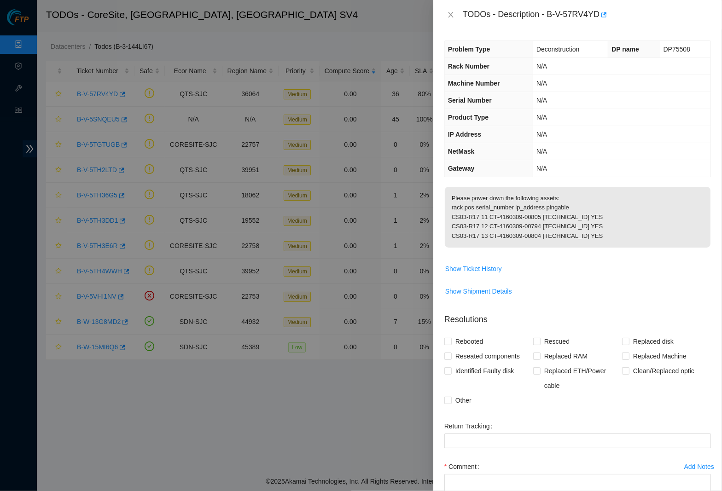
click at [454, 22] on div "TODOs - Description - B-V-57RV4YD" at bounding box center [577, 14] width 289 height 29
click at [443, 13] on div "TODOs - Description - B-V-57RV4YD" at bounding box center [577, 14] width 289 height 29
click at [453, 14] on icon "close" at bounding box center [450, 14] width 7 height 7
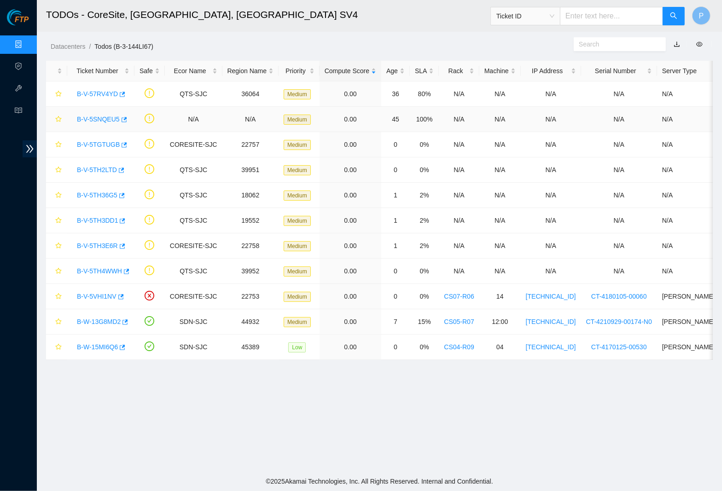
click at [98, 117] on link "B-V-5SNQEU5" at bounding box center [98, 119] width 43 height 7
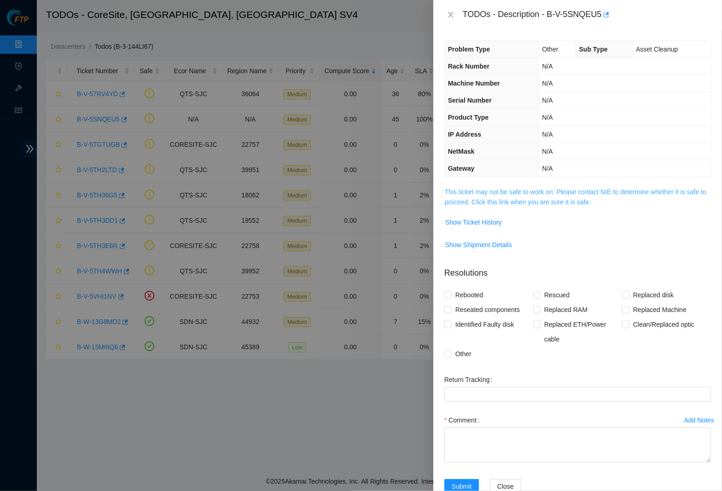
click at [473, 196] on link "This ticket may not be safe to work on. Please contact NIE to determine whether…" at bounding box center [576, 196] width 262 height 17
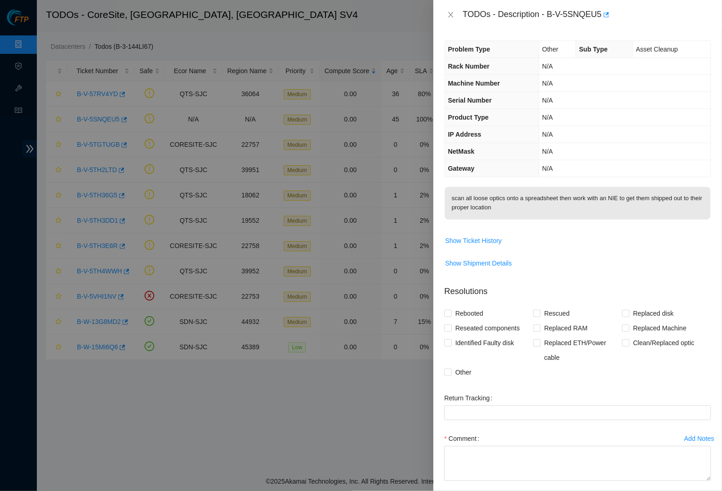
click at [450, 21] on div "TODOs - Description - B-V-5SNQEU5" at bounding box center [577, 14] width 267 height 15
click at [450, 20] on div "TODOs - Description - B-V-5SNQEU5" at bounding box center [577, 14] width 267 height 15
click at [455, 11] on button "Close" at bounding box center [450, 15] width 13 height 9
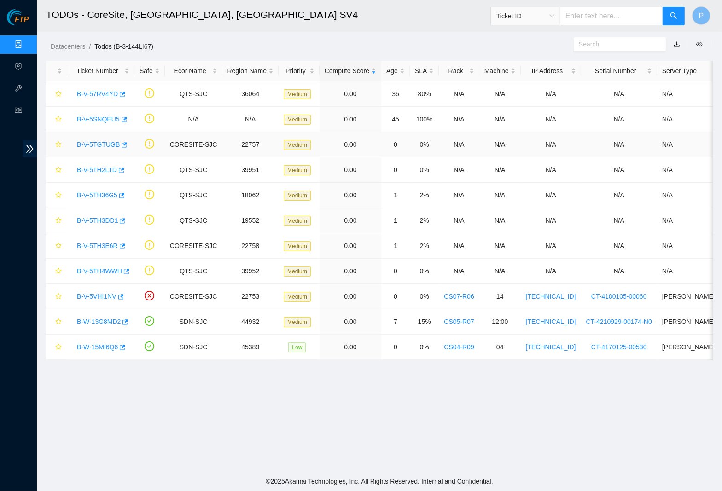
click at [96, 141] on link "B-V-5TGTUGB" at bounding box center [98, 144] width 43 height 7
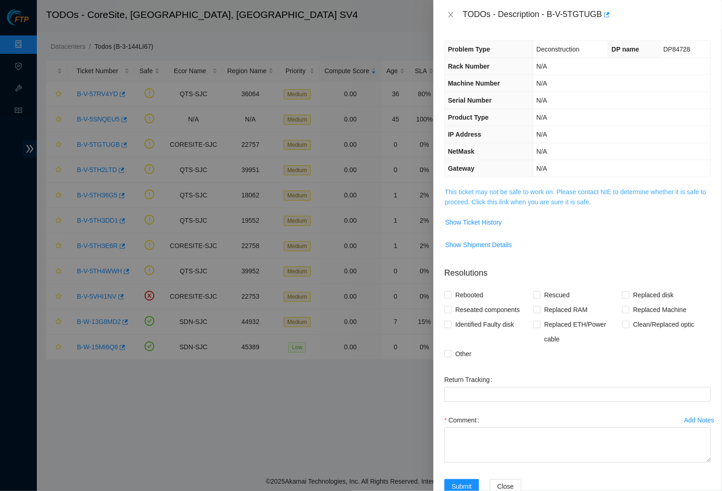
click at [475, 198] on link "This ticket may not be safe to work on. Please contact NIE to determine whether…" at bounding box center [576, 196] width 262 height 17
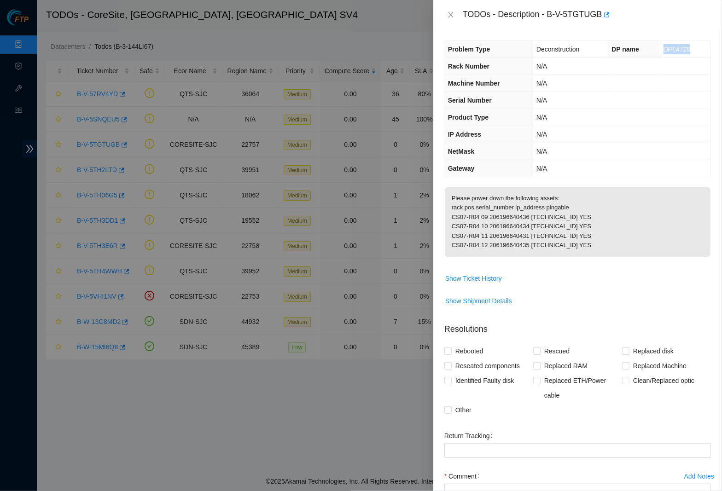
drag, startPoint x: 656, startPoint y: 46, endPoint x: 685, endPoint y: 46, distance: 28.5
click at [685, 46] on span "DP84728" at bounding box center [676, 49] width 27 height 7
drag, startPoint x: 552, startPoint y: 10, endPoint x: 606, endPoint y: 11, distance: 54.8
click at [606, 11] on div "TODOs - Description - B-V-5TGTUGB" at bounding box center [587, 14] width 248 height 15
click at [450, 17] on icon "close" at bounding box center [450, 14] width 7 height 7
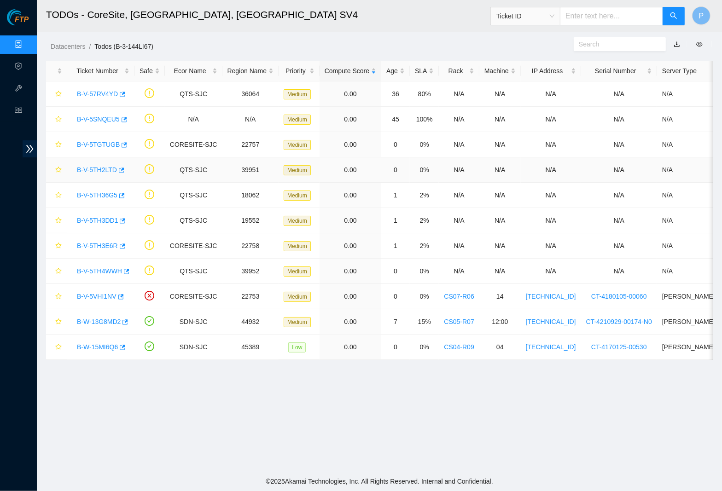
click at [102, 161] on td "B-V-5TH2LTD" at bounding box center [100, 169] width 67 height 25
click at [101, 167] on link "B-V-5TH2LTD" at bounding box center [97, 169] width 40 height 7
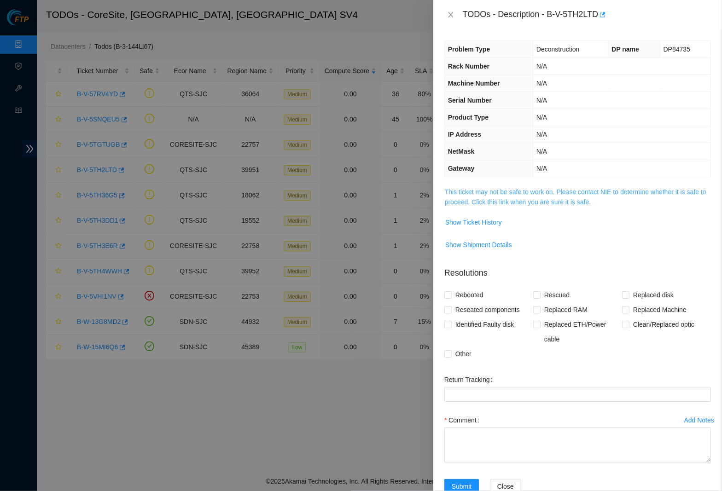
click at [483, 189] on link "This ticket may not be safe to work on. Please contact NIE to determine whether…" at bounding box center [576, 196] width 262 height 17
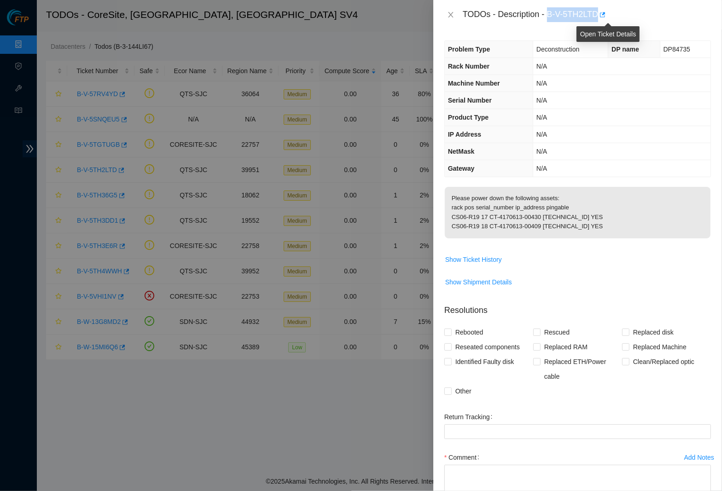
drag, startPoint x: 551, startPoint y: 11, endPoint x: 604, endPoint y: 12, distance: 53.0
click at [604, 12] on div "TODOs - Description - B-V-5TH2LTD" at bounding box center [587, 14] width 248 height 15
drag, startPoint x: 656, startPoint y: 50, endPoint x: 690, endPoint y: 50, distance: 34.1
click at [690, 50] on td "DP84735" at bounding box center [685, 49] width 51 height 17
drag, startPoint x: 549, startPoint y: 16, endPoint x: 554, endPoint y: 14, distance: 5.8
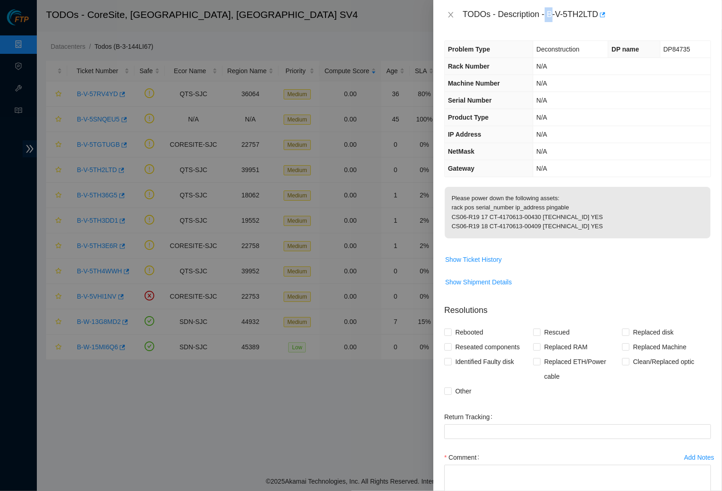
click at [554, 14] on div "TODOs - Description - B-V-5TH2LTD" at bounding box center [587, 14] width 248 height 15
click at [553, 11] on div "TODOs - Description - B-V-5TH2LTD" at bounding box center [587, 14] width 248 height 15
drag, startPoint x: 553, startPoint y: 13, endPoint x: 603, endPoint y: 14, distance: 49.7
click at [603, 14] on div "TODOs - Description - B-V-5TH2LTD" at bounding box center [587, 14] width 248 height 15
click at [454, 12] on button "Close" at bounding box center [450, 15] width 13 height 9
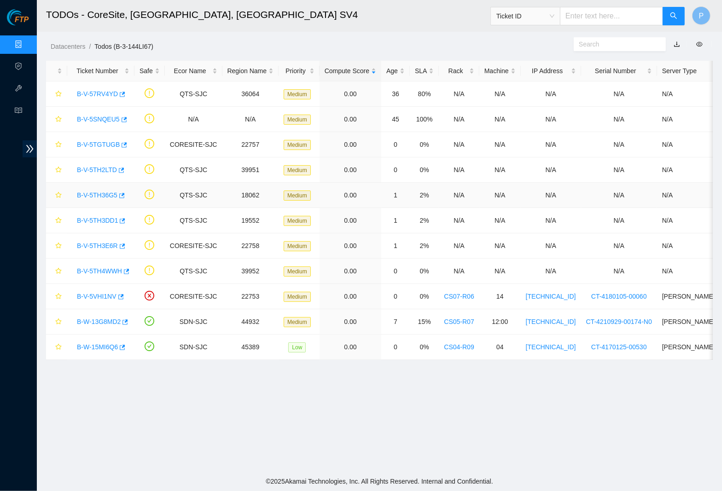
click at [102, 189] on div "B-V-5TH36G5" at bounding box center [100, 195] width 57 height 15
click at [104, 193] on link "B-V-5TH36G5" at bounding box center [97, 195] width 41 height 7
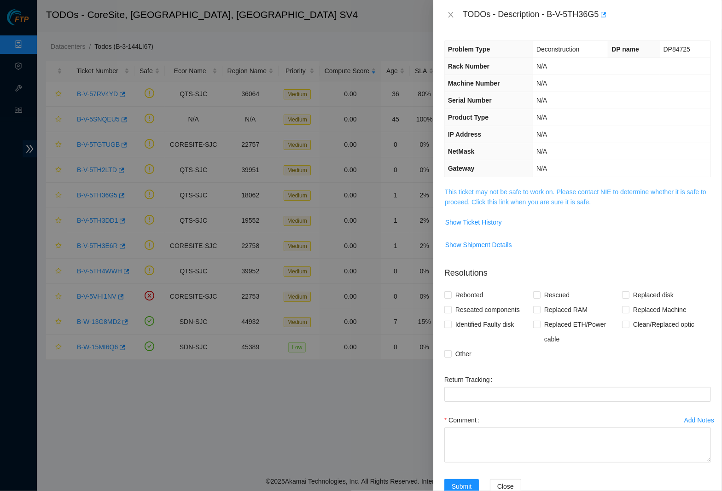
click at [499, 198] on link "This ticket may not be safe to work on. Please contact NIE to determine whether…" at bounding box center [576, 196] width 262 height 17
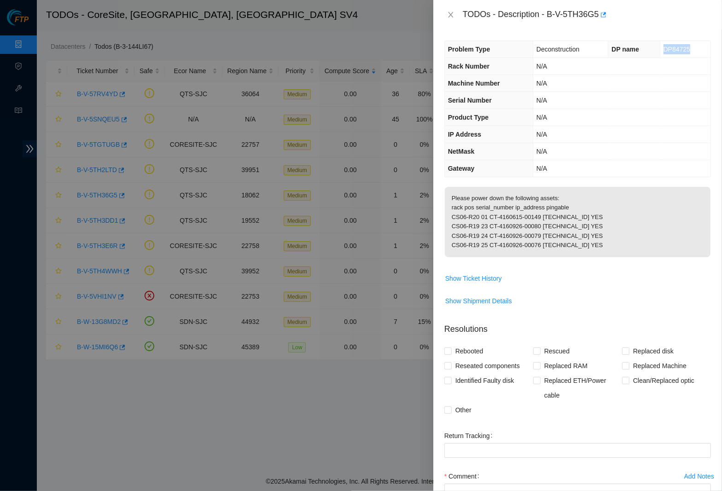
drag, startPoint x: 656, startPoint y: 48, endPoint x: 688, endPoint y: 47, distance: 32.7
click at [688, 47] on td "DP84725" at bounding box center [685, 49] width 51 height 17
drag, startPoint x: 552, startPoint y: 13, endPoint x: 605, endPoint y: 11, distance: 53.5
click at [605, 11] on div "TODOs - Description - B-V-5TH36G5" at bounding box center [587, 14] width 248 height 15
click at [451, 12] on icon "close" at bounding box center [450, 14] width 7 height 7
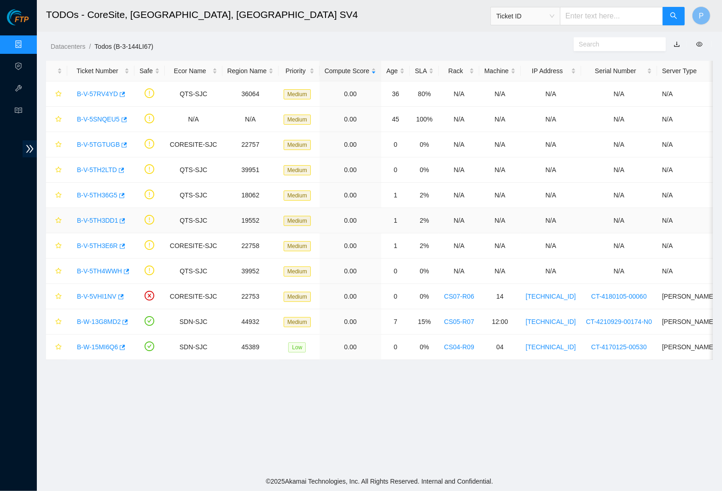
click at [106, 217] on link "B-V-5TH3DD1" at bounding box center [97, 220] width 41 height 7
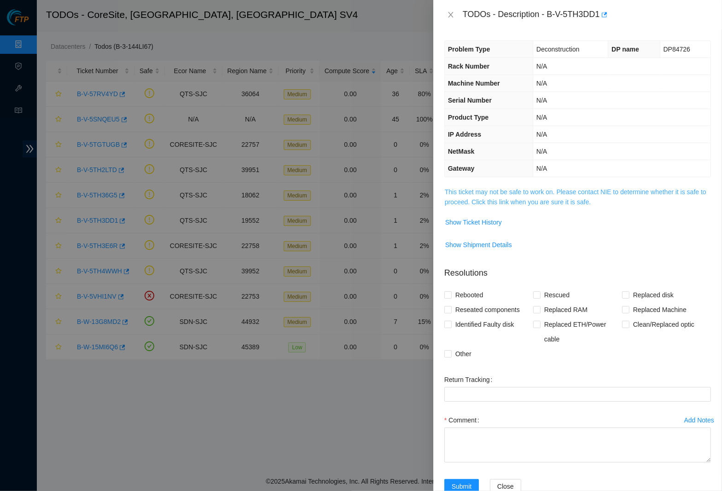
click at [478, 198] on link "This ticket may not be safe to work on. Please contact NIE to determine whether…" at bounding box center [576, 196] width 262 height 17
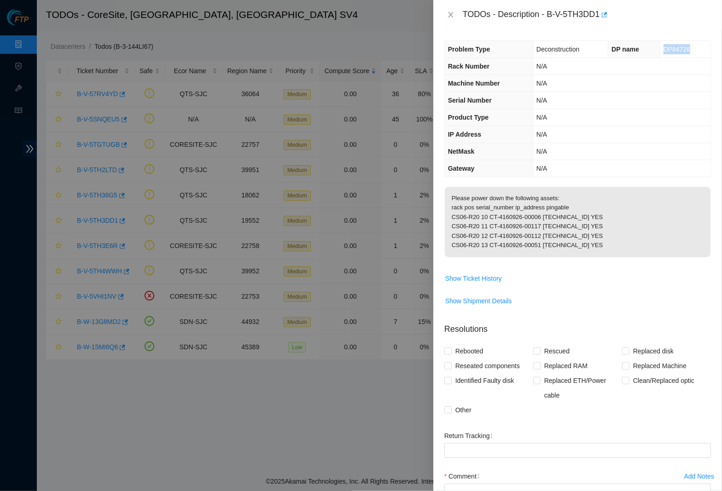
drag, startPoint x: 658, startPoint y: 46, endPoint x: 696, endPoint y: 47, distance: 38.7
click at [696, 47] on td "DP84726" at bounding box center [685, 49] width 51 height 17
click at [454, 17] on button "Close" at bounding box center [450, 15] width 13 height 9
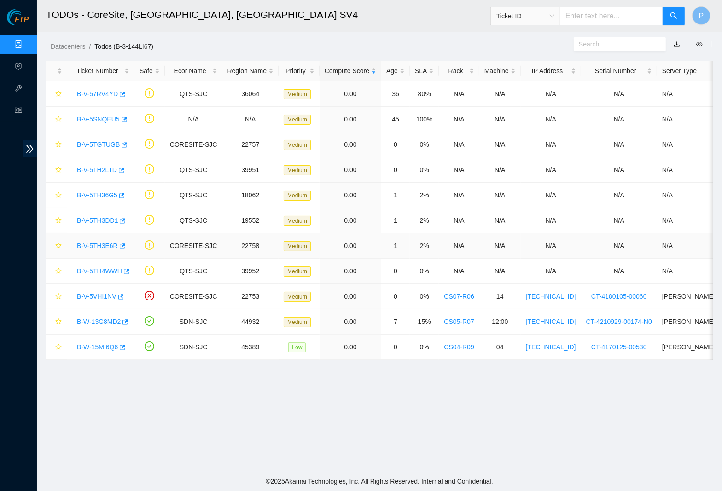
click at [105, 239] on div "B-V-5TH3E6R" at bounding box center [100, 246] width 57 height 15
click at [111, 249] on link "B-V-5TH3E6R" at bounding box center [97, 245] width 41 height 7
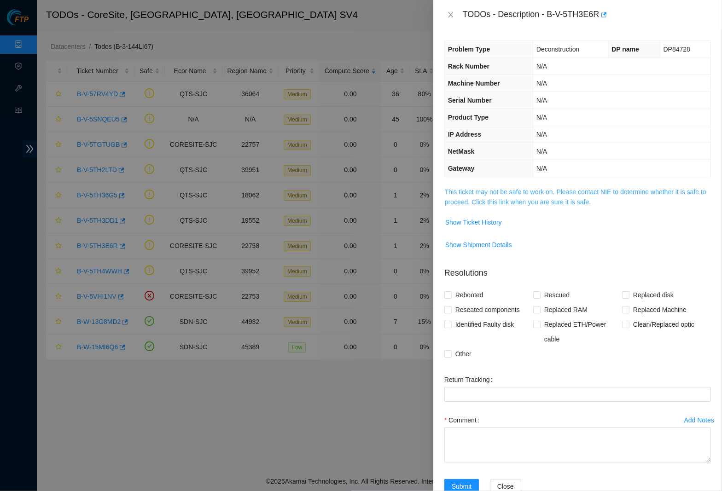
click at [544, 192] on link "This ticket may not be safe to work on. Please contact NIE to determine whether…" at bounding box center [576, 196] width 262 height 17
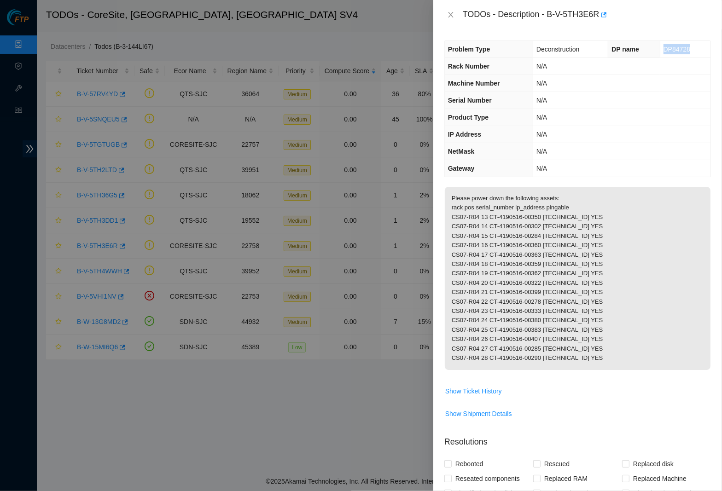
drag, startPoint x: 658, startPoint y: 50, endPoint x: 688, endPoint y: 49, distance: 30.4
click at [688, 49] on td "DP84728" at bounding box center [685, 49] width 51 height 17
drag, startPoint x: 535, startPoint y: 89, endPoint x: 508, endPoint y: 26, distance: 68.7
click at [534, 88] on td "N/A" at bounding box center [621, 83] width 177 height 17
click at [450, 13] on icon "close" at bounding box center [450, 14] width 7 height 7
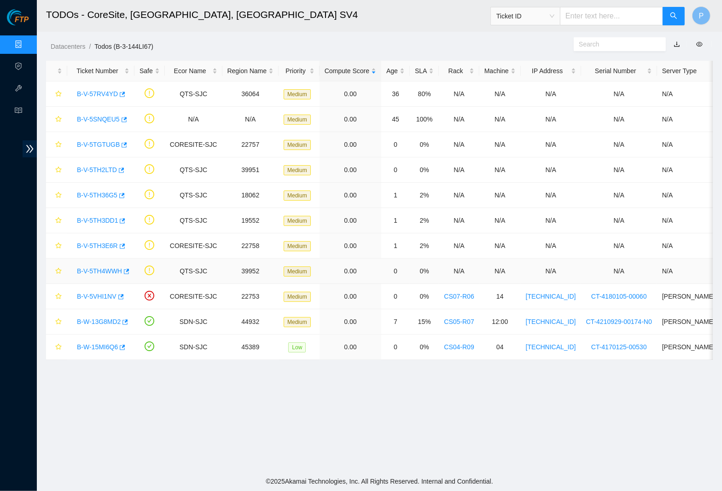
click at [108, 268] on link "B-V-5TH4WWH" at bounding box center [99, 271] width 45 height 7
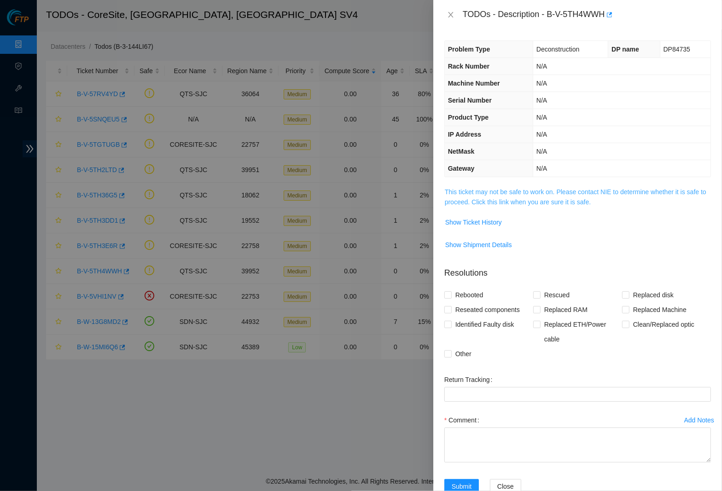
click at [573, 196] on link "This ticket may not be safe to work on. Please contact NIE to determine whether…" at bounding box center [576, 196] width 262 height 17
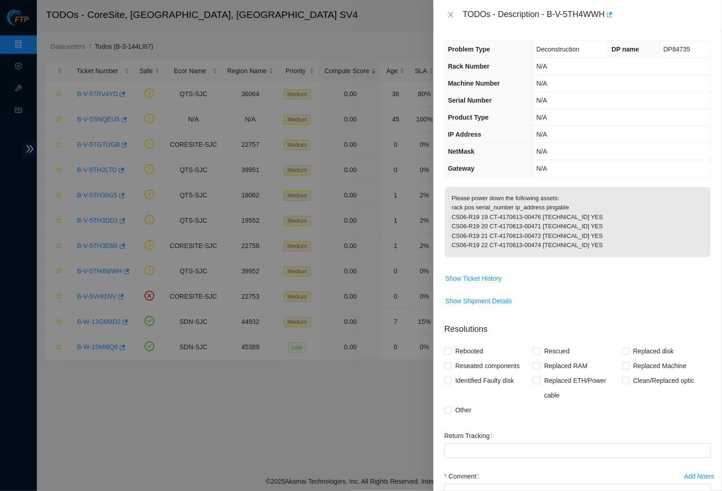
click at [663, 49] on span "DP84735" at bounding box center [676, 49] width 27 height 7
drag, startPoint x: 656, startPoint y: 47, endPoint x: 687, endPoint y: 50, distance: 31.4
click at [687, 50] on td "DP84735" at bounding box center [685, 49] width 51 height 17
drag, startPoint x: 552, startPoint y: 13, endPoint x: 611, endPoint y: 11, distance: 59.9
click at [611, 11] on div "TODOs - Description - B-V-5TH4WWH" at bounding box center [587, 14] width 248 height 15
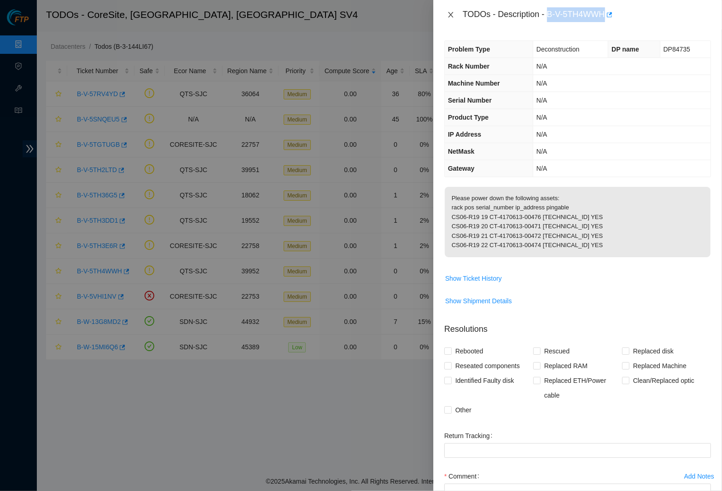
click at [455, 12] on button "Close" at bounding box center [450, 15] width 13 height 9
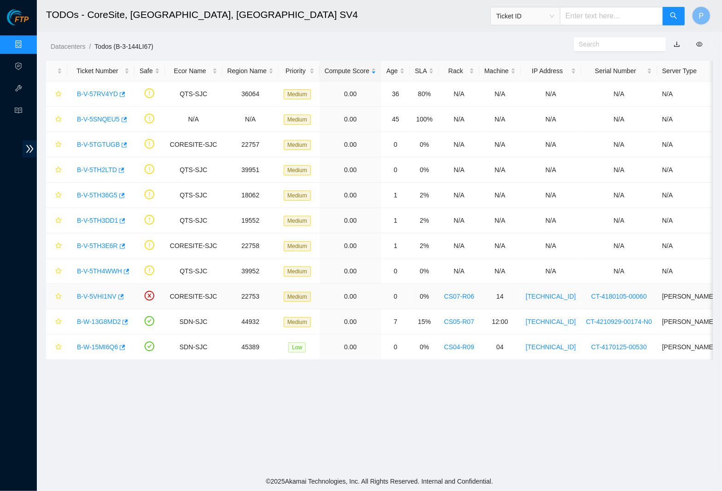
click at [103, 299] on link "B-V-5VHI1NV" at bounding box center [97, 296] width 40 height 7
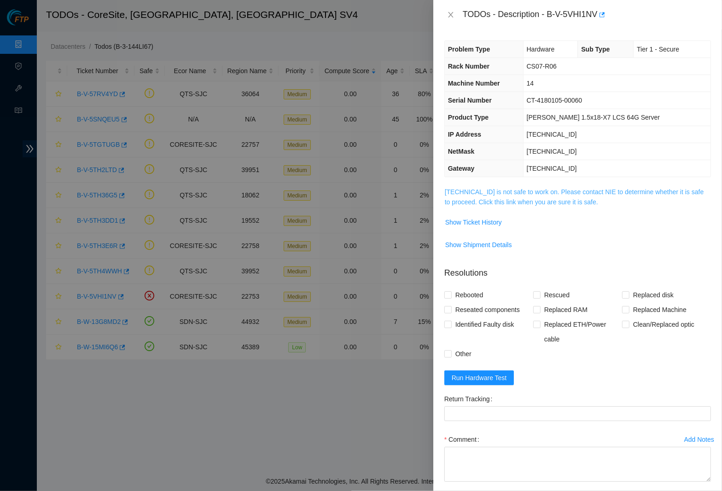
click at [539, 198] on link "184.25.57.28 is not safe to work on. Please contact NIE to determine whether it…" at bounding box center [574, 196] width 259 height 17
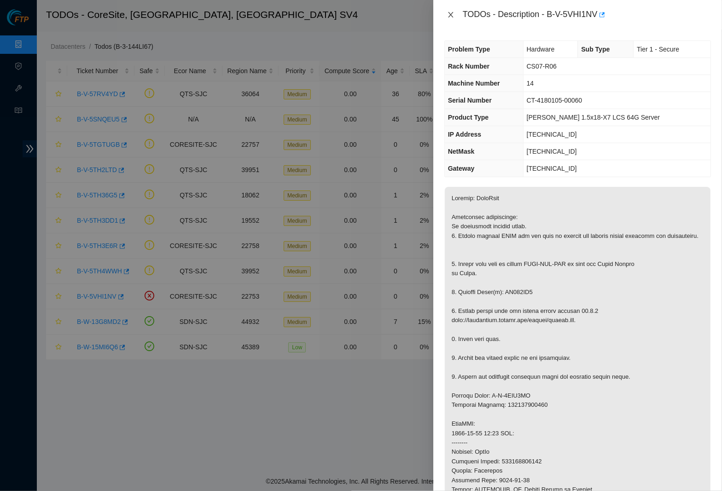
click at [444, 16] on button "Close" at bounding box center [450, 15] width 13 height 9
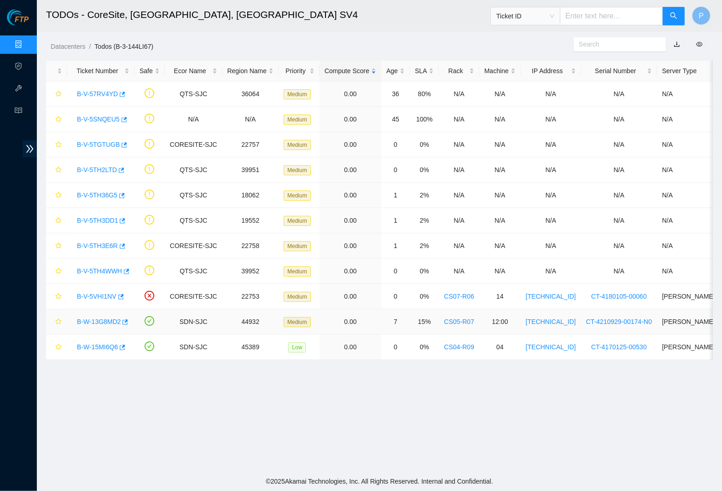
click at [102, 320] on link "B-W-13G8MD2" at bounding box center [99, 321] width 44 height 7
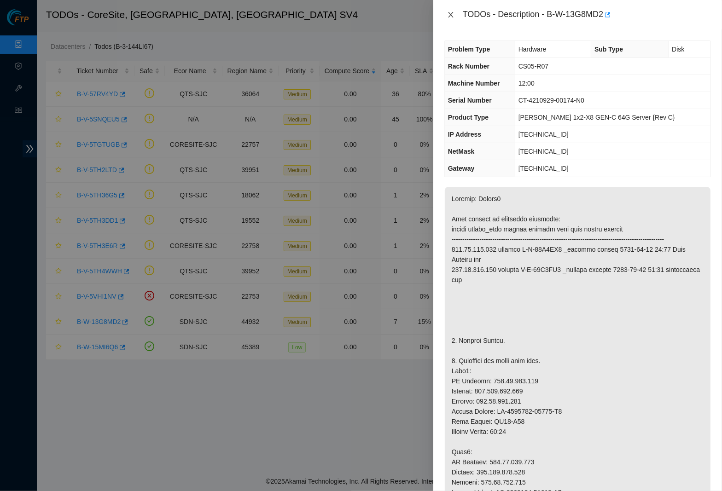
click at [452, 16] on icon "close" at bounding box center [450, 14] width 7 height 7
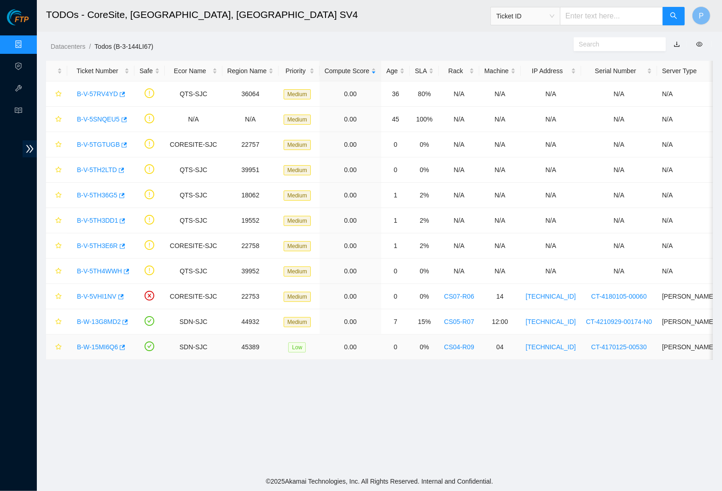
click at [94, 351] on div "B-W-15MI6Q6" at bounding box center [100, 347] width 57 height 15
click at [94, 346] on link "B-W-15MI6Q6" at bounding box center [97, 346] width 41 height 7
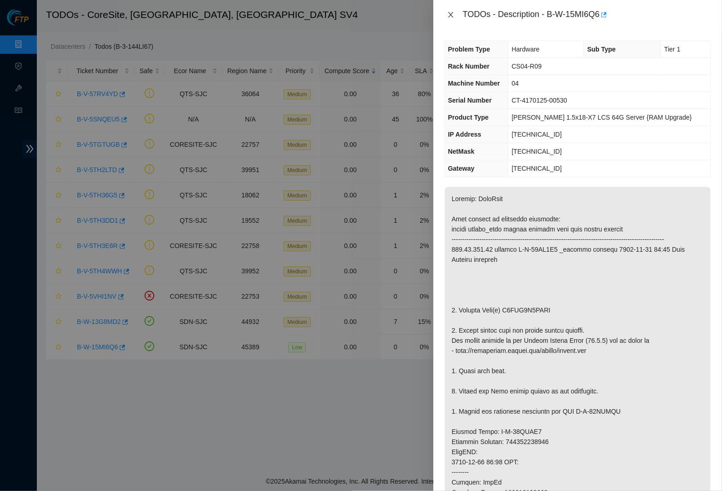
click at [454, 14] on button "Close" at bounding box center [450, 15] width 13 height 9
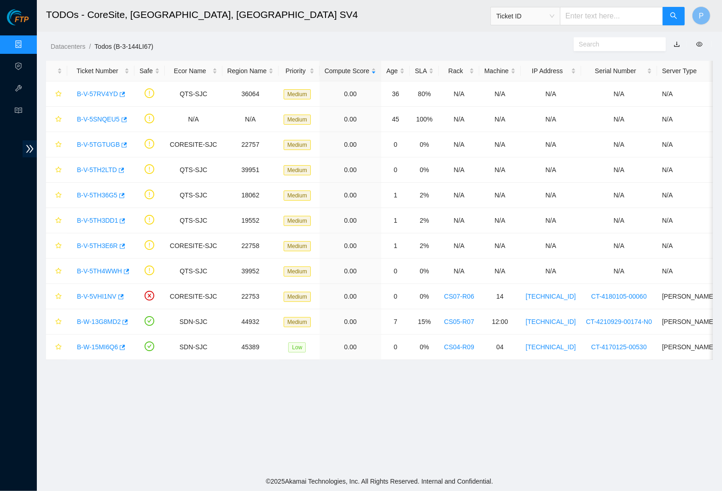
click at [27, 44] on link "Data Centers" at bounding box center [46, 44] width 38 height 7
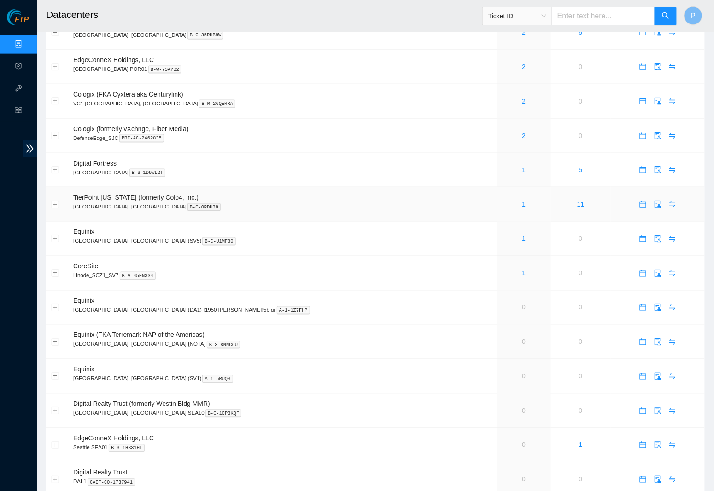
scroll to position [404, 0]
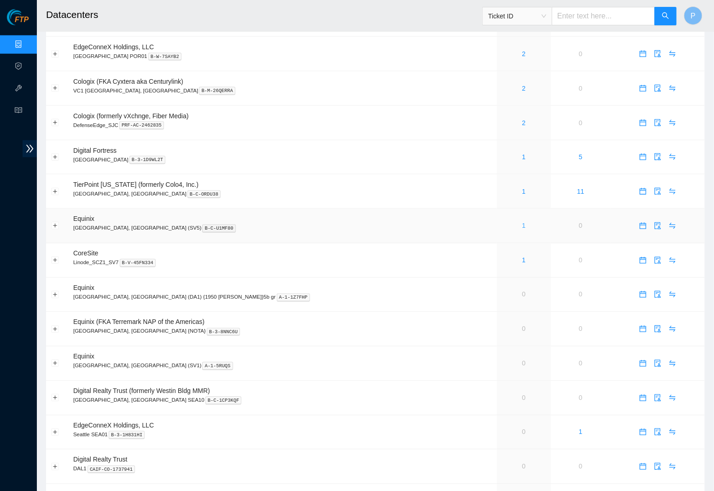
click at [522, 222] on link "1" at bounding box center [524, 225] width 4 height 7
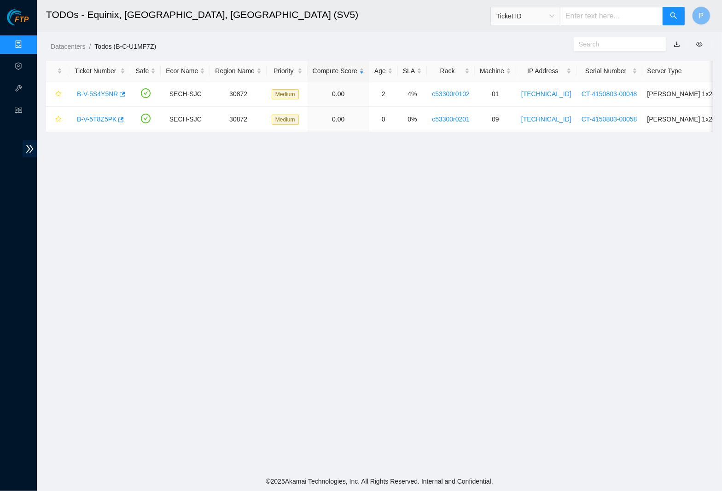
click at [679, 45] on link "button" at bounding box center [677, 44] width 6 height 7
click at [27, 41] on link "Data Centers" at bounding box center [46, 44] width 38 height 7
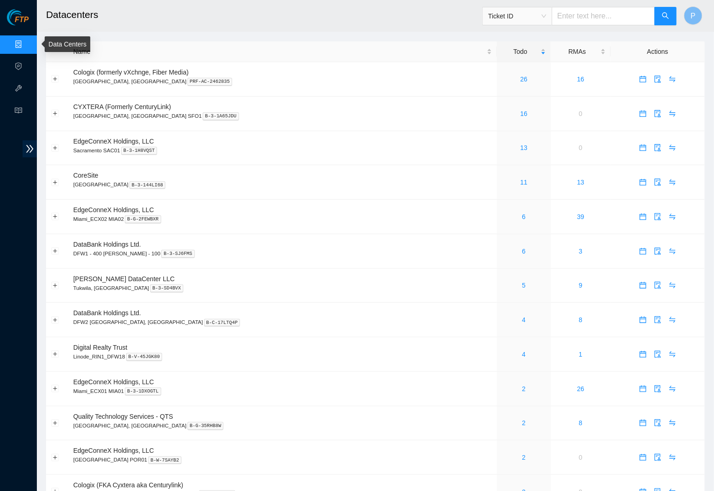
click at [27, 41] on link "Data Centers" at bounding box center [46, 44] width 38 height 7
click at [27, 44] on link "Data Centers" at bounding box center [46, 44] width 38 height 7
click at [520, 78] on link "26" at bounding box center [523, 79] width 7 height 7
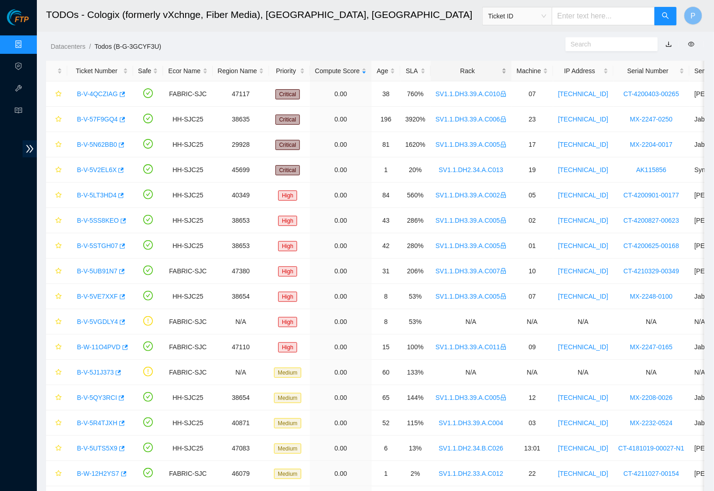
click at [487, 66] on div "Rack" at bounding box center [471, 71] width 71 height 10
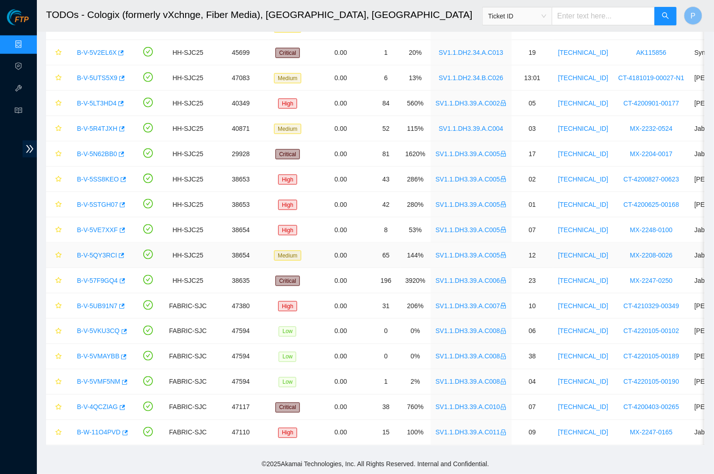
scroll to position [304, 0]
click at [103, 327] on link "B-V-5VKU3CQ" at bounding box center [98, 330] width 43 height 7
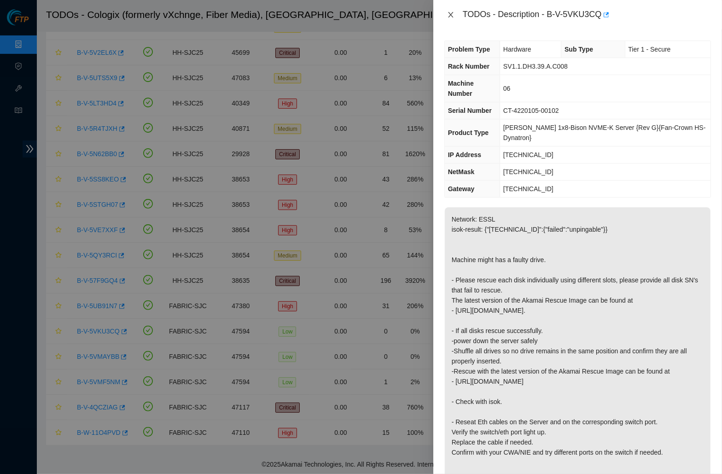
click at [451, 13] on icon "close" at bounding box center [450, 14] width 7 height 7
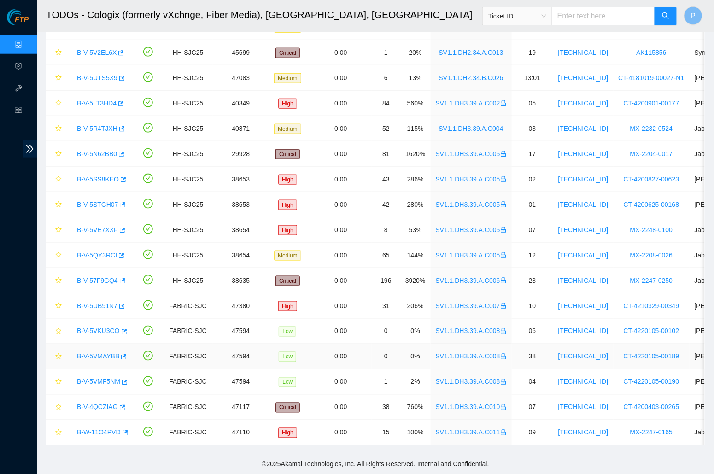
click at [105, 353] on link "B-V-5VMAYBB" at bounding box center [98, 356] width 42 height 7
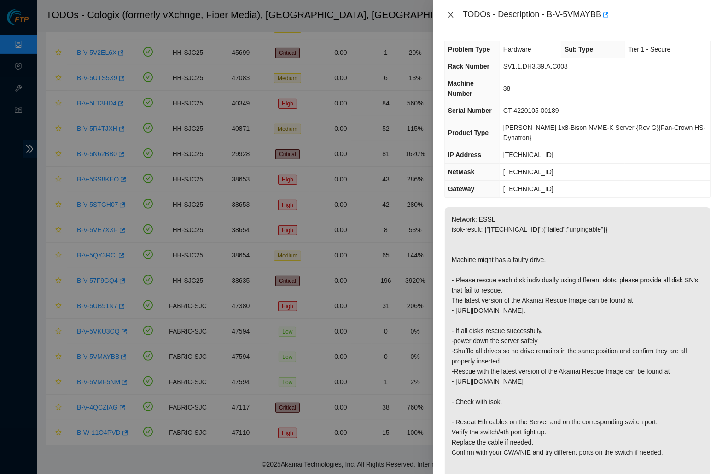
click at [449, 16] on icon "close" at bounding box center [450, 15] width 5 height 6
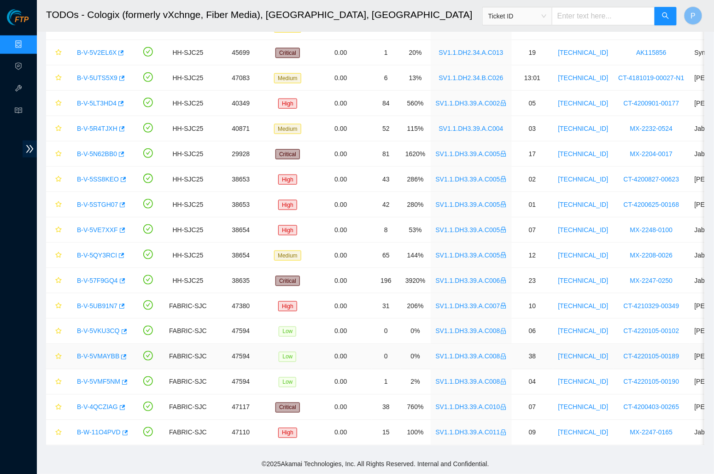
click at [103, 353] on link "B-V-5VMAYBB" at bounding box center [98, 356] width 42 height 7
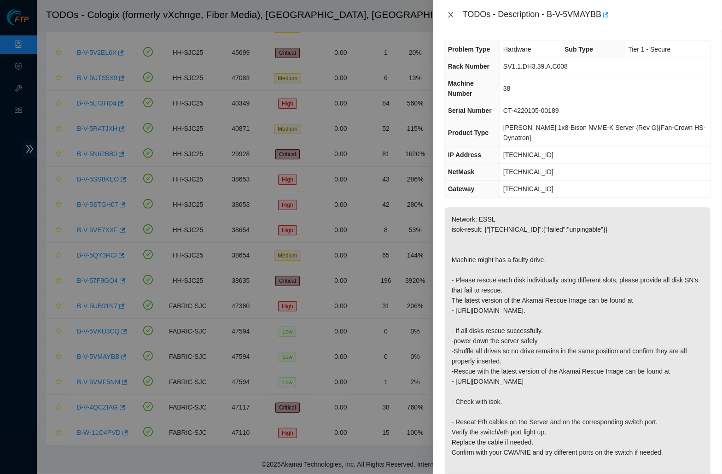
click at [455, 13] on button "Close" at bounding box center [450, 15] width 13 height 9
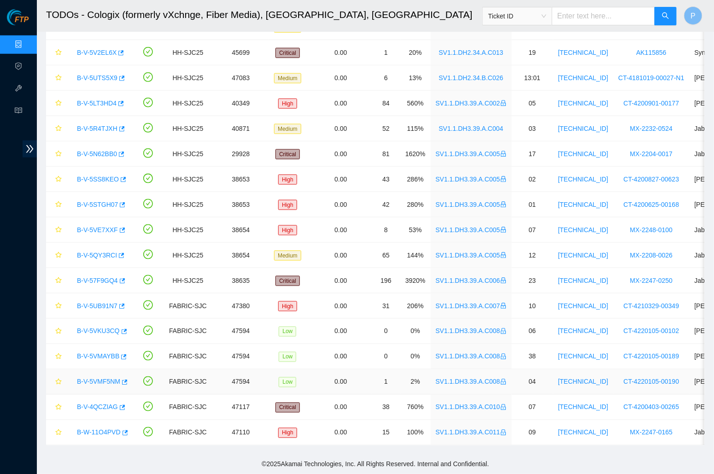
click at [112, 378] on link "B-V-5VMF5NM" at bounding box center [98, 381] width 43 height 7
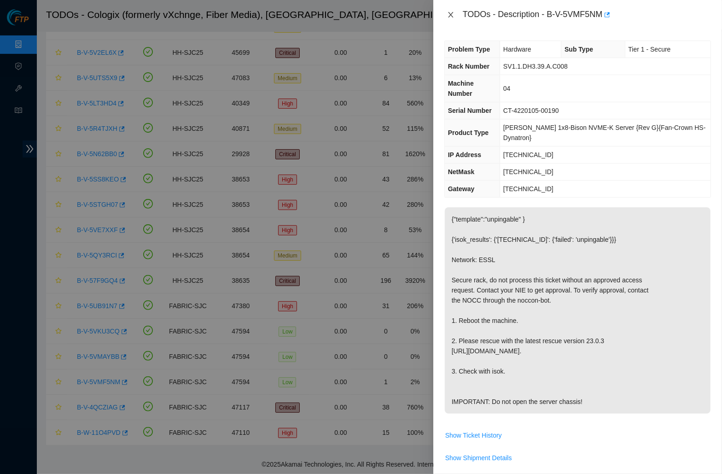
click at [453, 16] on icon "close" at bounding box center [450, 14] width 7 height 7
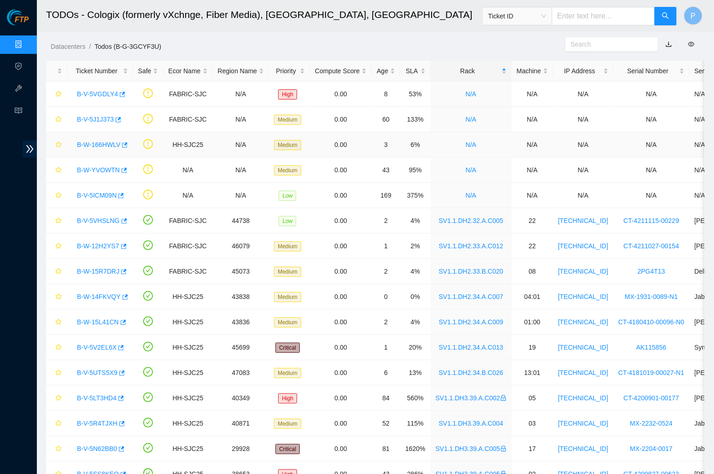
click at [96, 142] on link "B-W-166HWLV" at bounding box center [98, 144] width 43 height 7
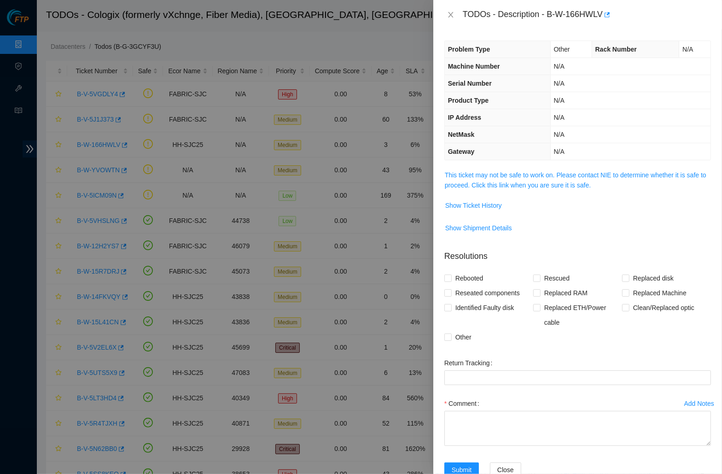
click at [512, 187] on td "This ticket may not be safe to work on. Please contact NIE to determine whether…" at bounding box center [577, 183] width 267 height 28
click at [512, 179] on link "This ticket may not be safe to work on. Please contact NIE to determine whether…" at bounding box center [576, 179] width 262 height 17
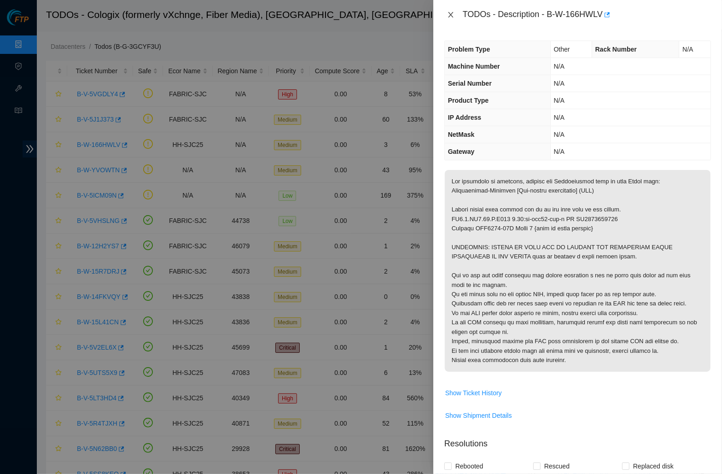
click at [452, 16] on icon "close" at bounding box center [450, 14] width 7 height 7
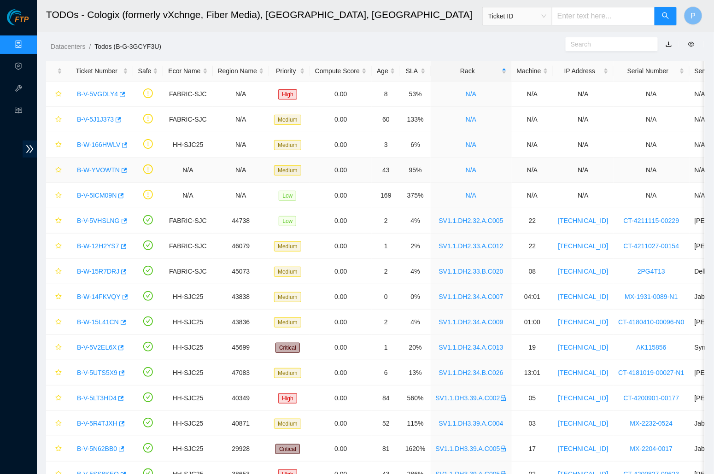
click at [102, 170] on link "B-W-YVOWTN" at bounding box center [98, 169] width 43 height 7
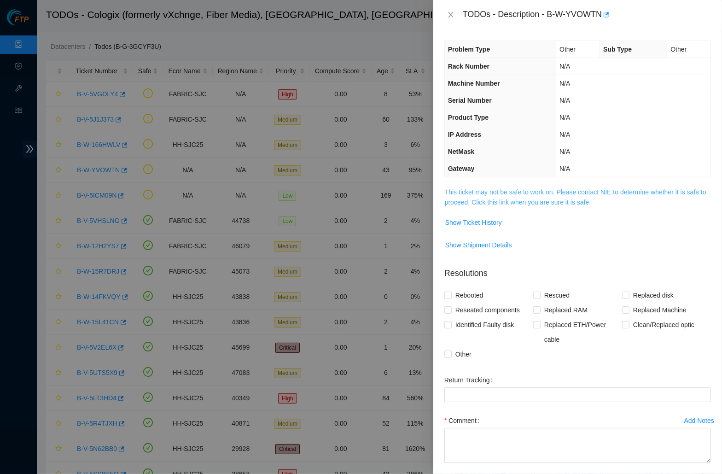
click at [492, 200] on link "This ticket may not be safe to work on. Please contact NIE to determine whether…" at bounding box center [576, 196] width 262 height 17
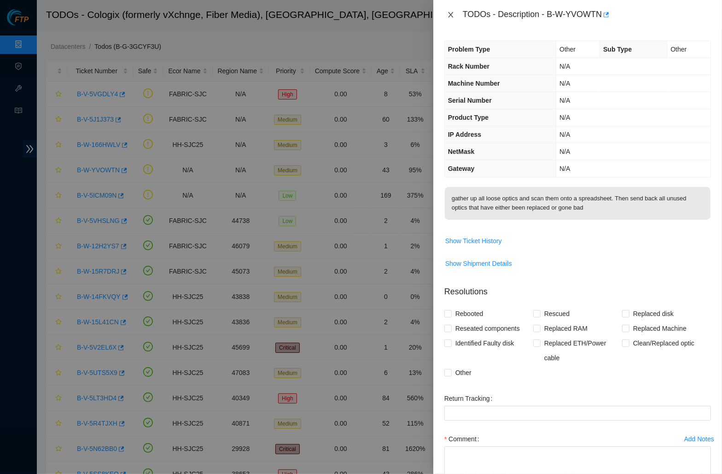
click at [455, 13] on button "Close" at bounding box center [450, 15] width 13 height 9
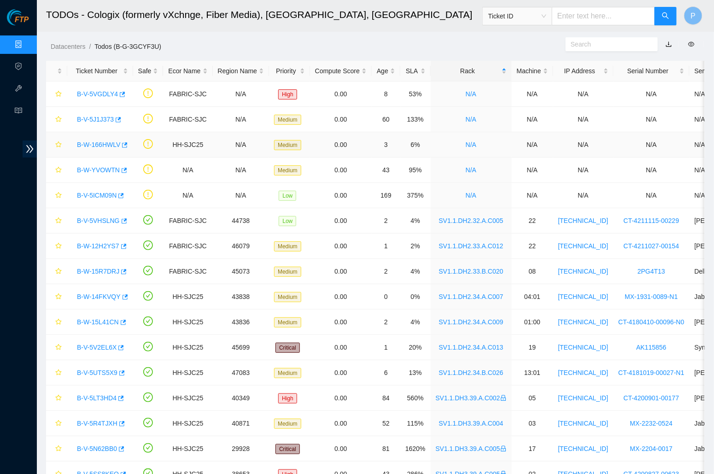
click at [90, 141] on link "B-W-166HWLV" at bounding box center [98, 144] width 43 height 7
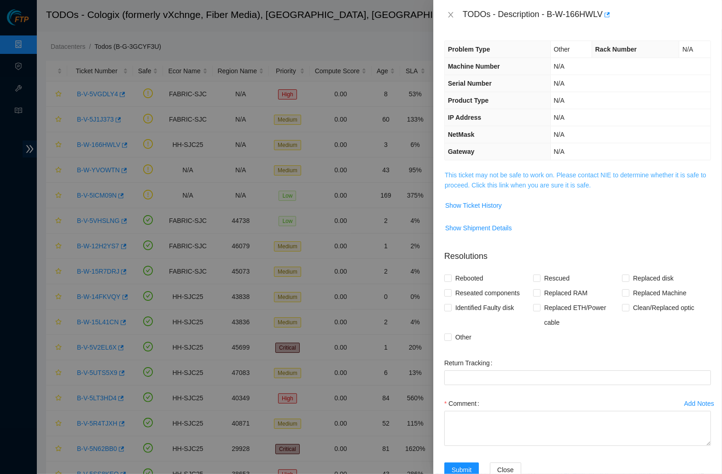
click at [536, 182] on link "This ticket may not be safe to work on. Please contact NIE to determine whether…" at bounding box center [576, 179] width 262 height 17
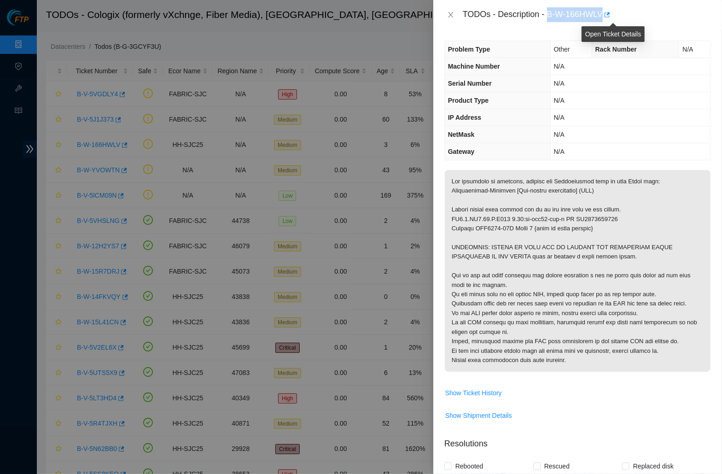
drag, startPoint x: 550, startPoint y: 12, endPoint x: 610, endPoint y: 10, distance: 59.9
click at [610, 10] on div "TODOs - Description - B-W-166HWLV" at bounding box center [587, 14] width 248 height 15
click at [581, 271] on p at bounding box center [578, 271] width 266 height 202
click at [478, 46] on span "Problem Type" at bounding box center [469, 49] width 42 height 7
click at [452, 12] on icon "close" at bounding box center [450, 14] width 7 height 7
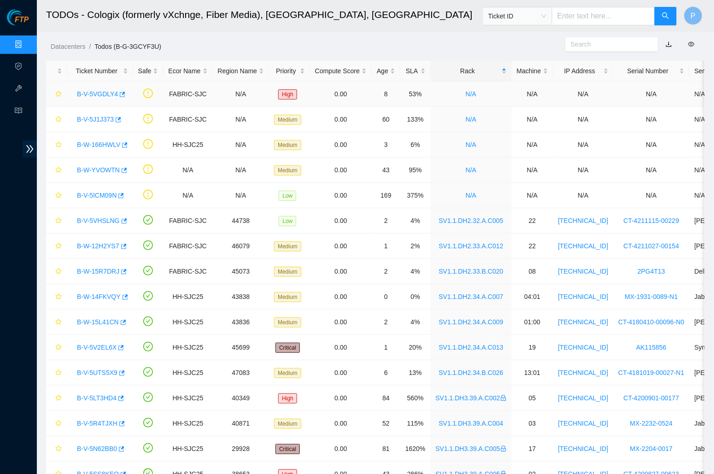
click at [97, 94] on link "B-V-5VGDLY4" at bounding box center [97, 93] width 41 height 7
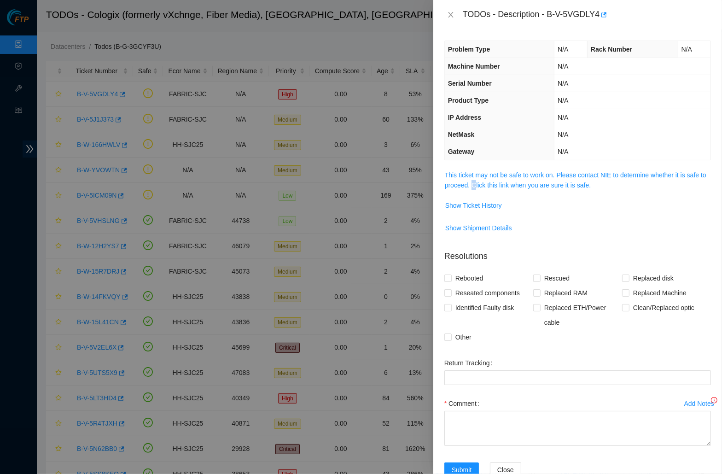
click at [499, 177] on span "This ticket may not be safe to work on. Please contact NIE to determine whether…" at bounding box center [578, 180] width 266 height 20
click at [498, 172] on link "This ticket may not be safe to work on. Please contact NIE to determine whether…" at bounding box center [576, 179] width 262 height 17
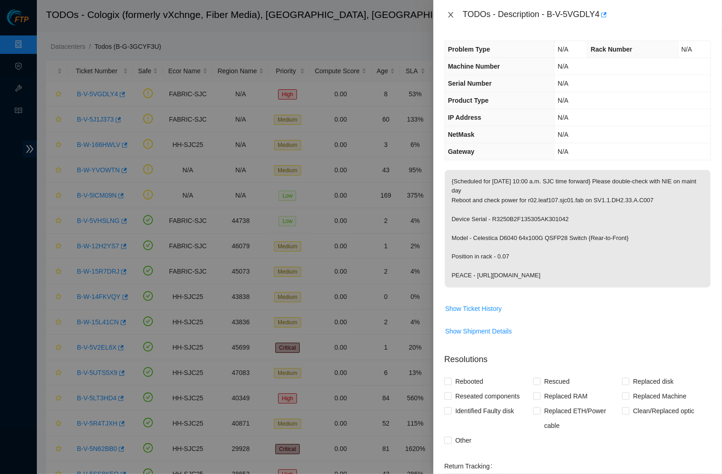
click at [451, 11] on icon "close" at bounding box center [450, 14] width 7 height 7
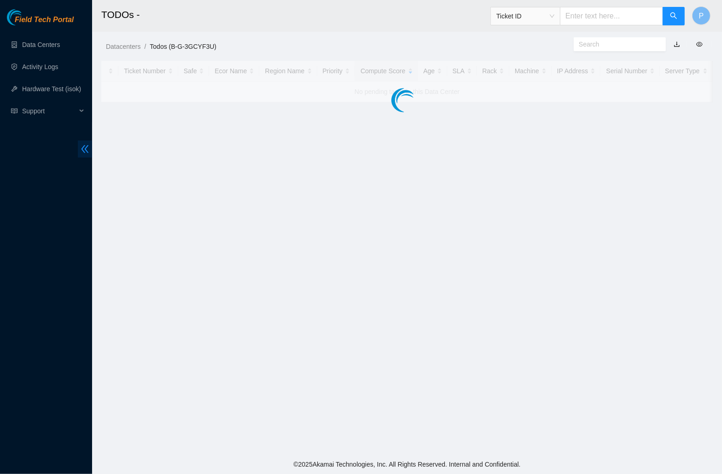
click at [83, 153] on icon "double-left" at bounding box center [85, 149] width 10 height 10
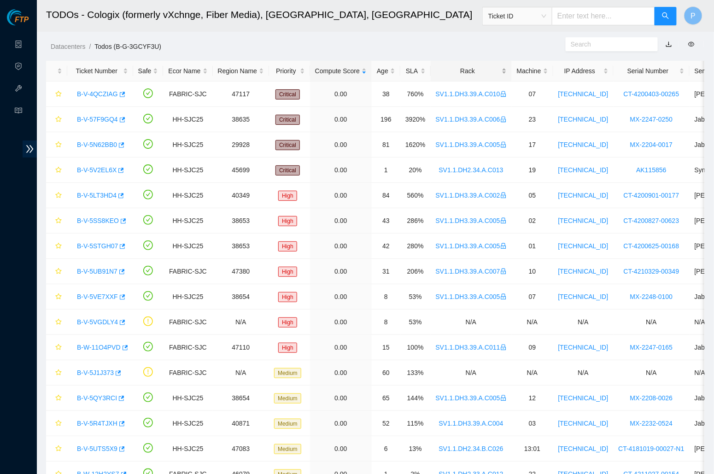
click at [463, 71] on div "Rack" at bounding box center [471, 71] width 71 height 10
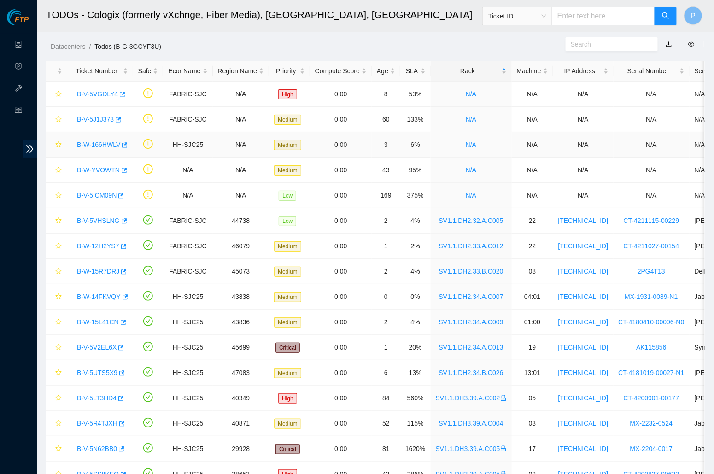
click at [102, 148] on div "B-W-166HWLV" at bounding box center [100, 144] width 56 height 15
click at [102, 144] on link "B-W-166HWLV" at bounding box center [98, 144] width 43 height 7
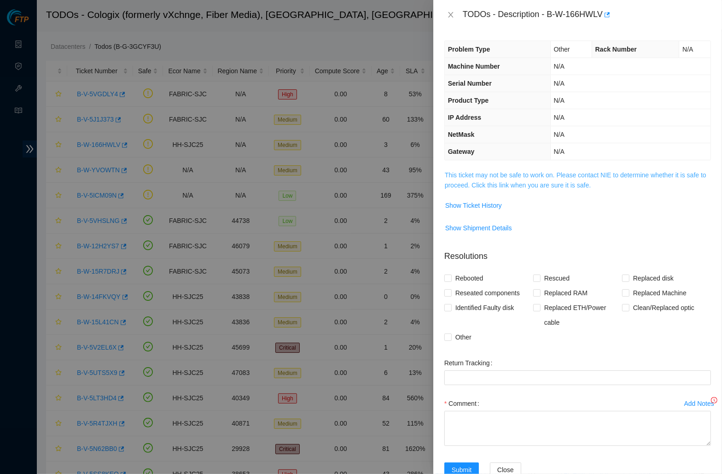
click at [519, 180] on link "This ticket may not be safe to work on. Please contact NIE to determine whether…" at bounding box center [576, 179] width 262 height 17
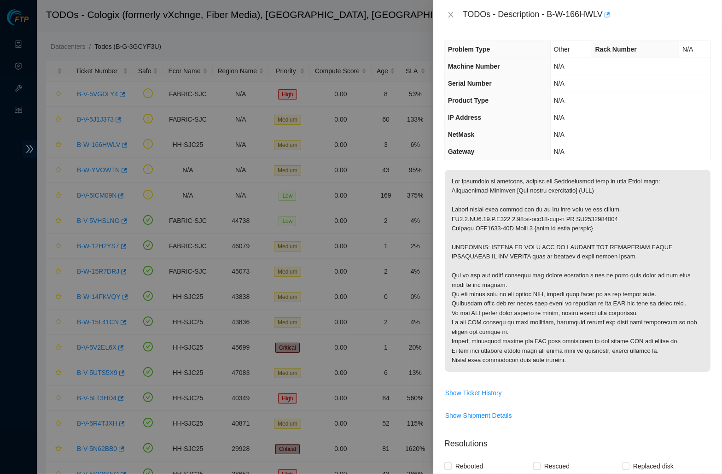
click at [583, 27] on div "TODOs - Description - B-W-166HWLV" at bounding box center [577, 14] width 289 height 29
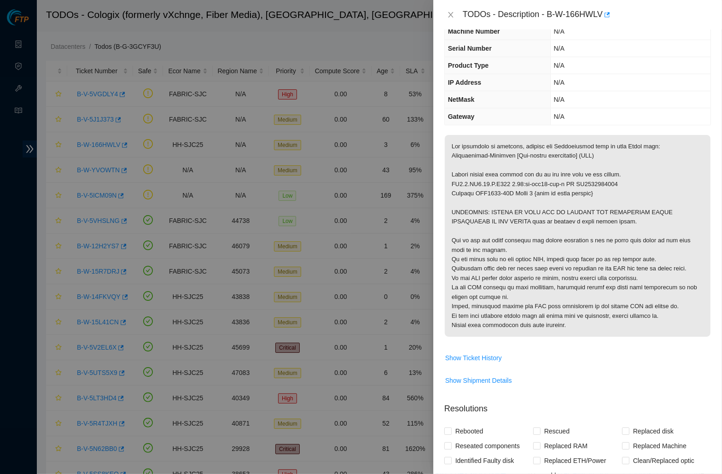
scroll to position [29, 0]
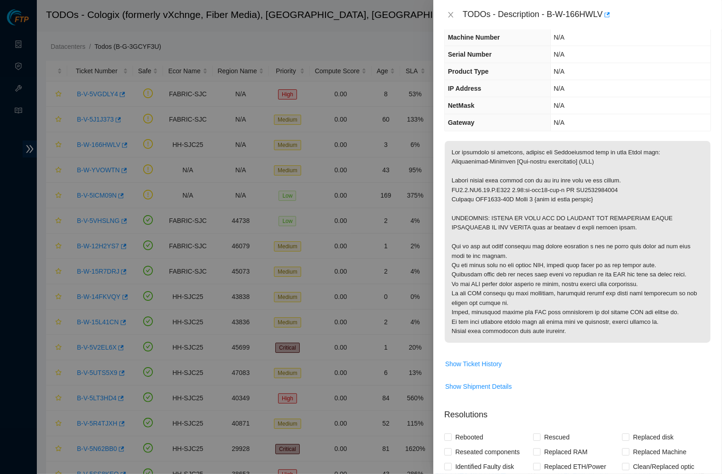
click at [547, 131] on div "Problem Type Other Rack Number N/A Machine Number N/A Serial Number N/A Product…" at bounding box center [577, 251] width 289 height 444
drag, startPoint x: 547, startPoint y: 128, endPoint x: 547, endPoint y: 134, distance: 5.1
click at [547, 134] on div "Problem Type Other Rack Number N/A Machine Number N/A Serial Number N/A Product…" at bounding box center [577, 251] width 289 height 444
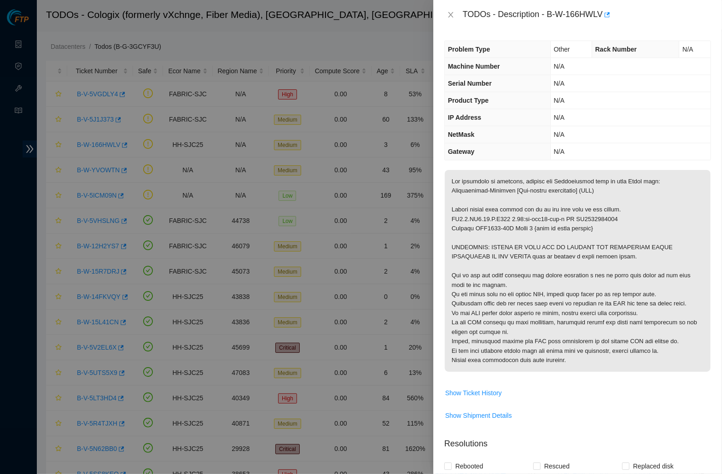
scroll to position [0, 0]
click at [470, 396] on span "Show Ticket History" at bounding box center [473, 393] width 57 height 10
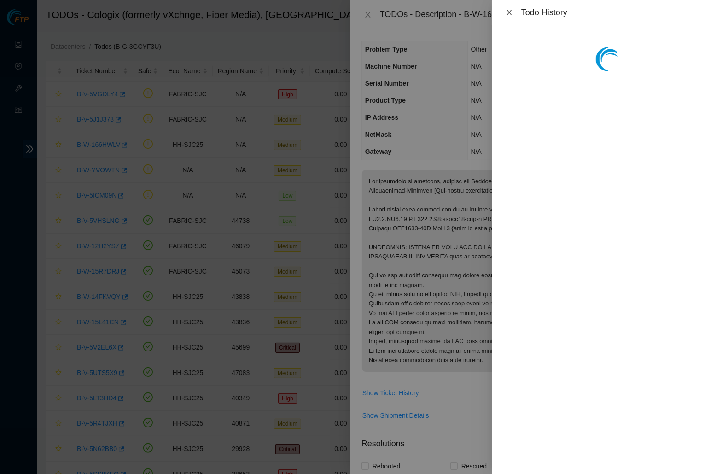
click at [508, 14] on icon "close" at bounding box center [509, 12] width 7 height 7
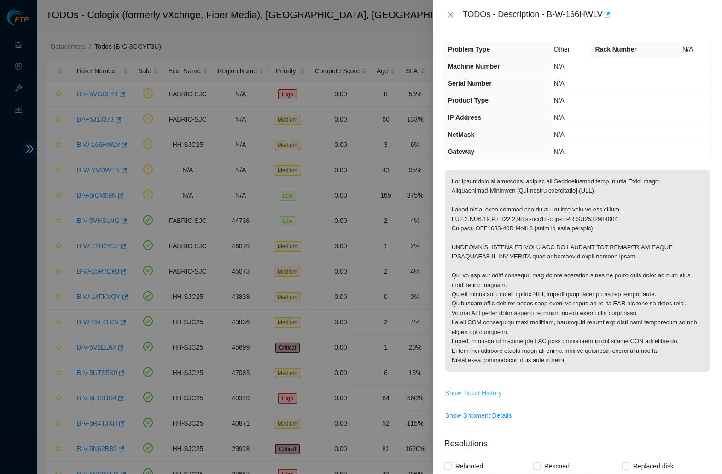
click at [481, 398] on span "Show Ticket History" at bounding box center [473, 393] width 57 height 10
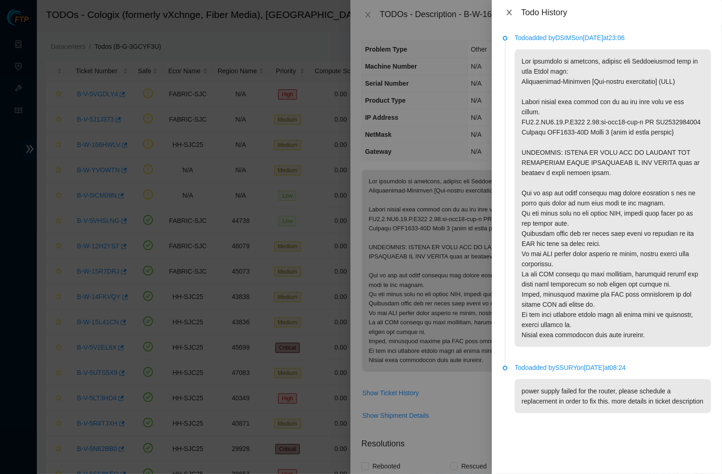
click at [507, 11] on icon "close" at bounding box center [509, 12] width 7 height 7
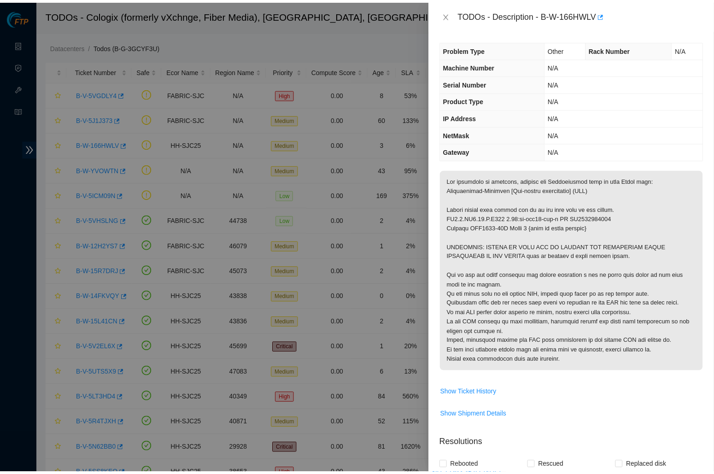
scroll to position [4, 0]
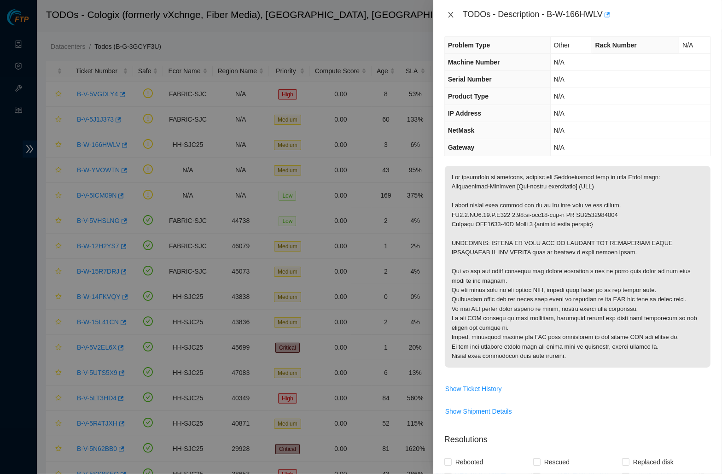
click at [446, 15] on button "Close" at bounding box center [450, 15] width 13 height 9
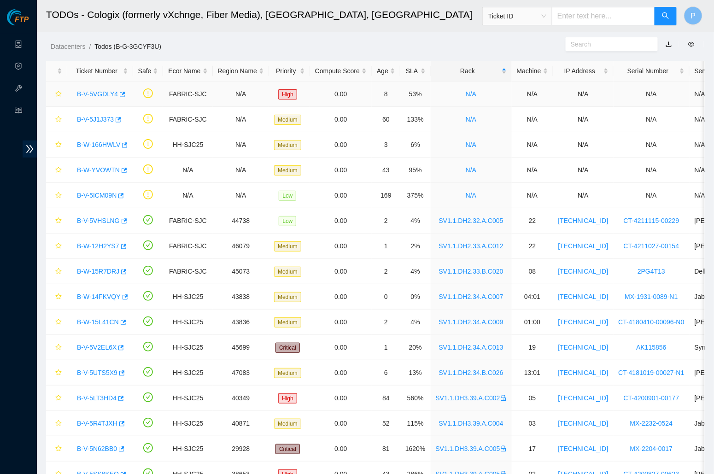
click at [103, 94] on link "B-V-5VGDLY4" at bounding box center [97, 93] width 41 height 7
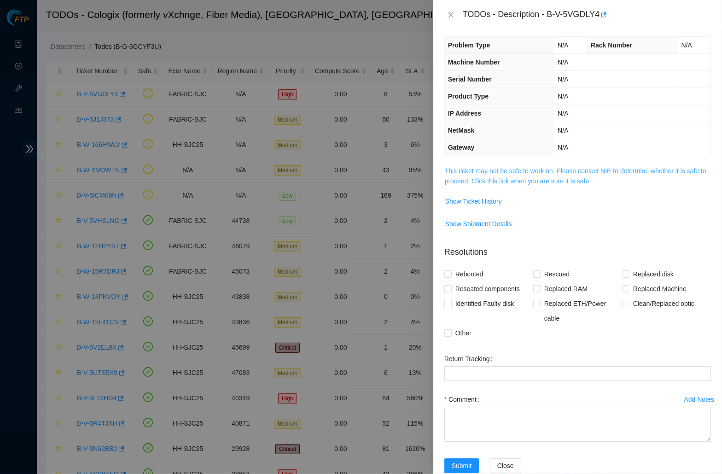
click at [522, 177] on link "This ticket may not be safe to work on. Please contact NIE to determine whether…" at bounding box center [576, 175] width 262 height 17
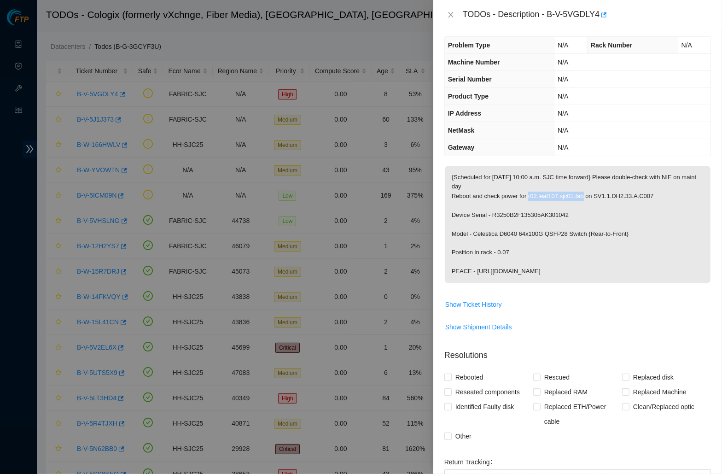
drag, startPoint x: 533, startPoint y: 193, endPoint x: 595, endPoint y: 194, distance: 61.7
click at [595, 194] on p "{Scheduled for [DATE] 10:00 a.m. SJC time forward} Please double-check with NIE…" at bounding box center [578, 224] width 266 height 117
copy p "r02.leaf107.sjc01.fab"
click at [554, 151] on td "N/A" at bounding box center [632, 147] width 156 height 17
click at [452, 16] on icon "close" at bounding box center [450, 15] width 5 height 6
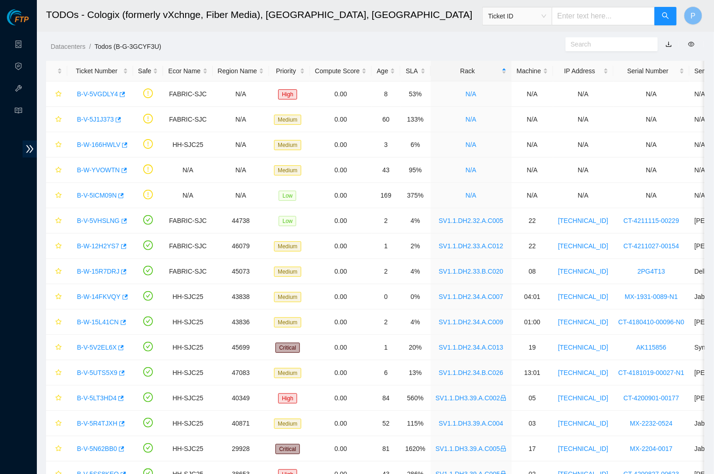
click at [297, 0] on h2 "TODOs - Cologix (formerly vXchnge, Fiber Media), Santa Clara, CA" at bounding box center [289, 14] width 487 height 29
click at [256, 1] on h2 "TODOs - Cologix (formerly vXchnge, Fiber Media), Santa Clara, CA" at bounding box center [289, 14] width 487 height 29
click at [103, 142] on link "B-W-166HWLV" at bounding box center [98, 144] width 43 height 7
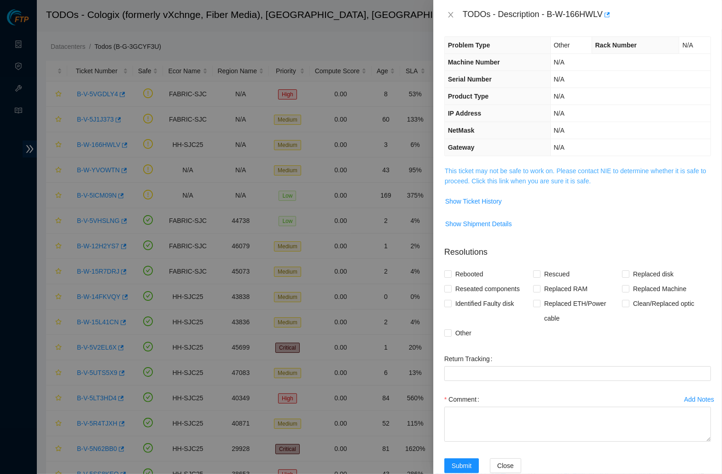
click at [546, 167] on link "This ticket may not be safe to work on. Please contact NIE to determine whether…" at bounding box center [576, 175] width 262 height 17
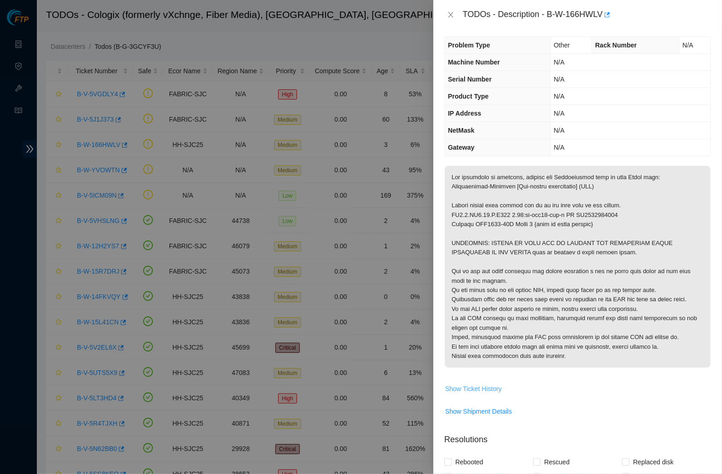
click at [489, 391] on span "Show Ticket History" at bounding box center [473, 389] width 57 height 10
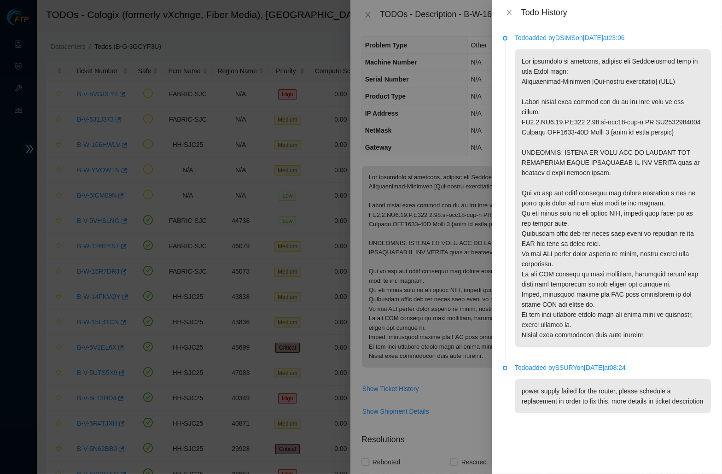
click at [582, 127] on p at bounding box center [613, 197] width 196 height 297
click at [507, 10] on icon "close" at bounding box center [508, 13] width 5 height 6
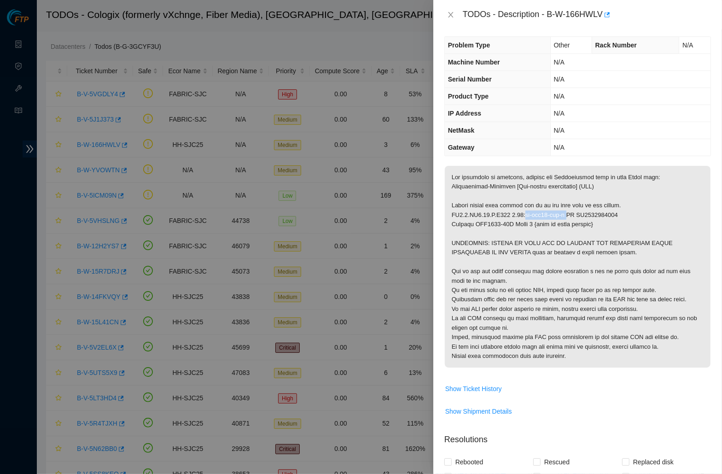
drag, startPoint x: 532, startPoint y: 211, endPoint x: 581, endPoint y: 209, distance: 48.4
click at [581, 209] on p at bounding box center [578, 267] width 266 height 202
copy p "hh-sjc25-agg-b"
click at [483, 188] on p at bounding box center [578, 267] width 266 height 202
click at [450, 15] on icon "close" at bounding box center [450, 15] width 5 height 6
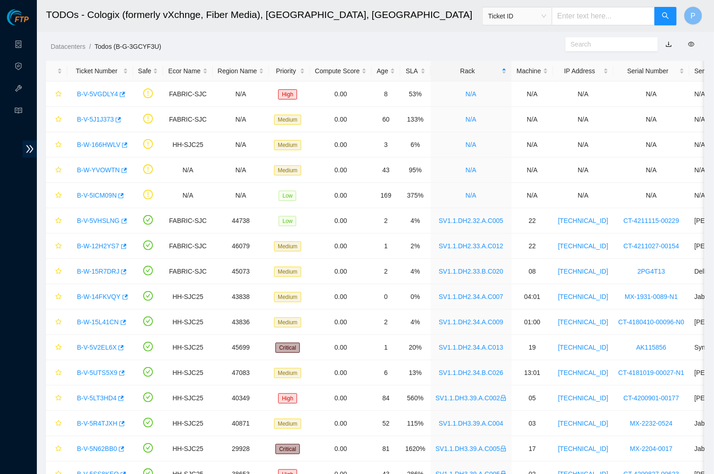
click at [114, 39] on div "Datacenters / Todos (B-G-3GCYF3U) /" at bounding box center [291, 26] width 508 height 52
click at [27, 47] on link "Data Centers" at bounding box center [46, 44] width 38 height 7
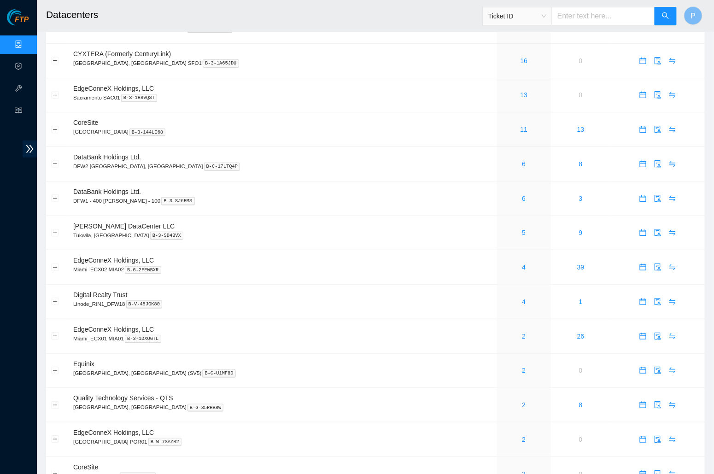
scroll to position [52, 0]
click at [522, 230] on link "5" at bounding box center [524, 233] width 4 height 7
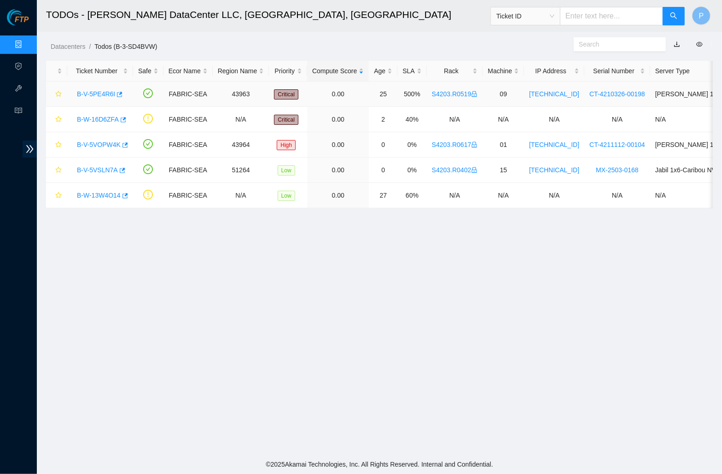
click at [108, 90] on link "B-V-5PE4R6I" at bounding box center [96, 93] width 38 height 7
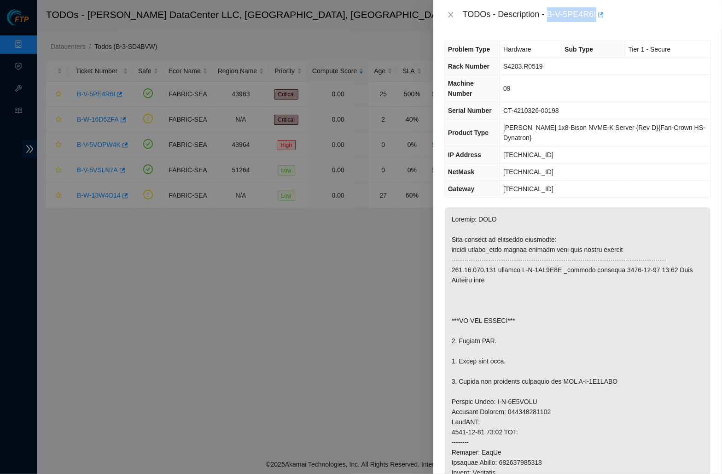
drag, startPoint x: 552, startPoint y: 11, endPoint x: 602, endPoint y: 11, distance: 50.2
click at [602, 11] on div "TODOs - Description - B-V-5PE4R6I" at bounding box center [587, 14] width 248 height 15
click at [567, 10] on div "TODOs - Description - B-V-5PE4R6I" at bounding box center [587, 14] width 248 height 15
drag, startPoint x: 551, startPoint y: 13, endPoint x: 602, endPoint y: 11, distance: 51.2
click at [602, 11] on div "TODOs - Description - B-V-5PE4R6I" at bounding box center [587, 14] width 248 height 15
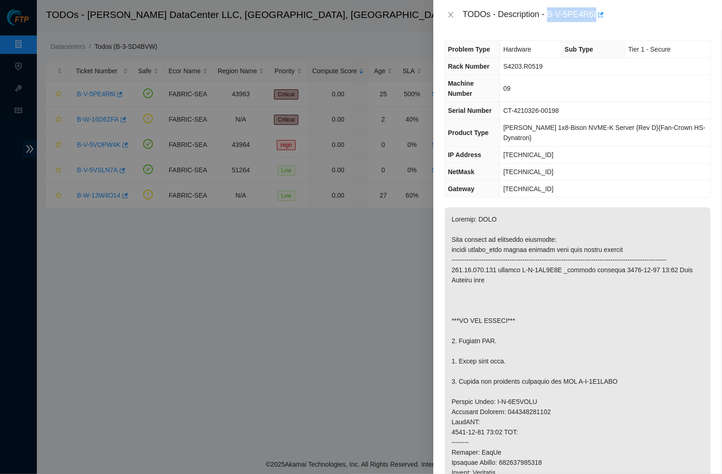
copy div "B-V-5PE4R6I"
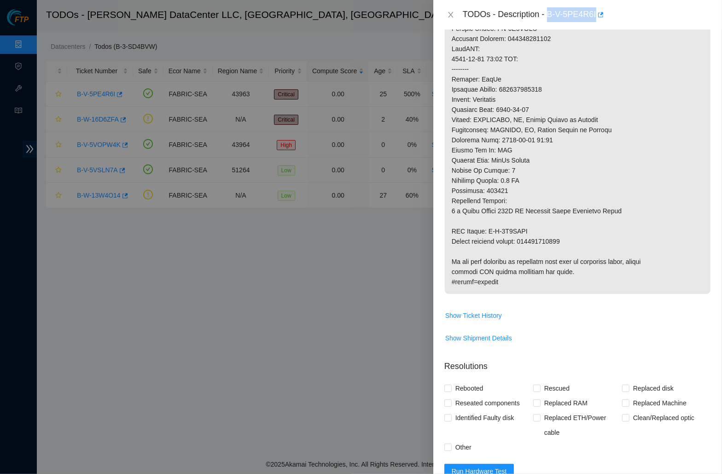
scroll to position [422, 0]
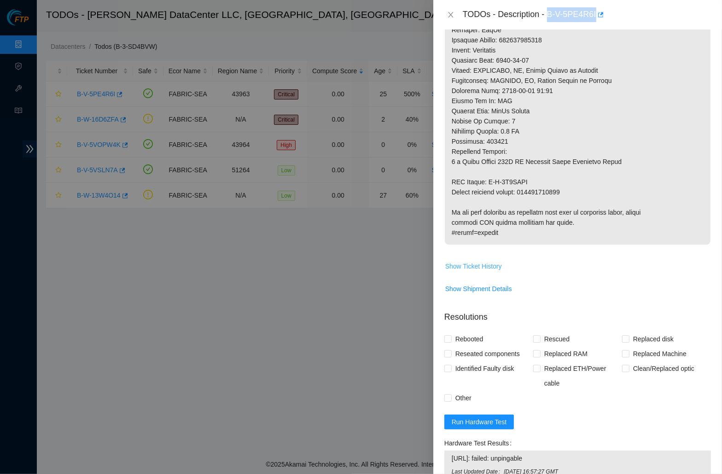
click at [487, 261] on span "Show Ticket History" at bounding box center [473, 266] width 57 height 10
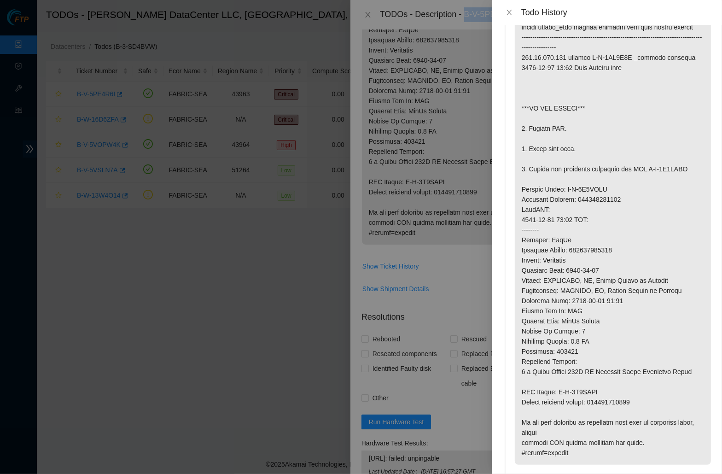
scroll to position [68, 0]
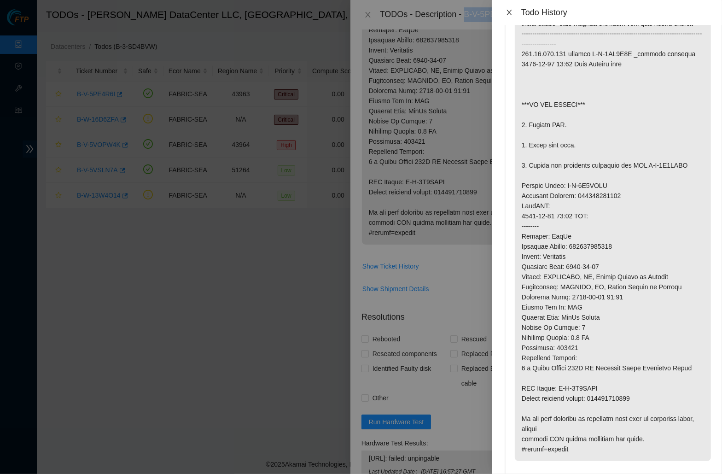
click at [513, 16] on button "Close" at bounding box center [509, 12] width 13 height 9
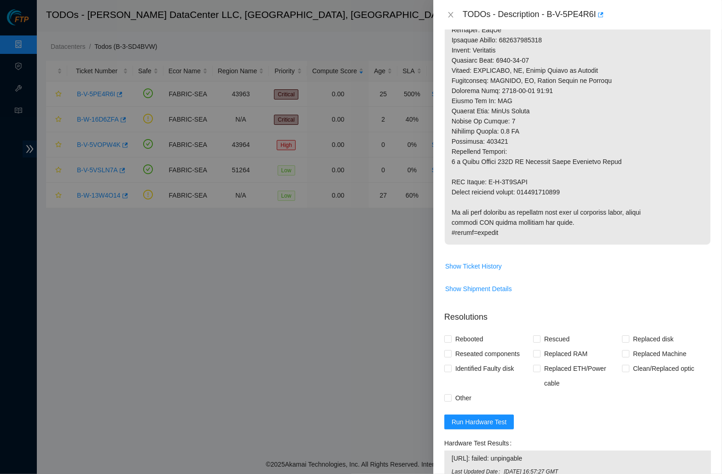
click at [561, 54] on p at bounding box center [578, 15] width 266 height 460
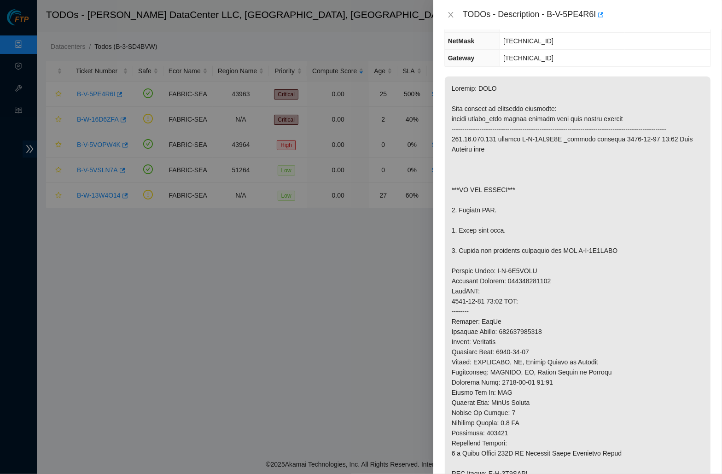
scroll to position [124, 0]
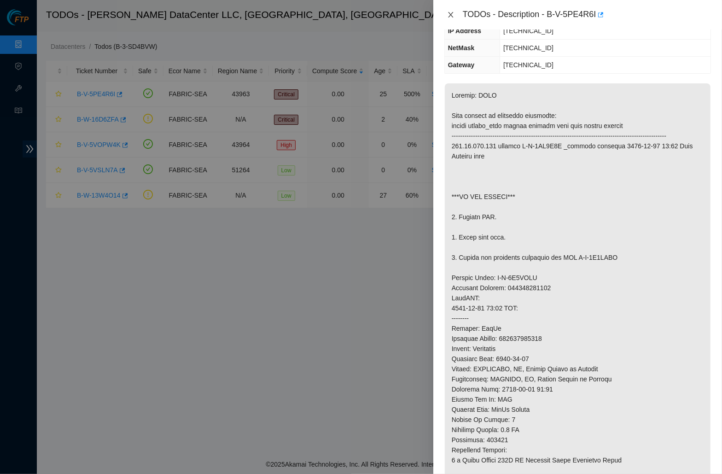
click at [449, 15] on icon "close" at bounding box center [450, 14] width 7 height 7
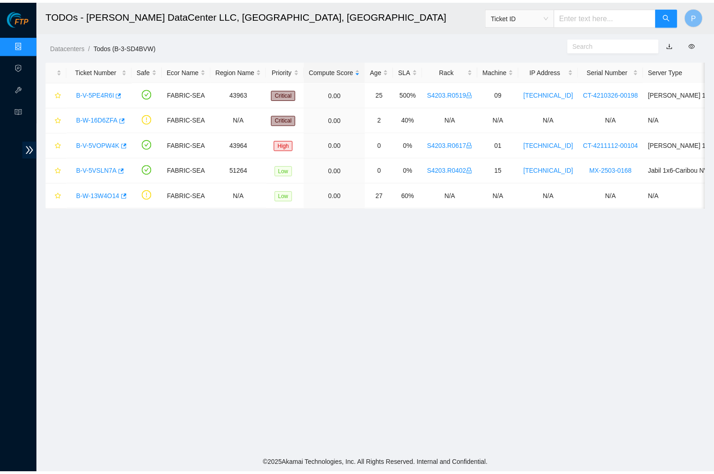
scroll to position [23, 0]
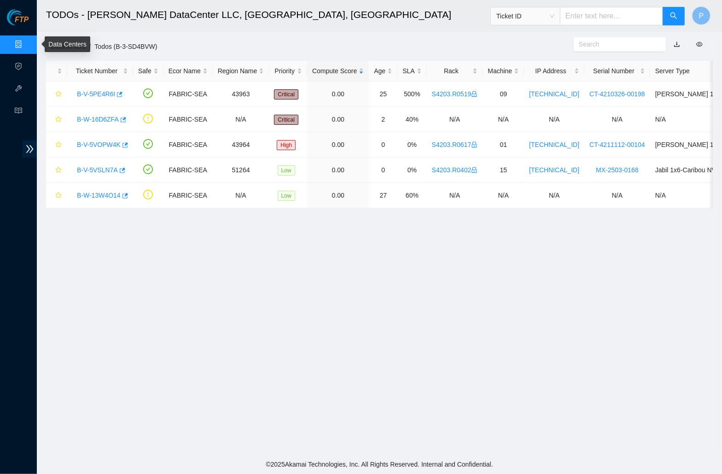
click at [27, 44] on link "Data Centers" at bounding box center [46, 44] width 38 height 7
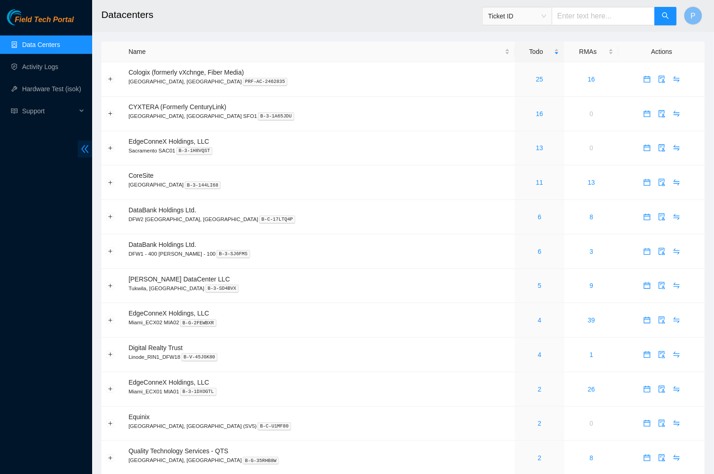
click at [78, 149] on span "double-left" at bounding box center [85, 148] width 14 height 17
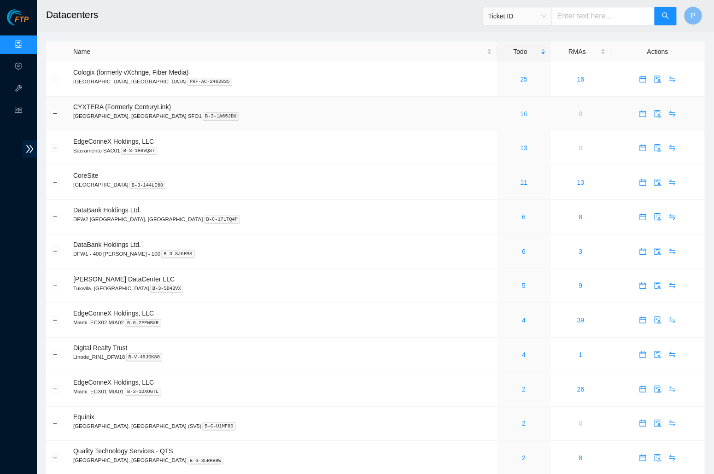
click at [520, 110] on link "16" at bounding box center [523, 113] width 7 height 7
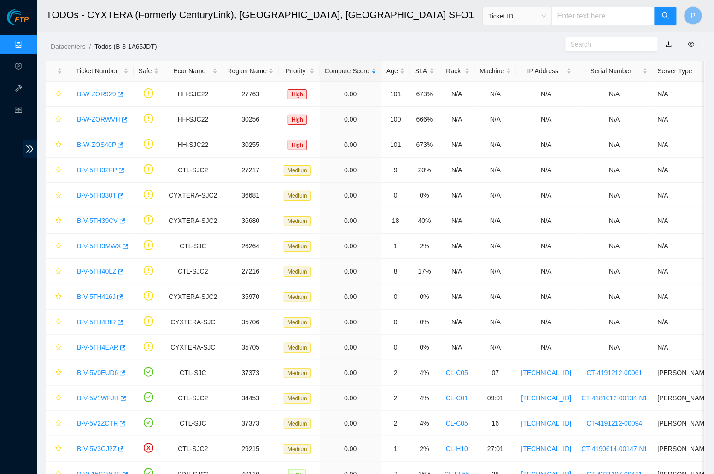
click at [27, 44] on link "Data Centers" at bounding box center [46, 44] width 38 height 7
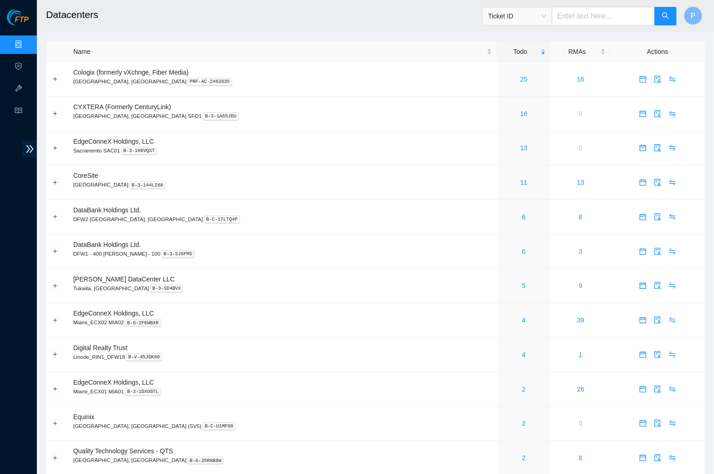
click at [523, 25] on span "Ticket ID" at bounding box center [517, 16] width 70 height 18
click at [527, 20] on span "Ticket ID" at bounding box center [517, 16] width 58 height 14
click at [517, 87] on div "Serial Number" at bounding box center [517, 92] width 70 height 15
click at [600, 25] on input "text" at bounding box center [603, 16] width 103 height 18
paste input "CS01-R05"
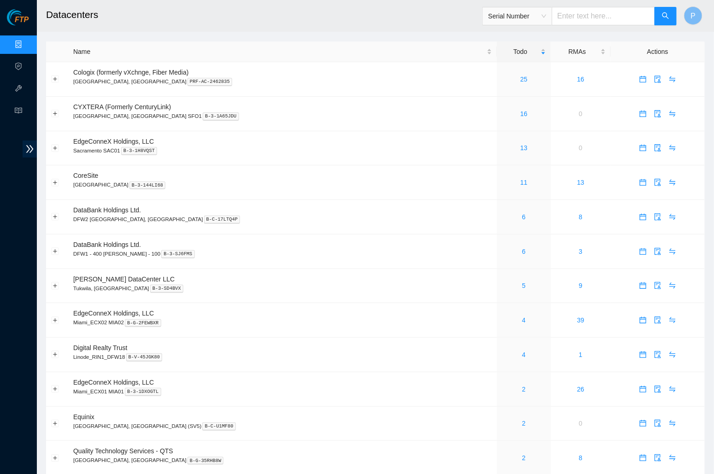
type input "CS01-R05"
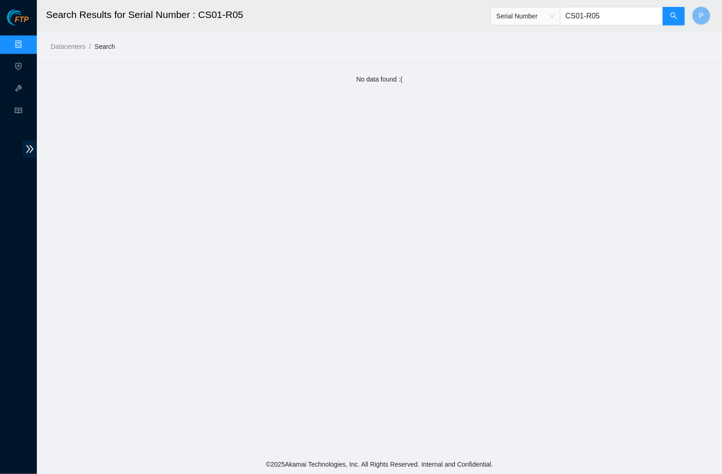
click at [545, 14] on span "Serial Number" at bounding box center [525, 16] width 58 height 14
click at [521, 64] on div "Rack Number" at bounding box center [524, 63] width 58 height 10
click at [673, 14] on icon "search" at bounding box center [673, 15] width 7 height 7
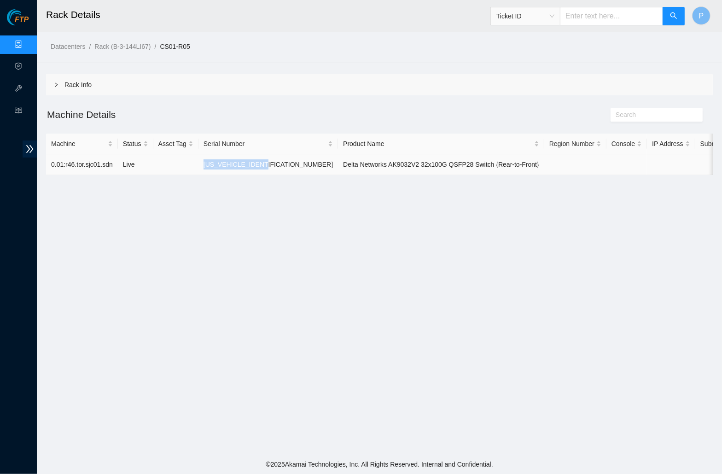
drag, startPoint x: 214, startPoint y: 162, endPoint x: 286, endPoint y: 161, distance: 72.8
click at [286, 161] on td "AK9032DT256300114" at bounding box center [268, 164] width 140 height 21
copy td "AK9032DT256300114"
click at [382, 114] on h2 "Machine Details" at bounding box center [296, 114] width 500 height 15
click at [222, 122] on div "Rack Info Machine Details Machine Status Asset Tag Serial Number Product Name R…" at bounding box center [379, 124] width 667 height 101
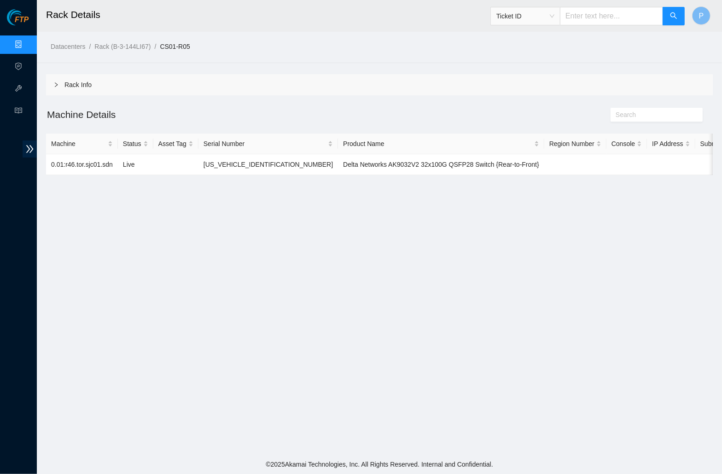
click at [149, 74] on div "Rack Info" at bounding box center [379, 84] width 667 height 21
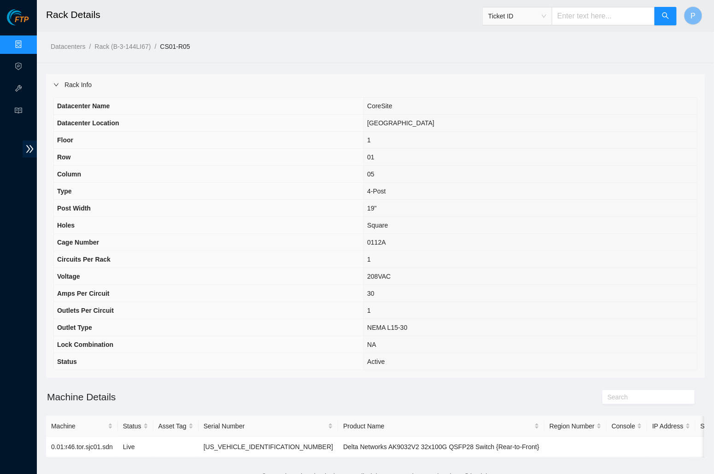
click at [149, 76] on div "Rack Info" at bounding box center [375, 84] width 658 height 21
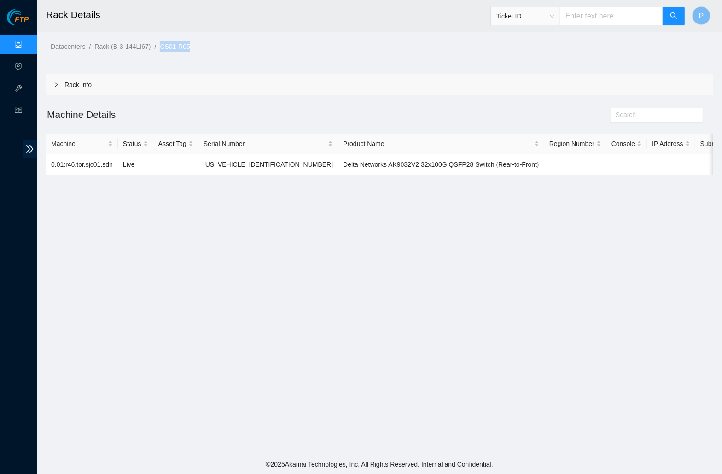
drag, startPoint x: 228, startPoint y: 45, endPoint x: 170, endPoint y: 44, distance: 57.6
click at [170, 44] on ol "Datacenters / Rack (B-3-144LI67) / CS01-R05 /" at bounding box center [301, 46] width 500 height 10
copy link "CS01-R05"
drag, startPoint x: 511, startPoint y: 164, endPoint x: 303, endPoint y: 157, distance: 208.7
click at [303, 157] on tr "0.01:r46.tor.sjc01.sdn Live AK9032DT256300114 Delta Networks AK9032V2 32x100G Q…" at bounding box center [419, 164] width 746 height 21
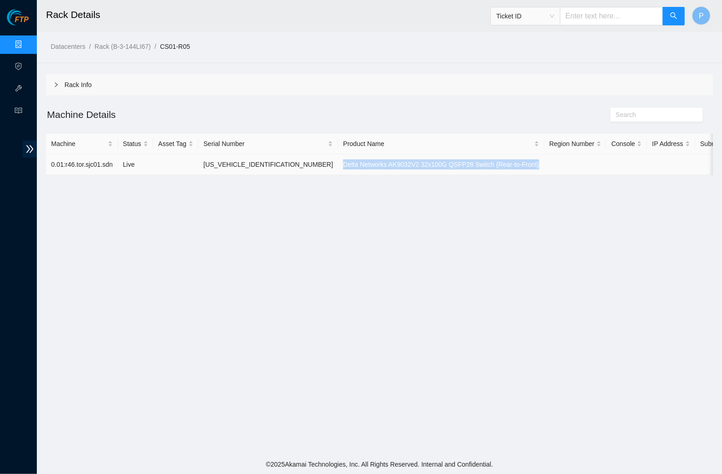
click at [338, 157] on td "Delta Networks AK9032V2 32x100G QSFP28 Switch {Rear-to-Front}" at bounding box center [441, 164] width 206 height 21
drag, startPoint x: 295, startPoint y: 160, endPoint x: 507, endPoint y: 163, distance: 212.3
click at [507, 163] on td "Delta Networks AK9032V2 32x100G QSFP28 Switch {Rear-to-Front}" at bounding box center [441, 164] width 206 height 21
copy td "Delta Networks AK9032V2 32x100G QSFP28 Switch {Rear-to-Front}"
drag, startPoint x: 122, startPoint y: 164, endPoint x: 48, endPoint y: 161, distance: 73.7
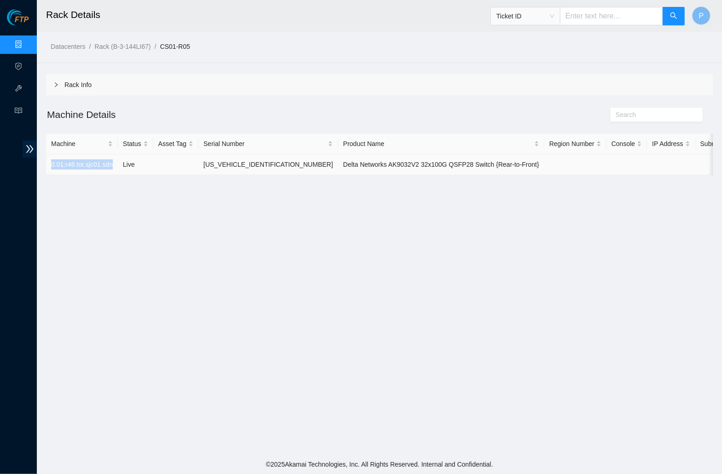
click at [48, 161] on td "0.01:r46.tor.sjc01.sdn" at bounding box center [82, 164] width 72 height 21
copy td "0.01:r46.tor.sjc01.sdn"
click at [27, 47] on link "Data Centers" at bounding box center [46, 44] width 38 height 7
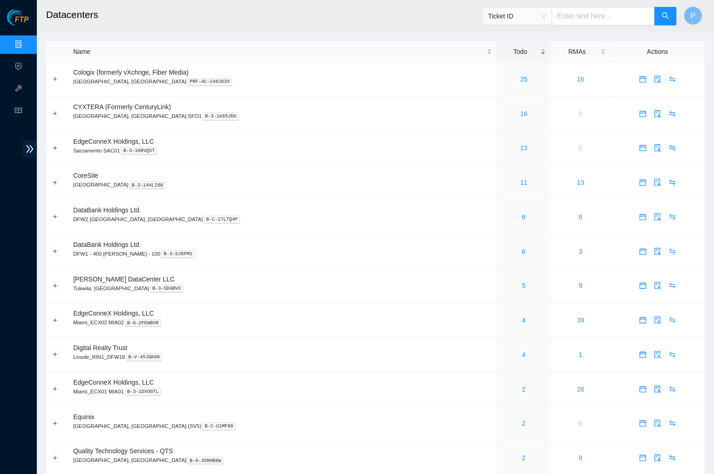
click at [502, 14] on span "Ticket ID" at bounding box center [517, 16] width 58 height 14
click at [506, 91] on div "Serial Number" at bounding box center [516, 92] width 58 height 10
click at [565, 21] on input "text" at bounding box center [603, 16] width 103 height 18
paste input "JEL202601312W0"
type input "JEL202601312W0"
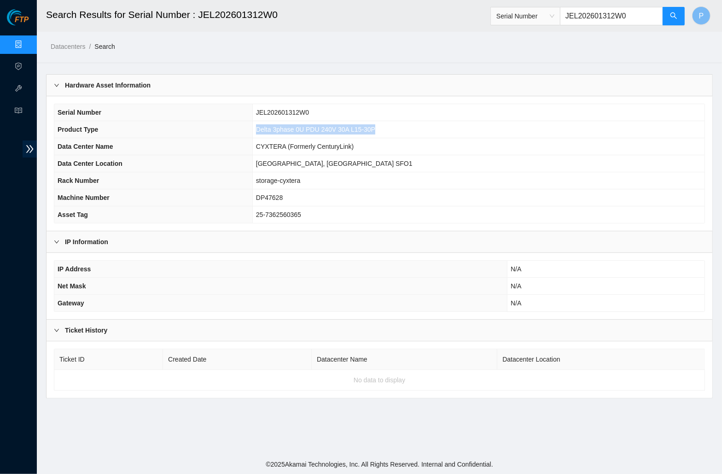
drag, startPoint x: 434, startPoint y: 128, endPoint x: 287, endPoint y: 128, distance: 147.3
click at [287, 128] on td "Delta 3phase 0U PDU 240V 30A L15-30P" at bounding box center [478, 129] width 452 height 17
copy span "Delta 3phase 0U PDU 240V 30A L15-30P"
click at [346, 152] on td "CYXTERA (Formerly CenturyLink)" at bounding box center [478, 146] width 452 height 17
drag, startPoint x: 323, startPoint y: 197, endPoint x: 287, endPoint y: 197, distance: 35.9
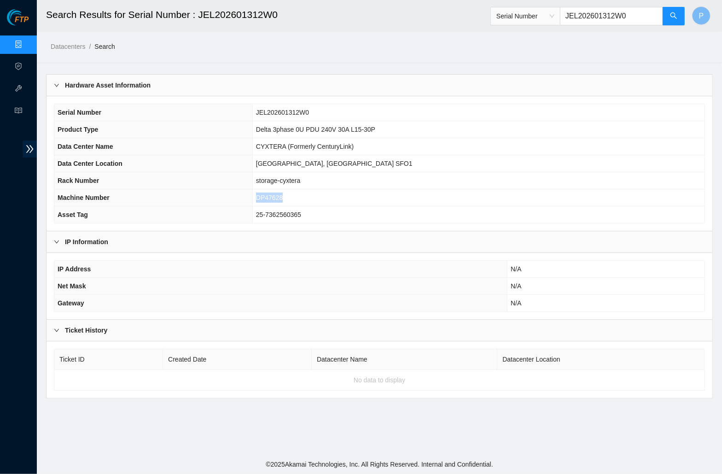
click at [287, 197] on td "DP47628" at bounding box center [478, 197] width 452 height 17
copy span "DP47628"
click at [357, 201] on td "DP47628" at bounding box center [478, 197] width 452 height 17
click at [374, 149] on td "CYXTERA (Formerly CenturyLink)" at bounding box center [478, 146] width 452 height 17
drag, startPoint x: 324, startPoint y: 197, endPoint x: 289, endPoint y: 193, distance: 35.7
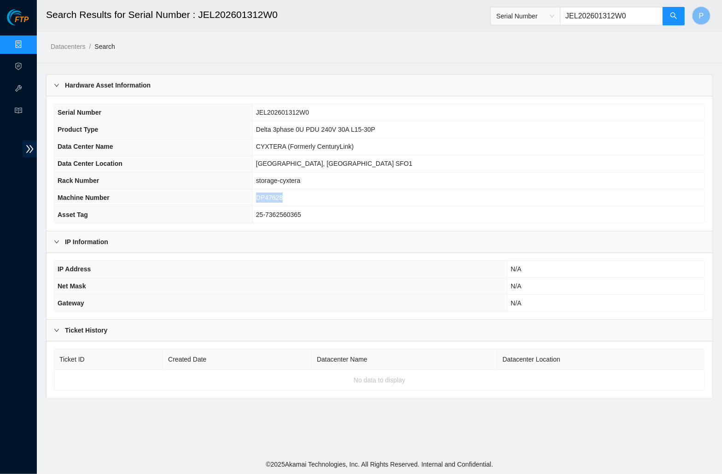
click at [289, 193] on td "DP47628" at bounding box center [478, 197] width 452 height 17
copy span "DP47628"
click at [348, 163] on span "[GEOGRAPHIC_DATA], [GEOGRAPHIC_DATA] SFO1" at bounding box center [334, 163] width 157 height 7
drag, startPoint x: 345, startPoint y: 177, endPoint x: 286, endPoint y: 177, distance: 59.4
click at [286, 177] on tr "Rack Number storage-cyxtera" at bounding box center [379, 180] width 650 height 17
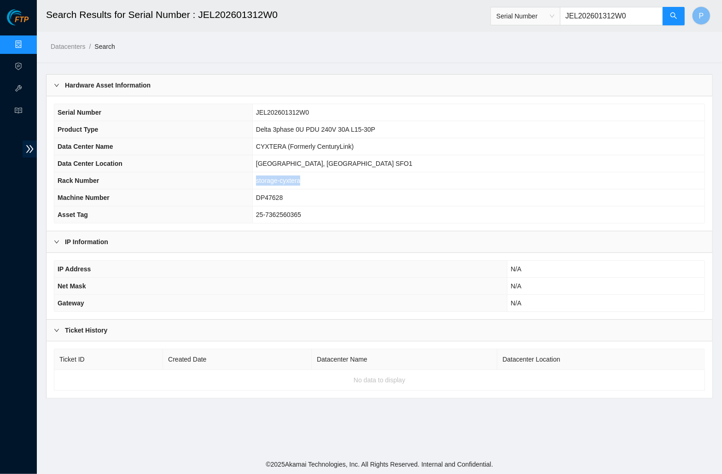
click at [252, 177] on th "Rack Number" at bounding box center [153, 180] width 198 height 17
click at [27, 43] on link "Data Centers" at bounding box center [46, 44] width 38 height 7
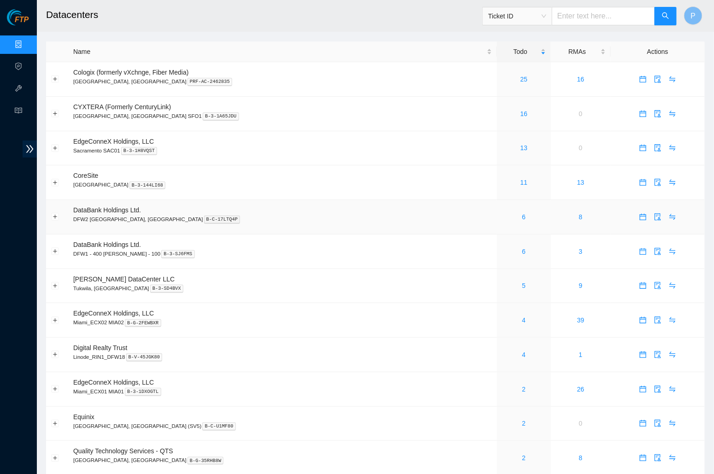
click at [292, 223] on td "DataBank Holdings Ltd. DFW2 Richardson, TX B-C-17LTQ4P" at bounding box center [282, 217] width 429 height 35
click at [284, 169] on td "CoreSite Santa Clara, CA SV4 B-3-144LI68" at bounding box center [282, 182] width 429 height 35
click at [27, 48] on link "Data Centers" at bounding box center [46, 44] width 38 height 7
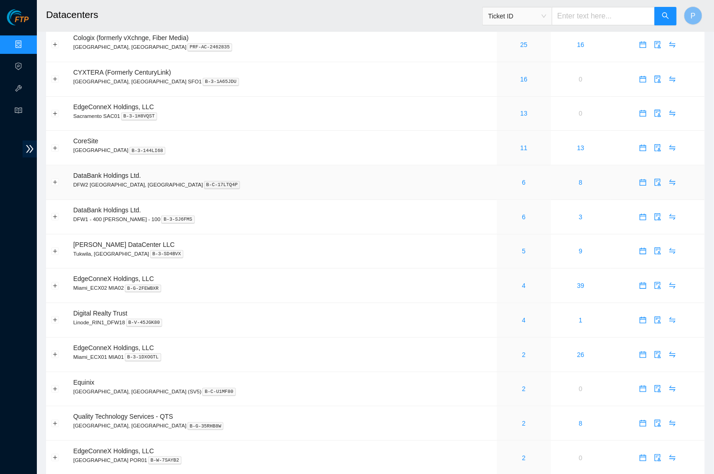
scroll to position [35, 0]
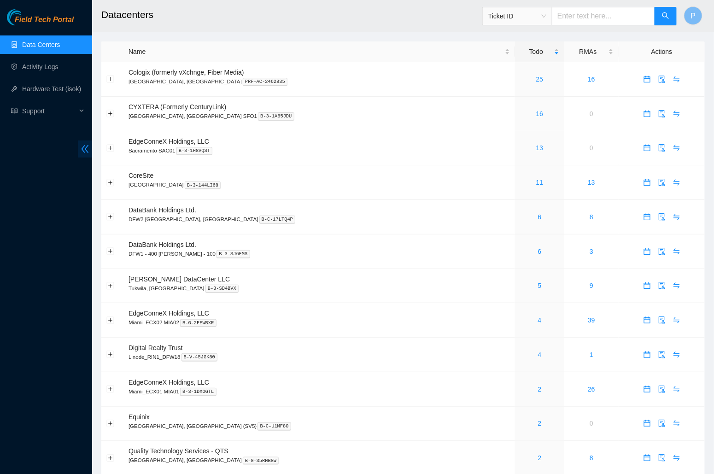
click at [84, 145] on icon "double-left" at bounding box center [85, 149] width 10 height 10
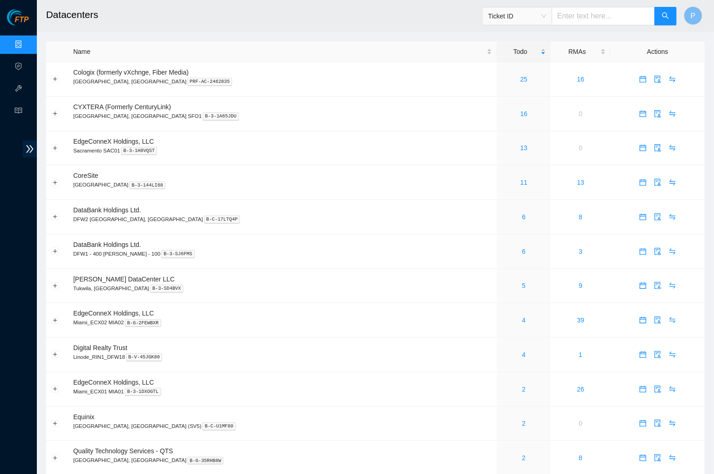
click at [606, 12] on input "text" at bounding box center [603, 16] width 103 height 18
paste input "B-V-5VGDLY4"
type input "B-V-5VGDLY4"
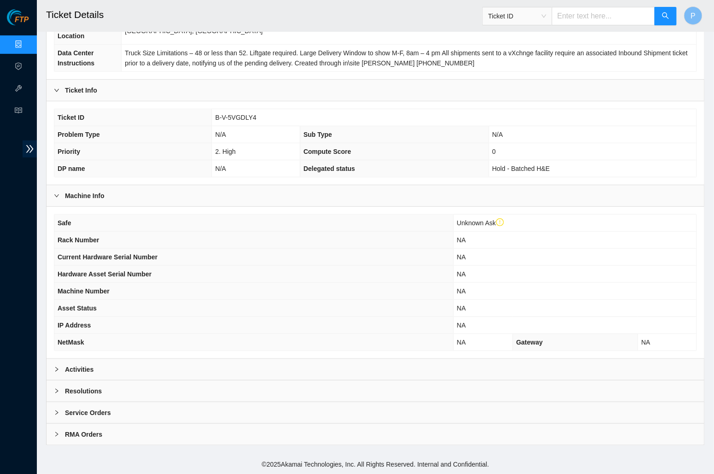
click at [274, 369] on div "Activities" at bounding box center [376, 369] width 658 height 21
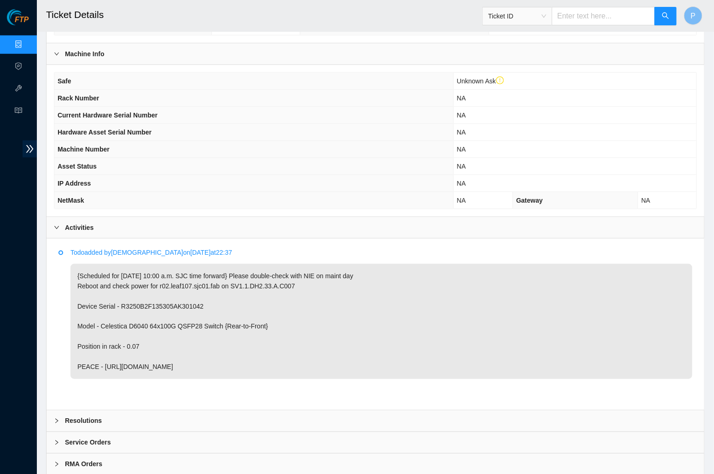
scroll to position [280, 0]
click at [27, 41] on link "Data Centers" at bounding box center [46, 44] width 38 height 7
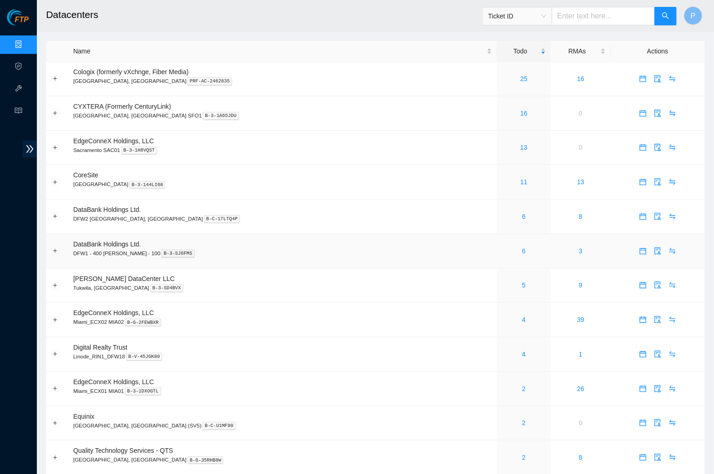
scroll to position [1, 0]
click at [596, 14] on input "text" at bounding box center [603, 16] width 103 height 18
paste input "B-V-5VGDLY4"
type input "B-V-5VGDLY4"
click at [675, 20] on button "button" at bounding box center [665, 16] width 22 height 18
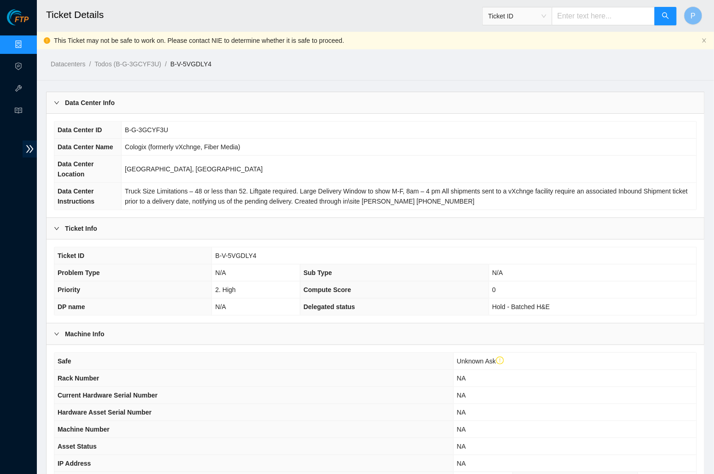
scroll to position [149, 0]
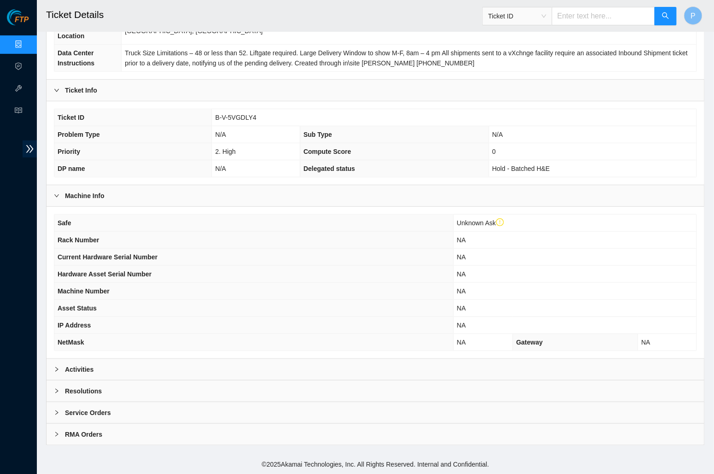
click at [271, 367] on div "Activities" at bounding box center [376, 369] width 658 height 21
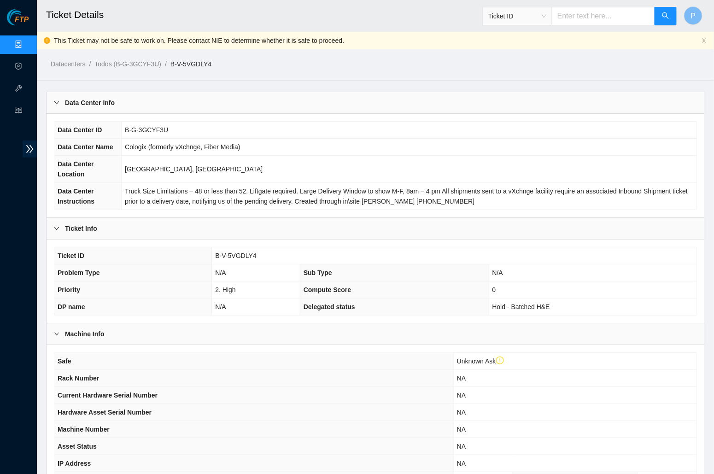
scroll to position [0, 0]
click at [705, 41] on icon "close" at bounding box center [704, 40] width 4 height 4
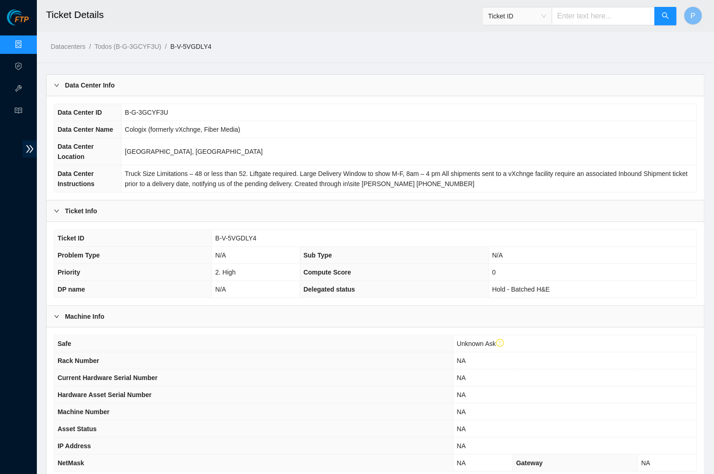
click at [257, 138] on td "Cologix (formerly vXchnge, Fiber Media)" at bounding box center [409, 129] width 575 height 17
click at [27, 47] on link "Data Centers" at bounding box center [46, 44] width 38 height 7
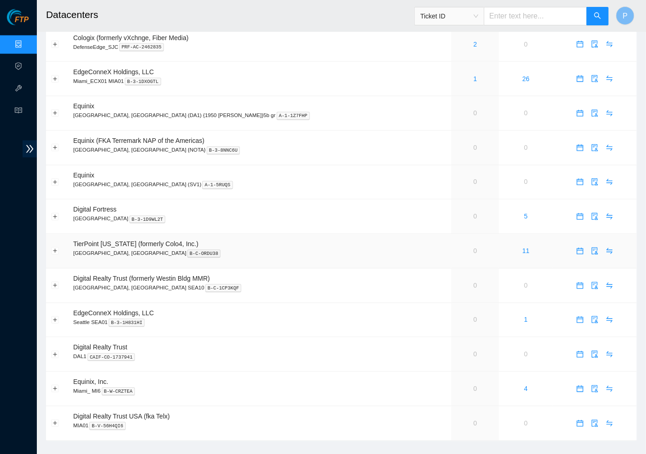
scroll to position [516, 0]
